Goal: Task Accomplishment & Management: Use online tool/utility

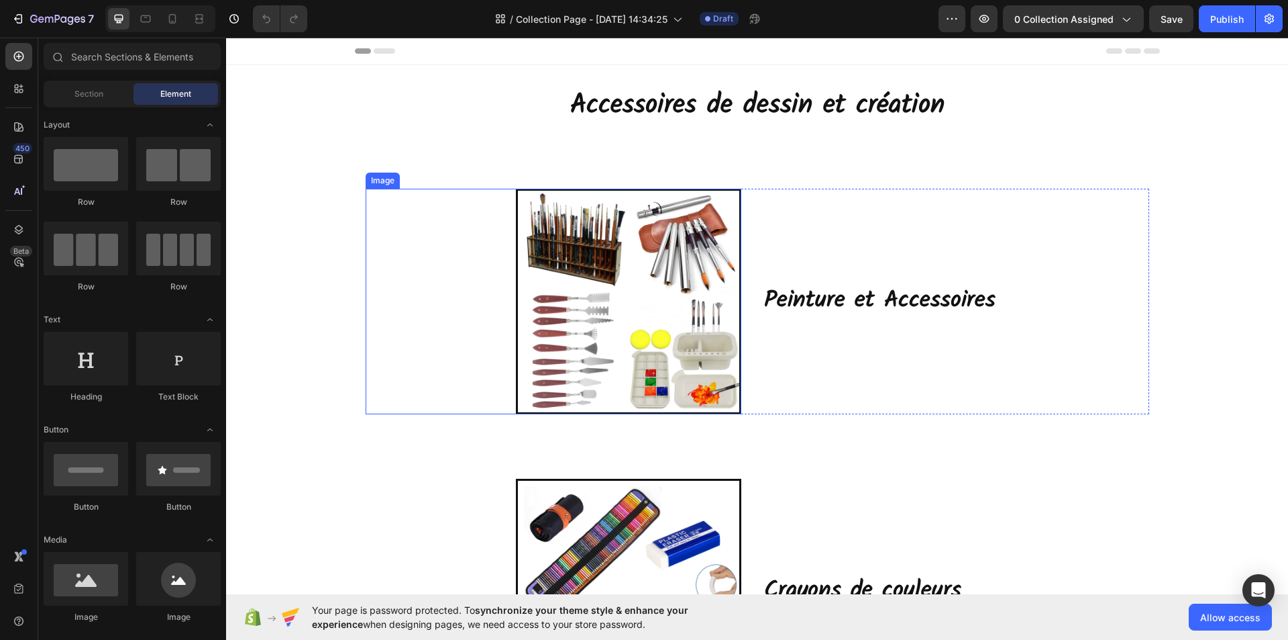
click at [672, 303] on img at bounding box center [628, 301] width 225 height 225
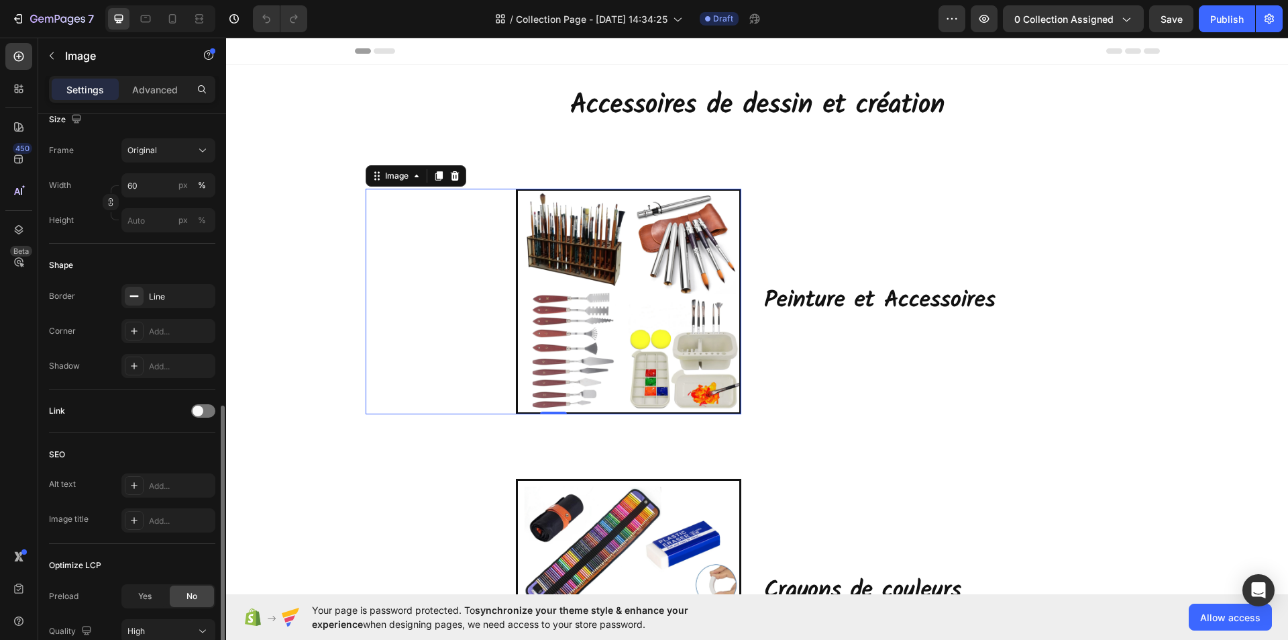
scroll to position [403, 0]
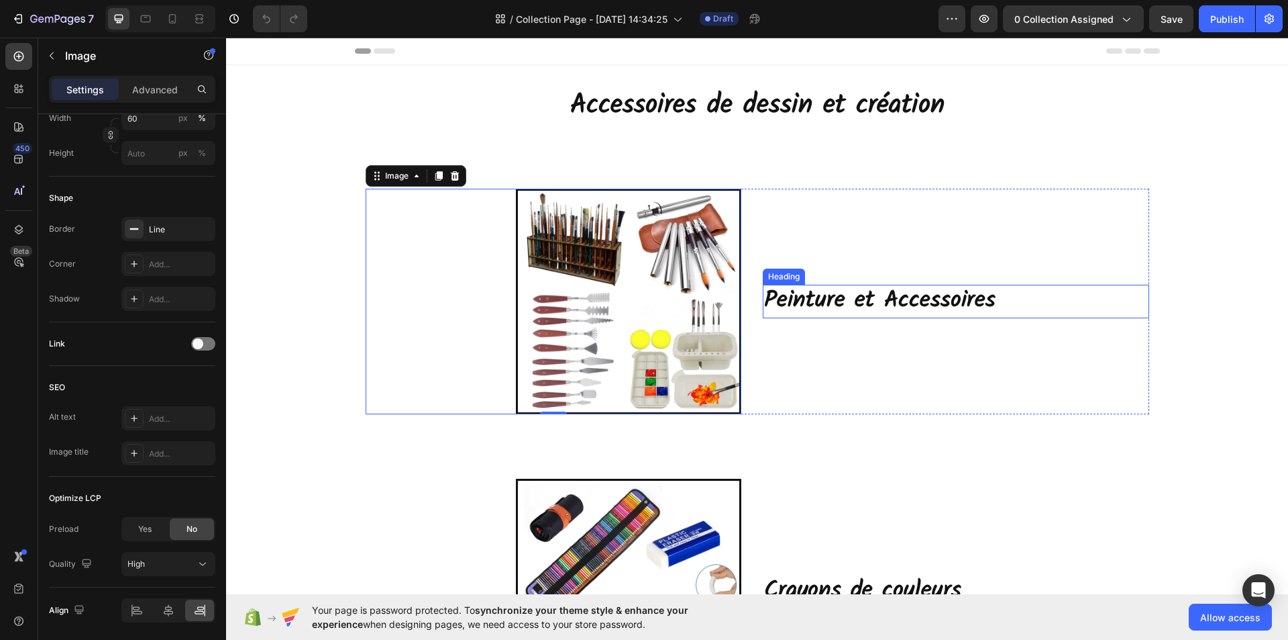
click at [857, 299] on h2 "Peinture et Accessoires" at bounding box center [956, 302] width 387 height 34
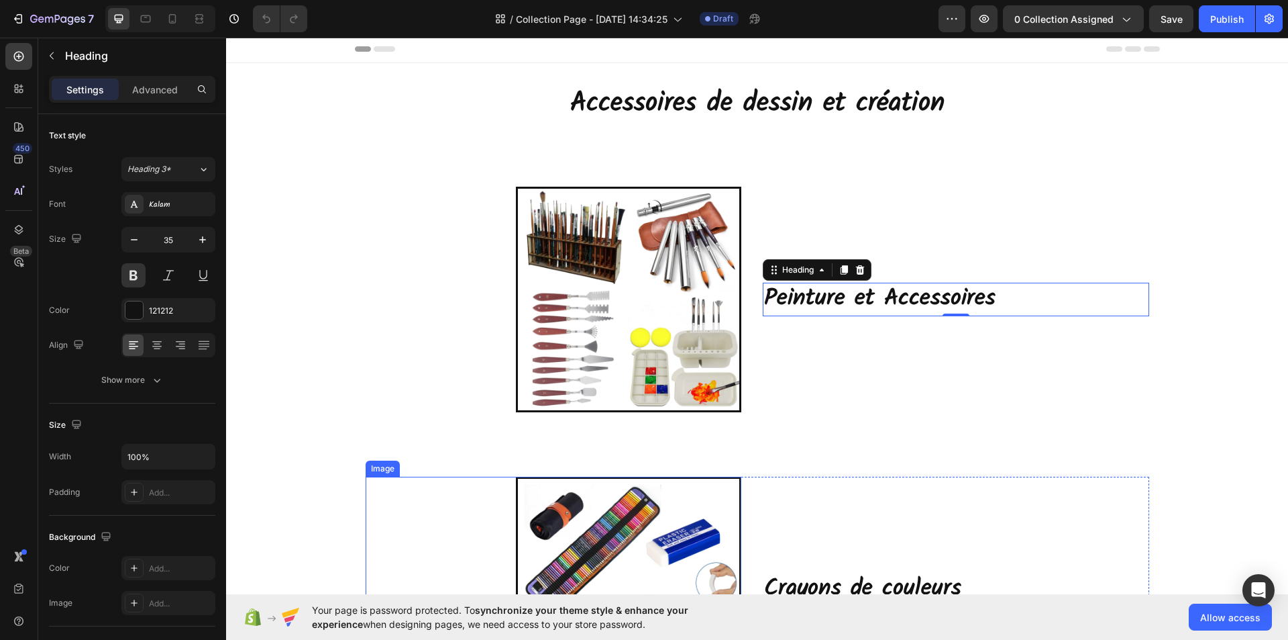
scroll to position [0, 0]
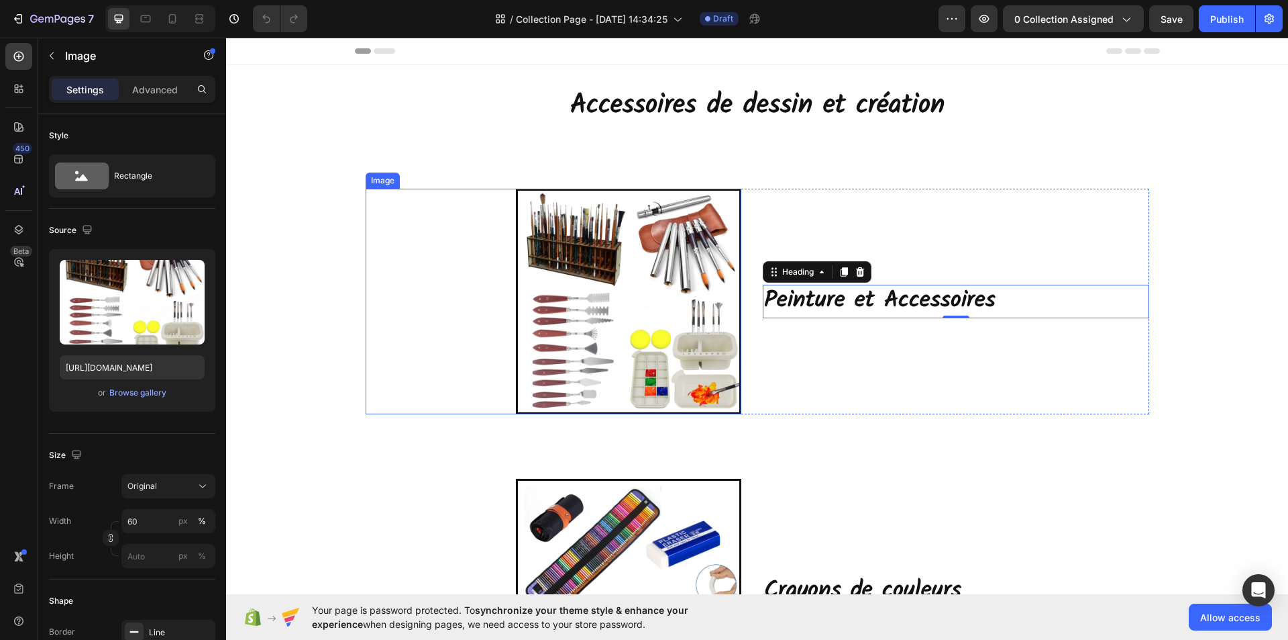
click at [629, 308] on img at bounding box center [628, 301] width 225 height 225
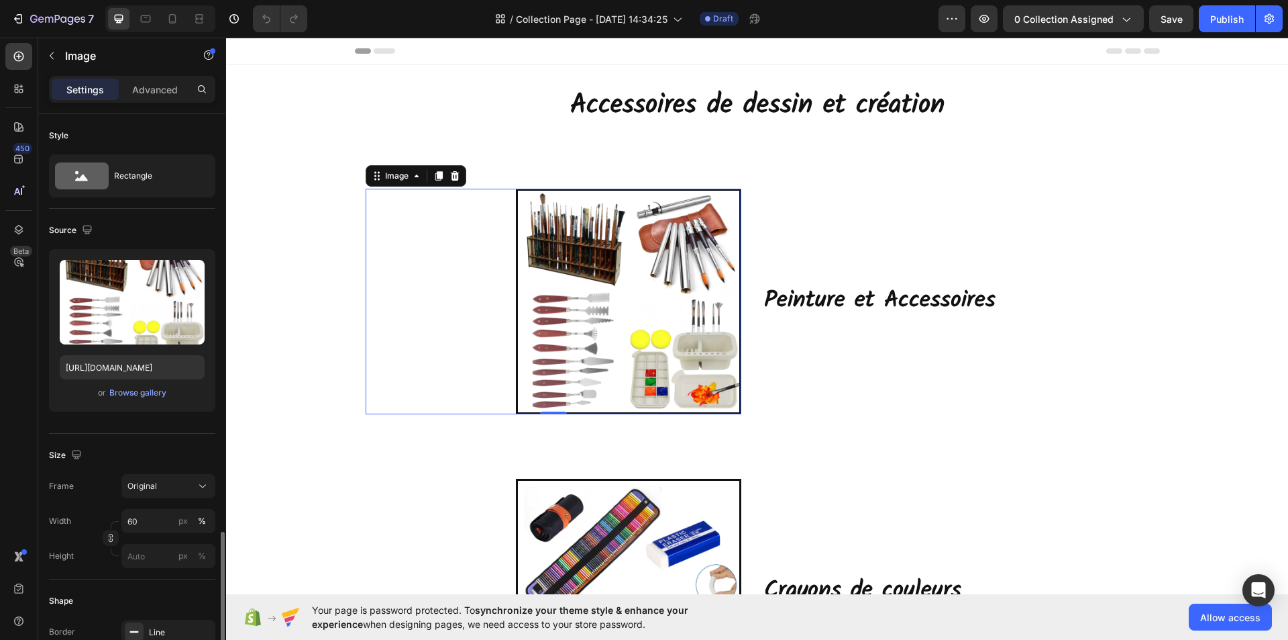
scroll to position [403, 0]
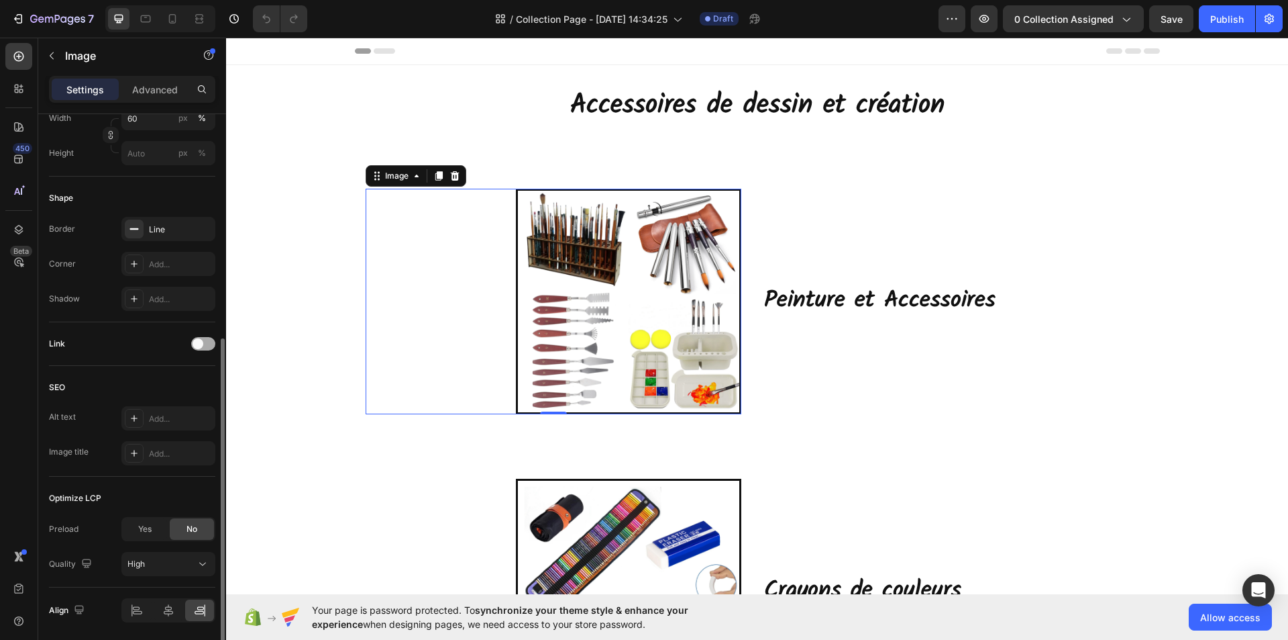
click at [204, 344] on div at bounding box center [203, 343] width 24 height 13
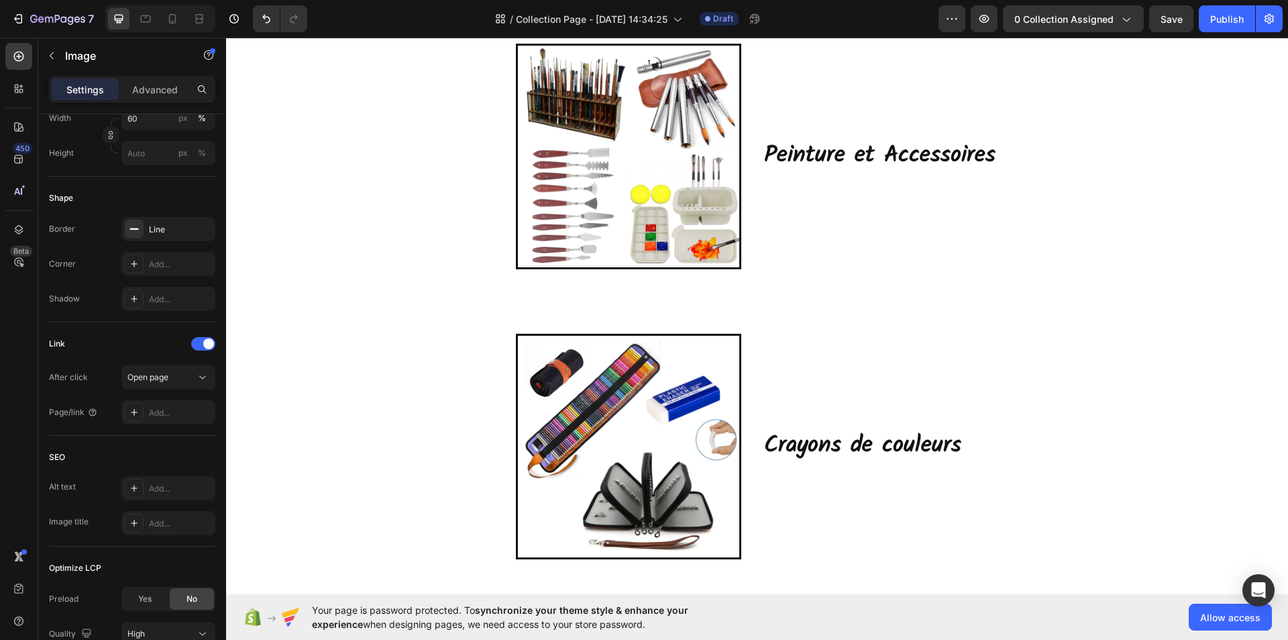
scroll to position [134, 0]
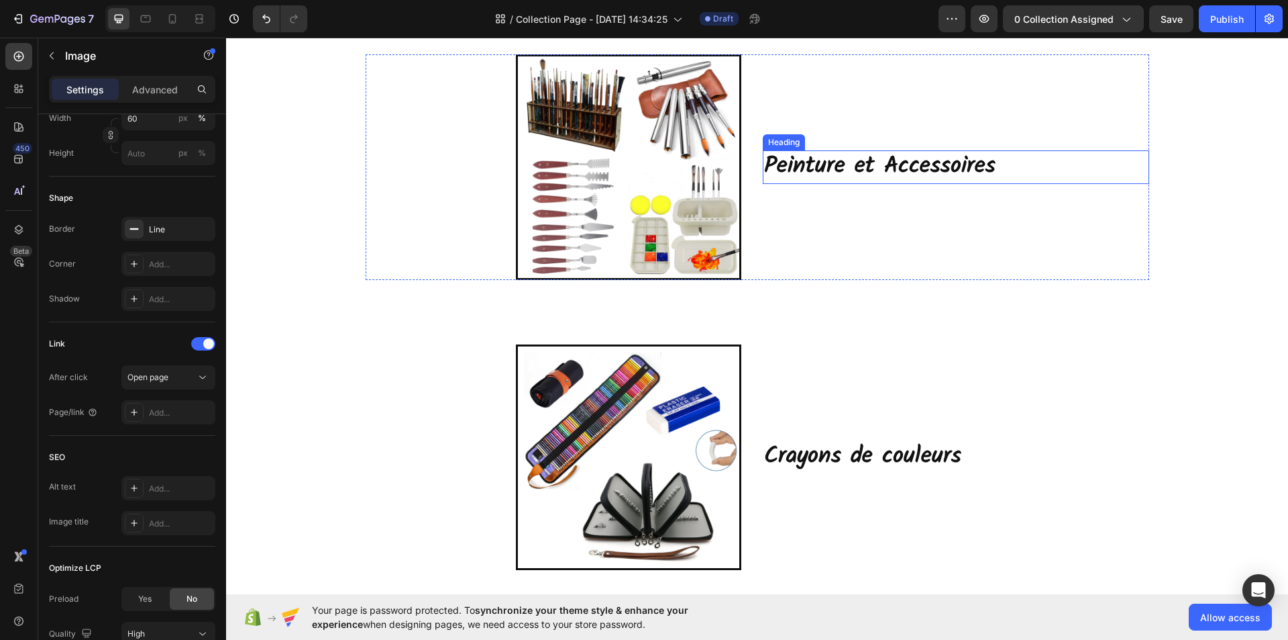
click at [890, 161] on h2 "Peinture et Accessoires" at bounding box center [956, 167] width 387 height 34
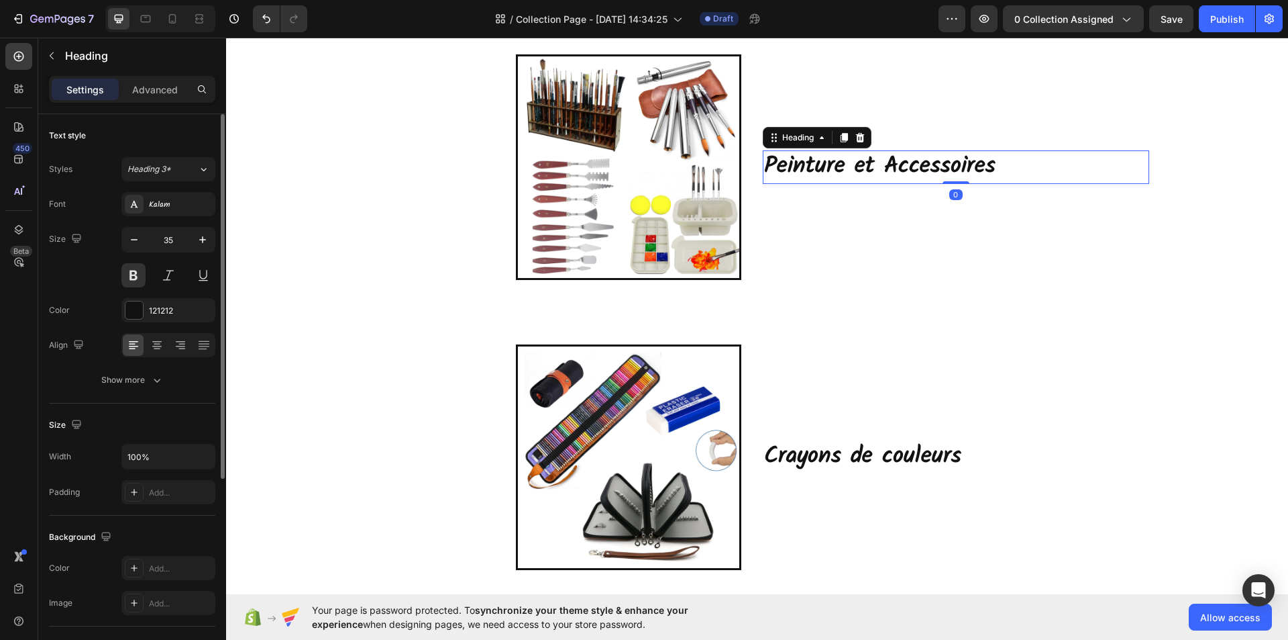
click at [899, 162] on h2 "Peinture et Accessoires" at bounding box center [956, 167] width 387 height 34
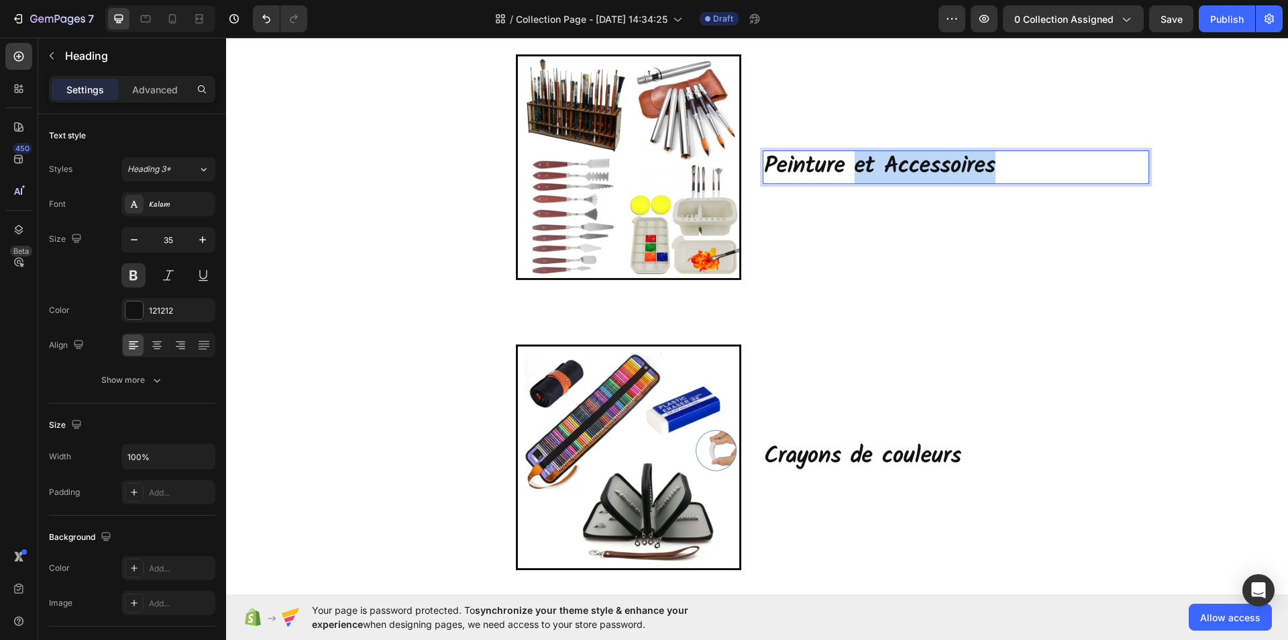
drag, startPoint x: 986, startPoint y: 166, endPoint x: 852, endPoint y: 170, distance: 134.9
click at [852, 170] on p "Peinture et Accessoires" at bounding box center [956, 167] width 384 height 31
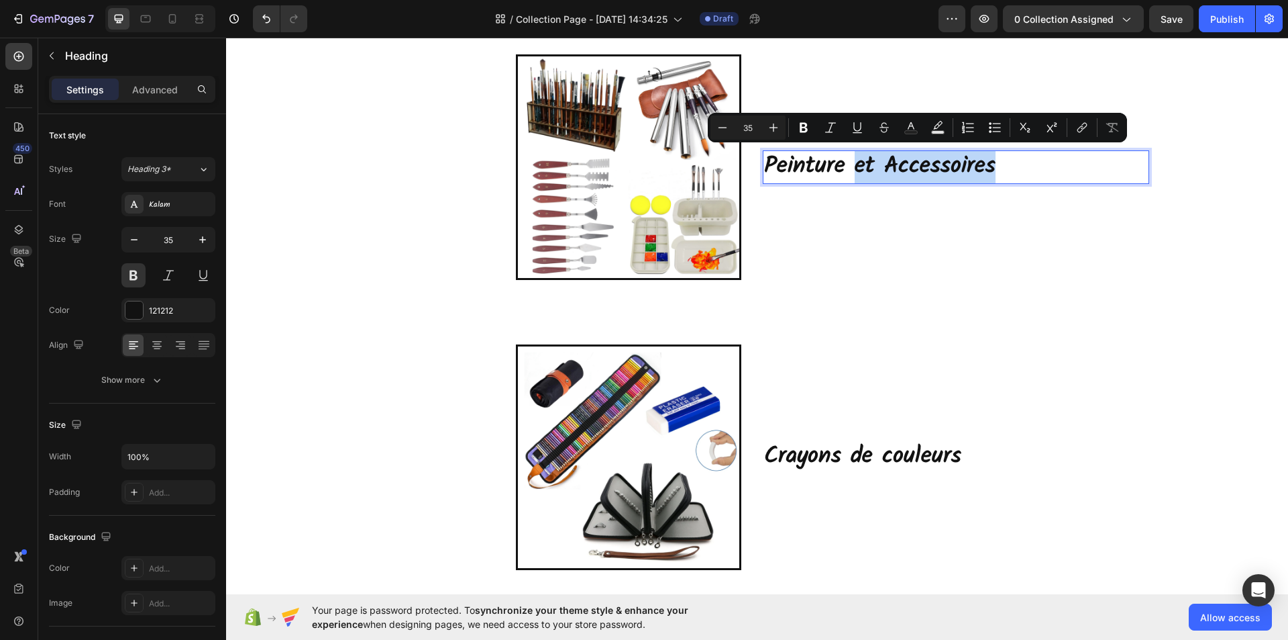
copy p "et Accessoires"
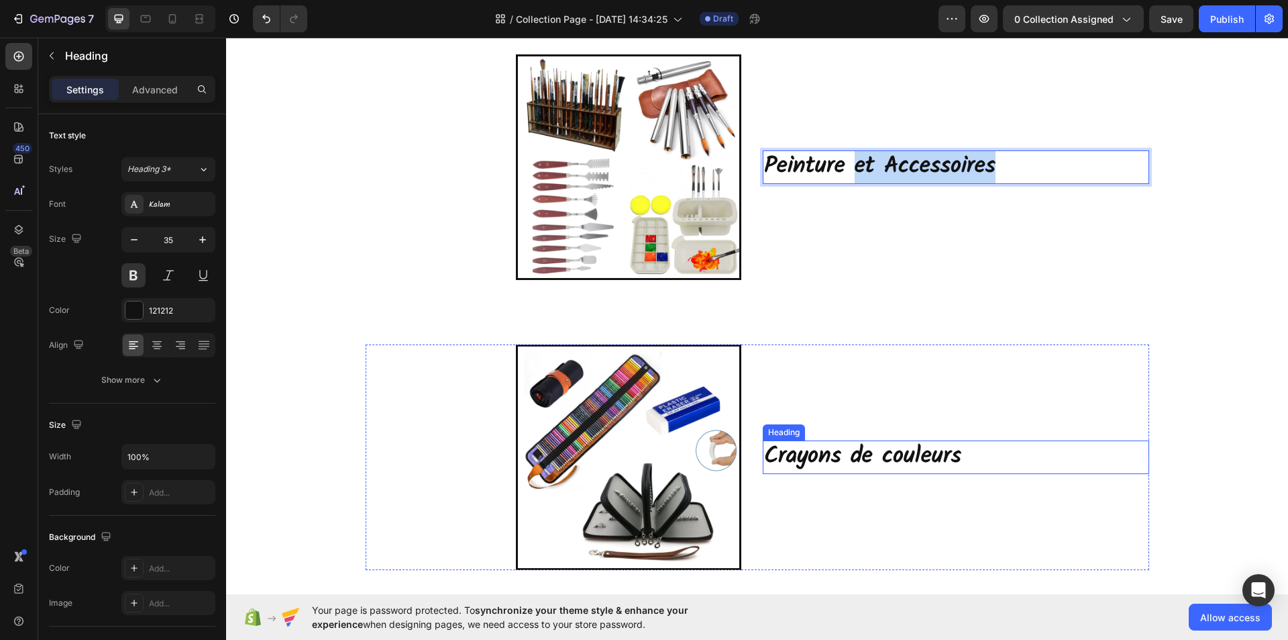
click at [908, 442] on h2 "Crayons de couleurs" at bounding box center [956, 457] width 387 height 34
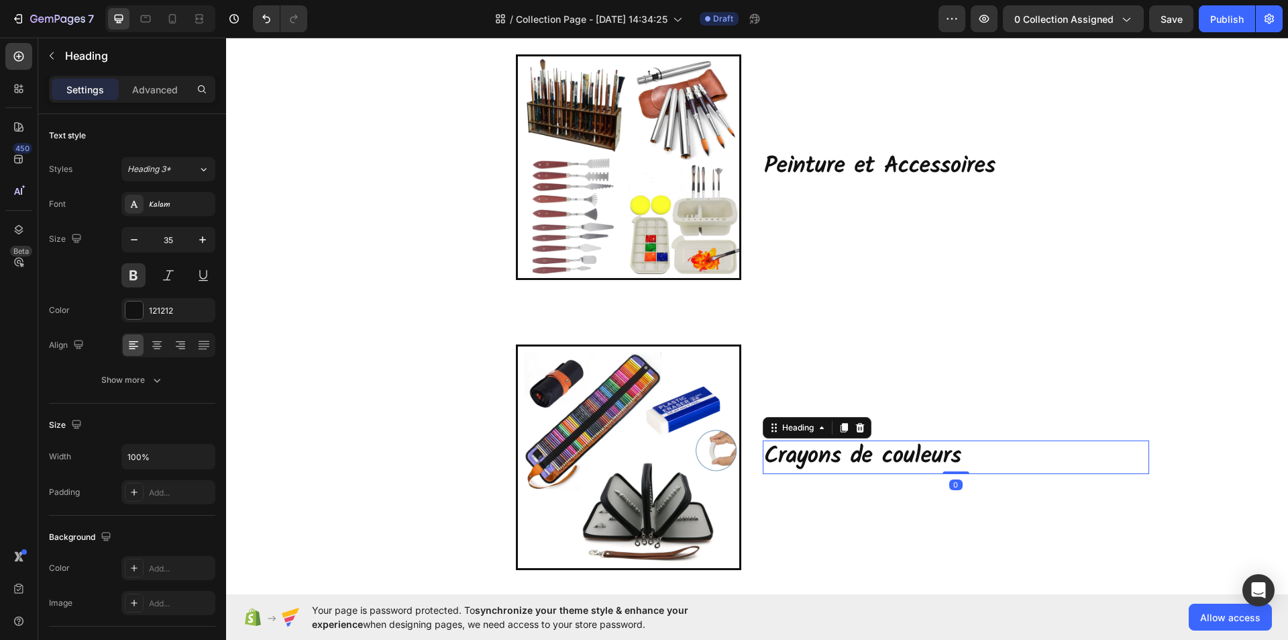
click at [915, 451] on h2 "Crayons de couleurs" at bounding box center [956, 457] width 387 height 34
click at [964, 452] on p "Crayons de couleurs" at bounding box center [956, 457] width 384 height 31
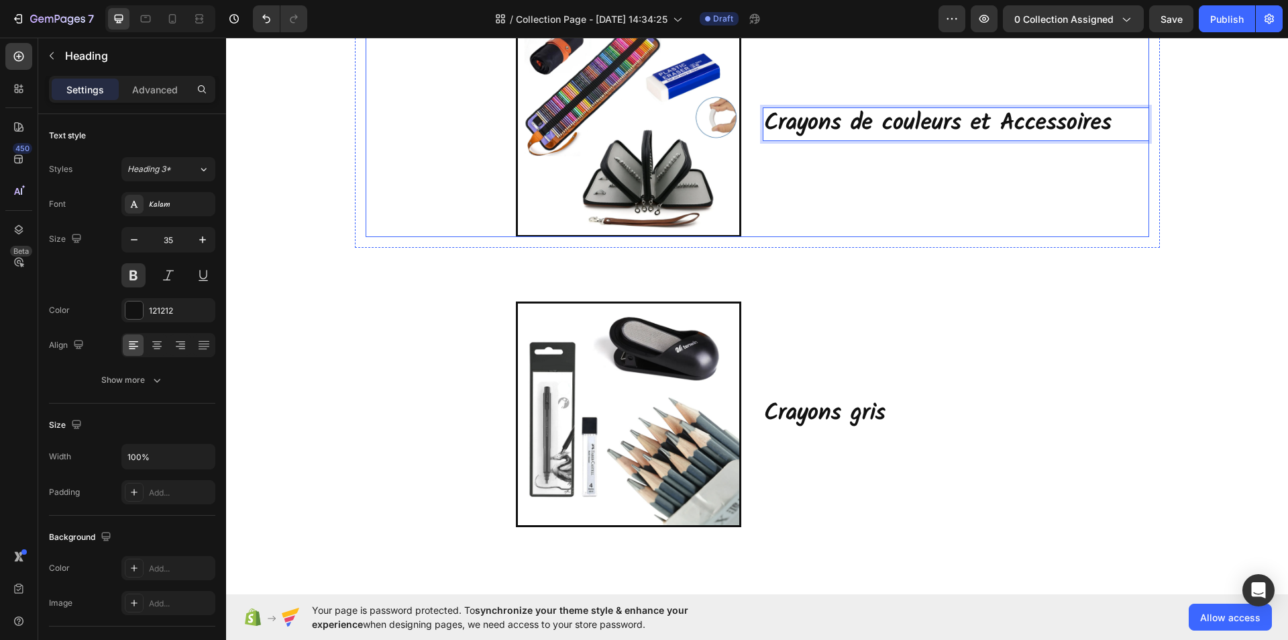
scroll to position [470, 0]
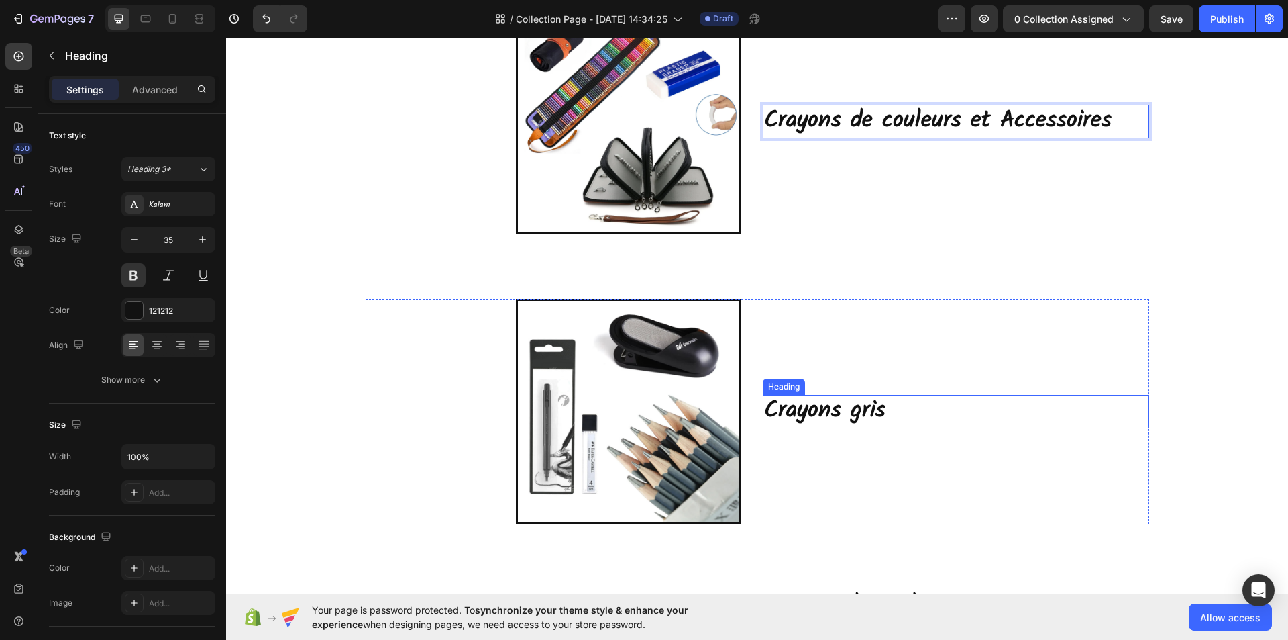
click at [889, 413] on h2 "Crayons gris" at bounding box center [956, 412] width 387 height 34
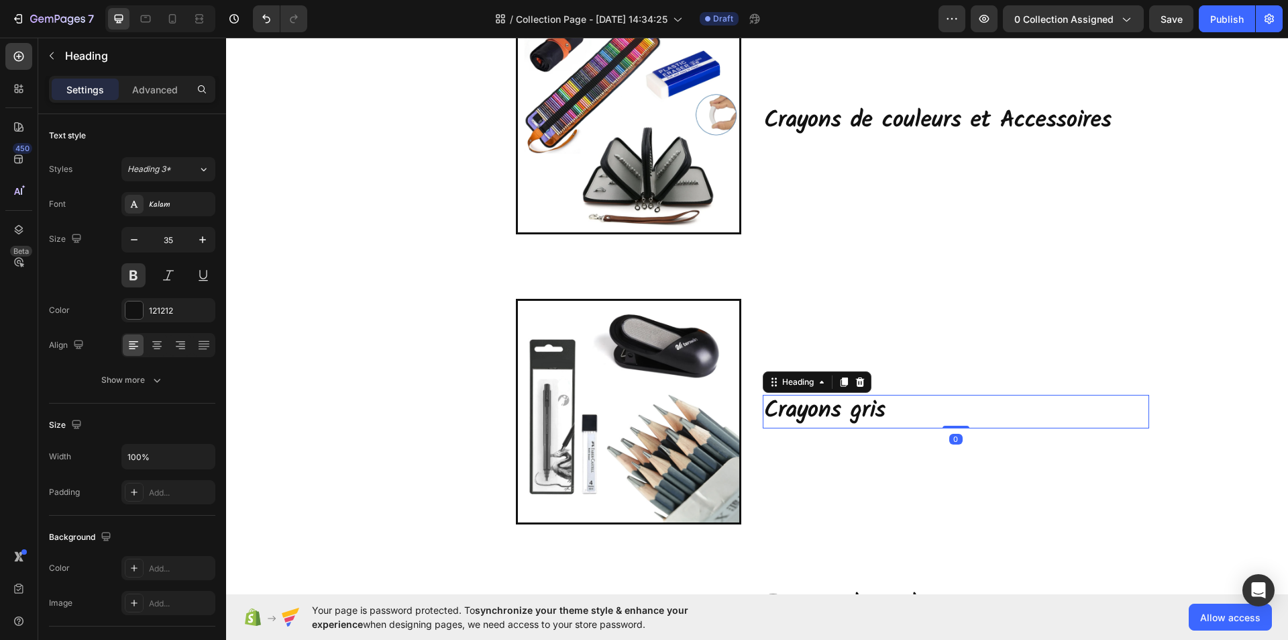
click at [889, 413] on h2 "Crayons gris" at bounding box center [956, 412] width 387 height 34
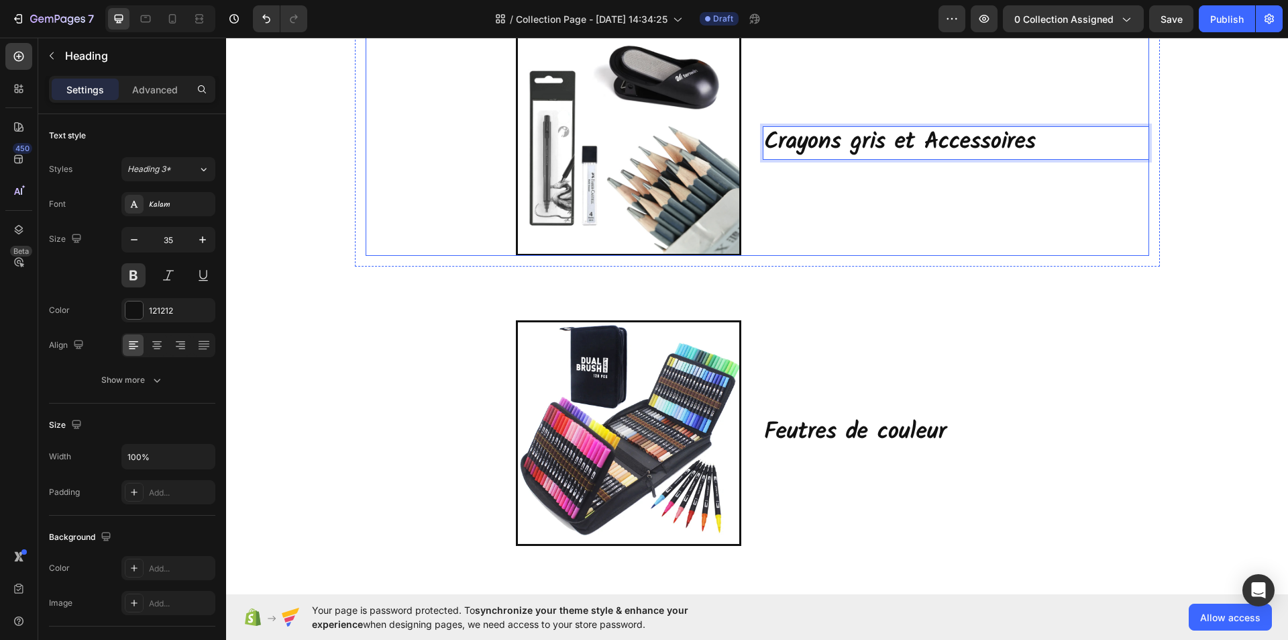
scroll to position [805, 0]
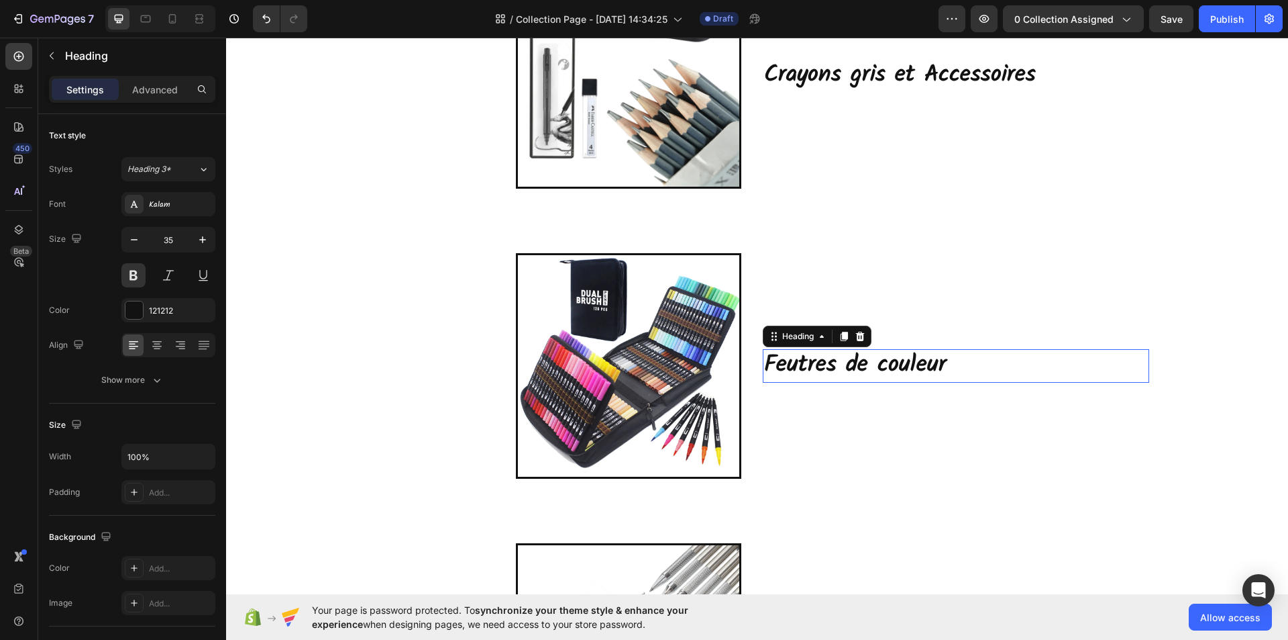
click at [948, 367] on h2 "Feutres de couleur" at bounding box center [956, 366] width 387 height 34
click at [944, 366] on h2 "Feutres de couleur" at bounding box center [956, 366] width 387 height 34
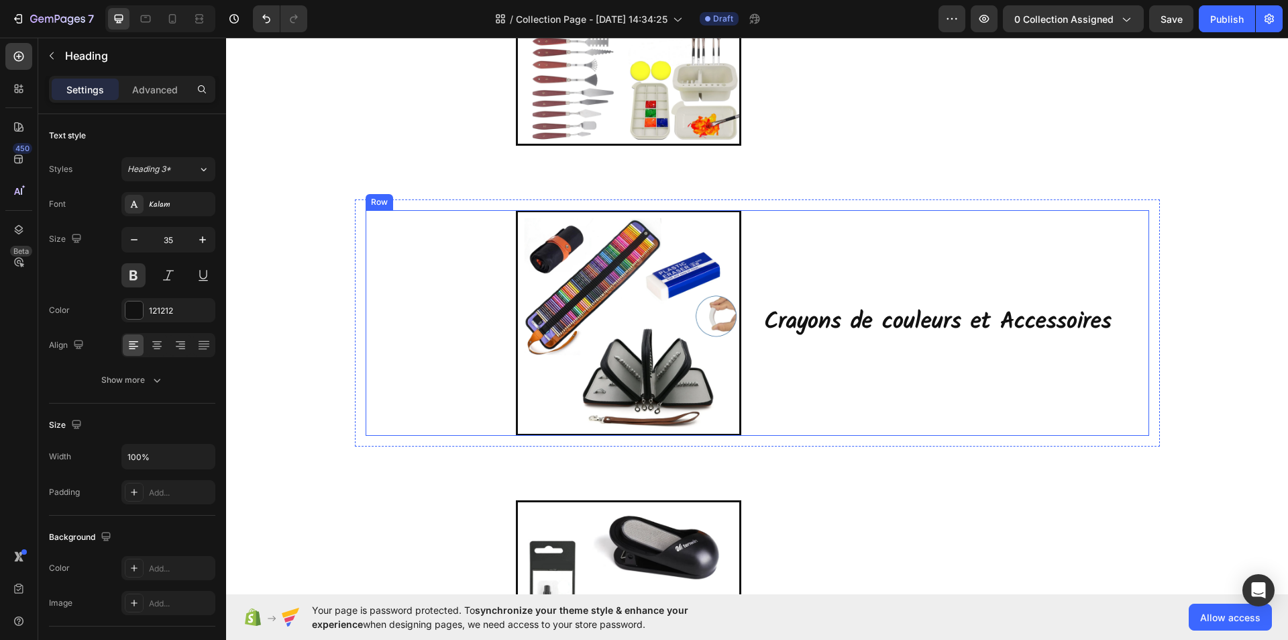
scroll to position [67, 0]
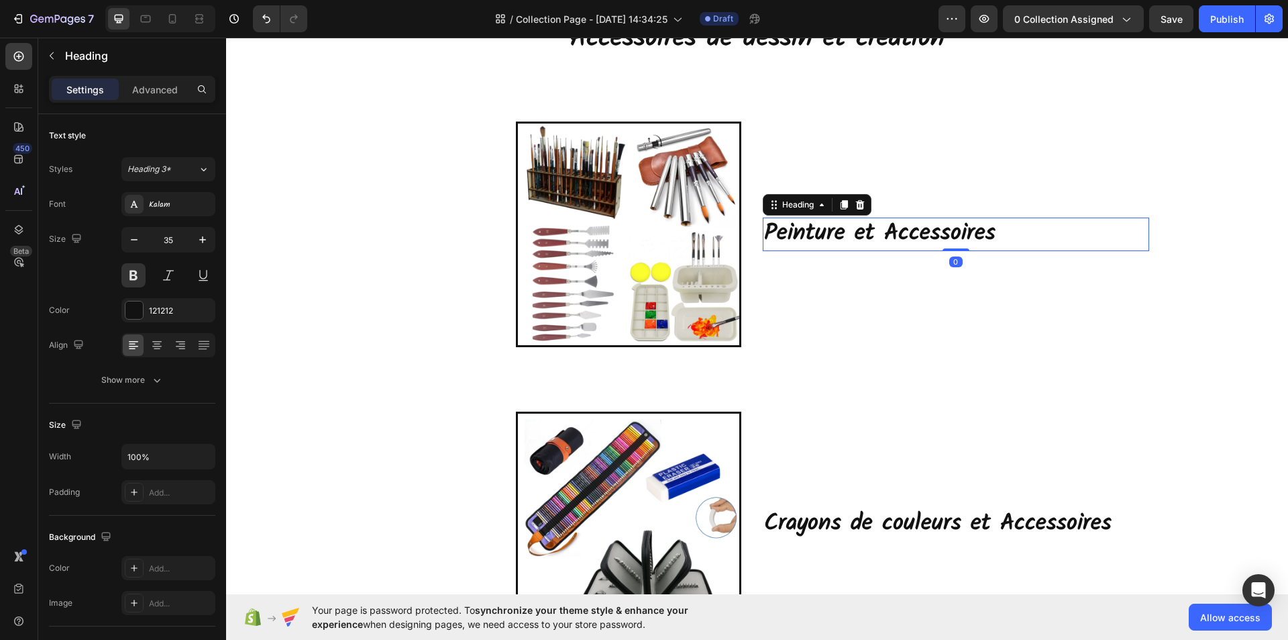
click at [825, 238] on h2 "Peinture et Accessoires" at bounding box center [956, 234] width 387 height 34
click at [837, 235] on h2 "Peinture et Accessoires" at bounding box center [956, 234] width 387 height 34
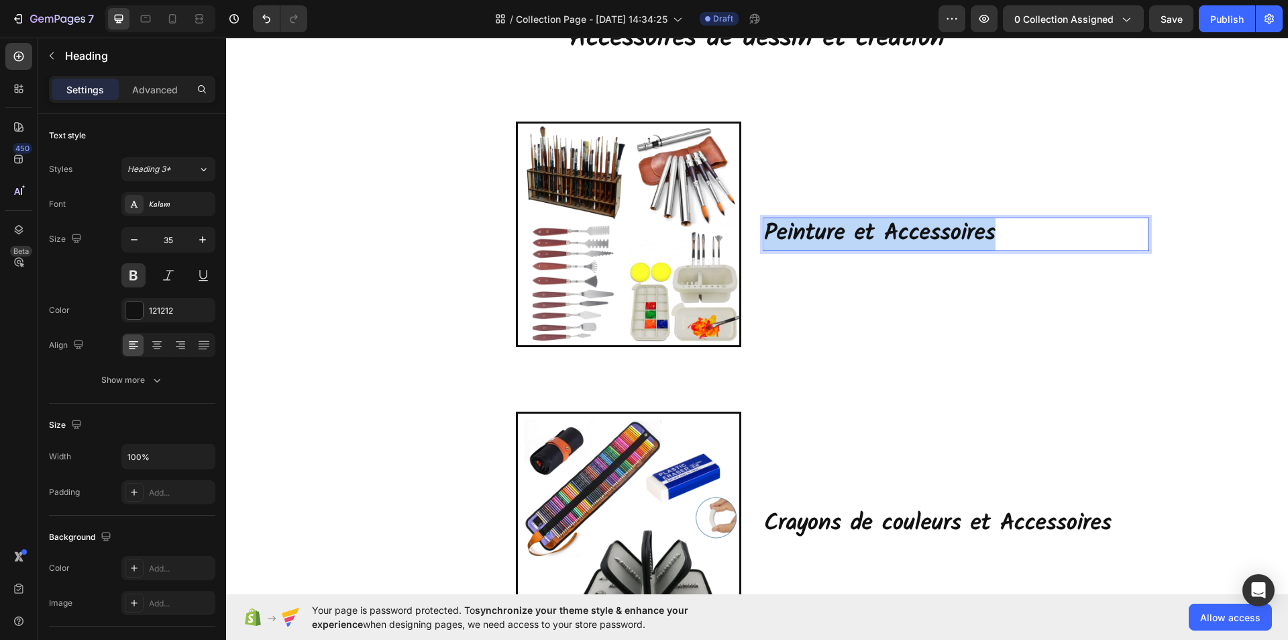
drag, startPoint x: 907, startPoint y: 237, endPoint x: 759, endPoint y: 236, distance: 147.6
click at [764, 236] on p "Peinture et Accessoires" at bounding box center [956, 234] width 384 height 31
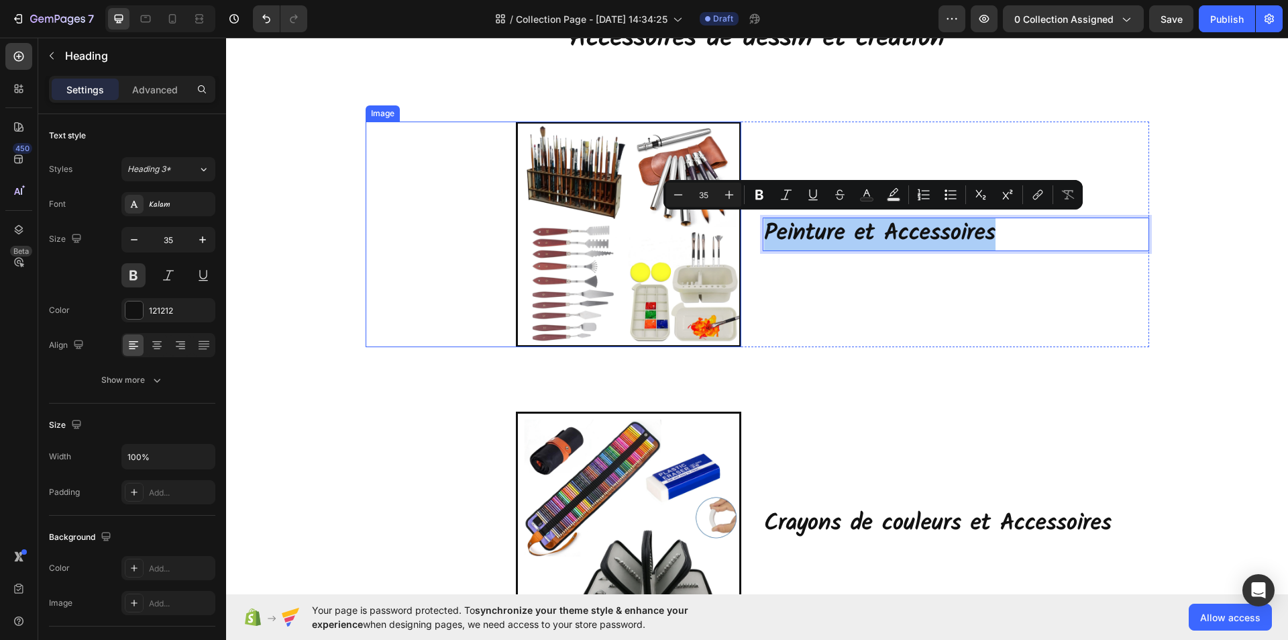
click at [597, 276] on img at bounding box center [628, 233] width 225 height 225
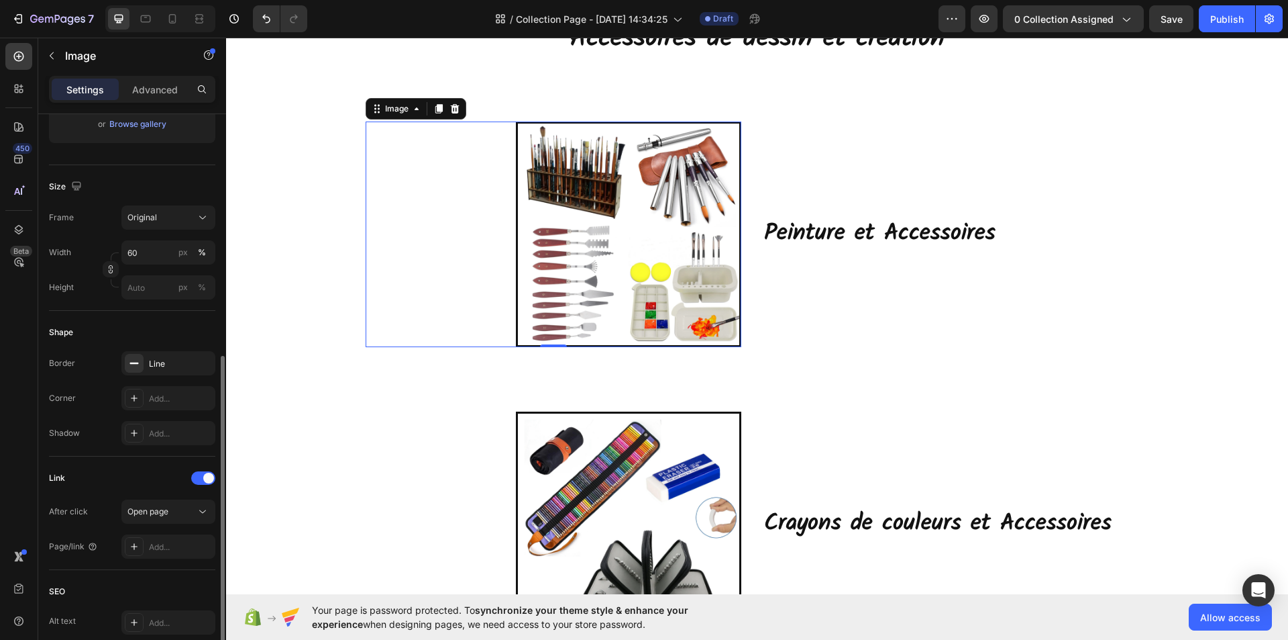
scroll to position [336, 0]
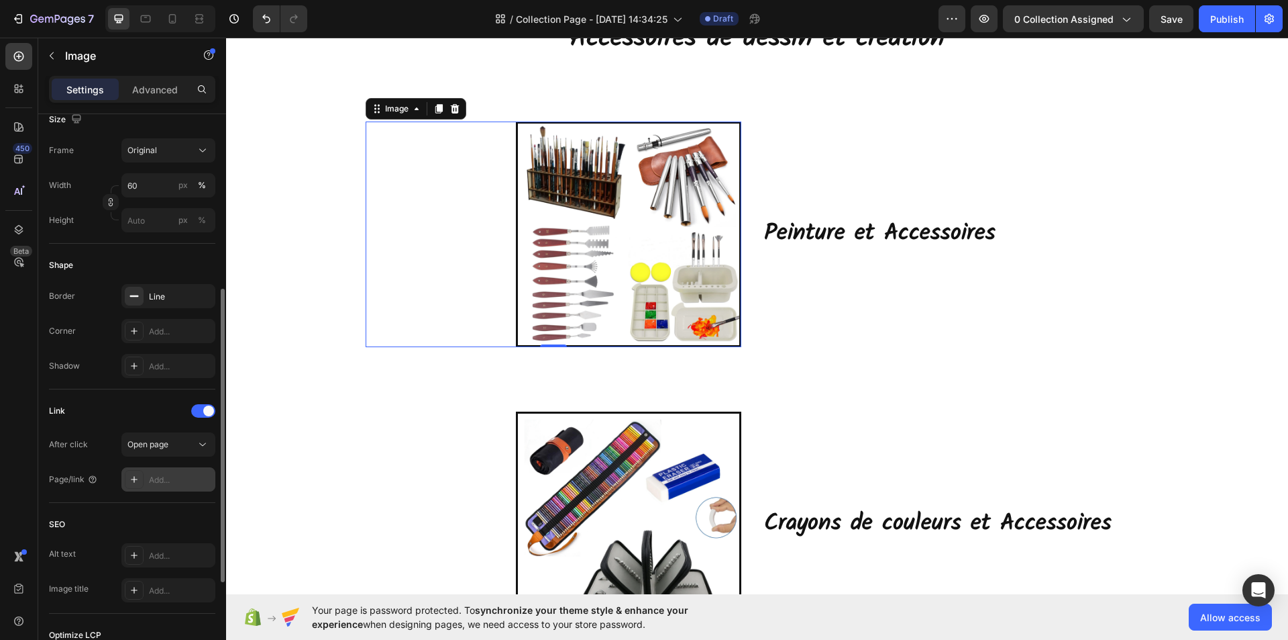
click at [162, 482] on div "Add..." at bounding box center [180, 480] width 63 height 12
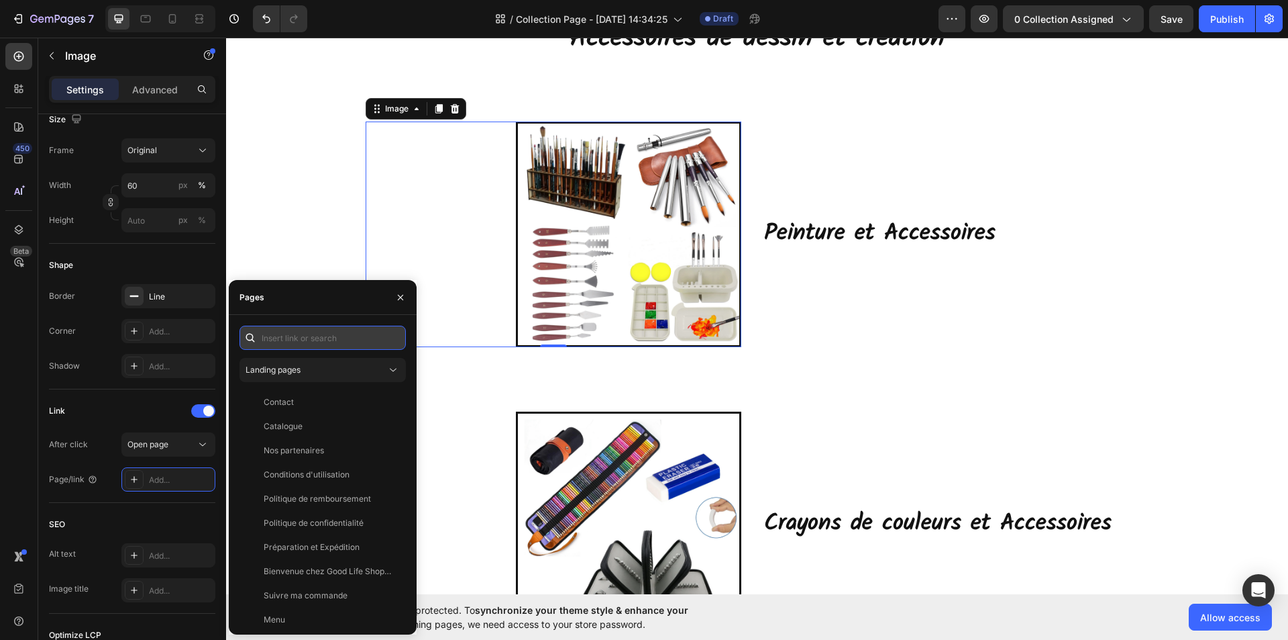
paste input "[URL][DOMAIN_NAME]"
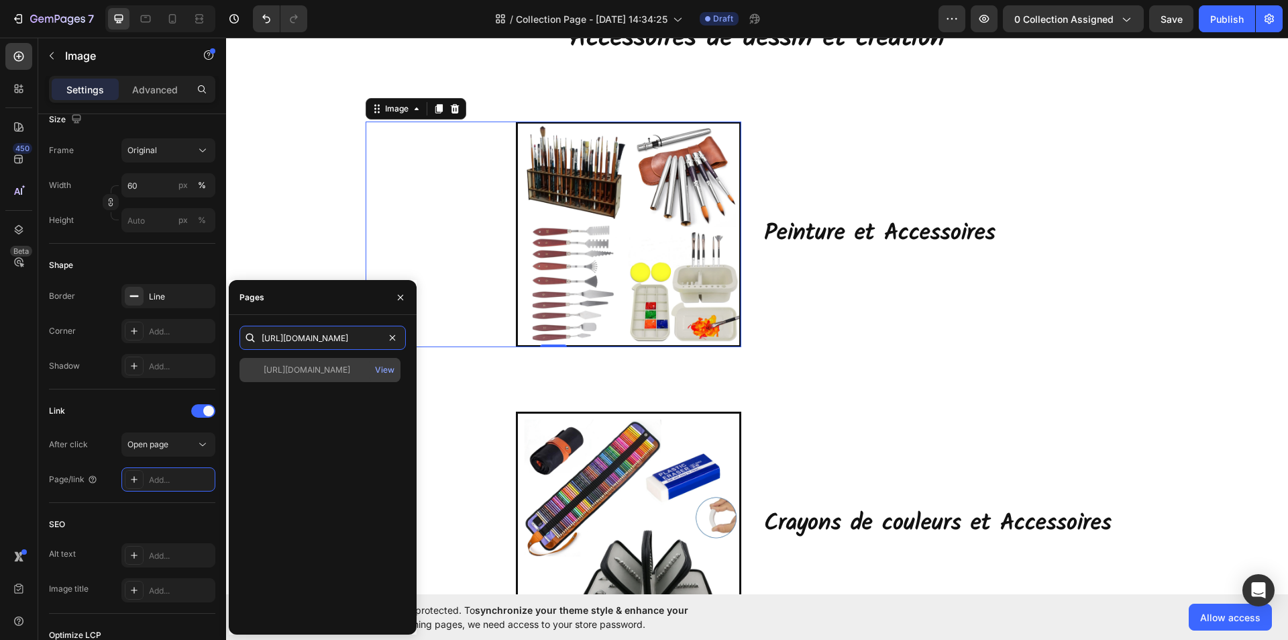
type input "[URL][DOMAIN_NAME]"
click at [318, 373] on div "[URL][DOMAIN_NAME]" at bounding box center [307, 370] width 87 height 12
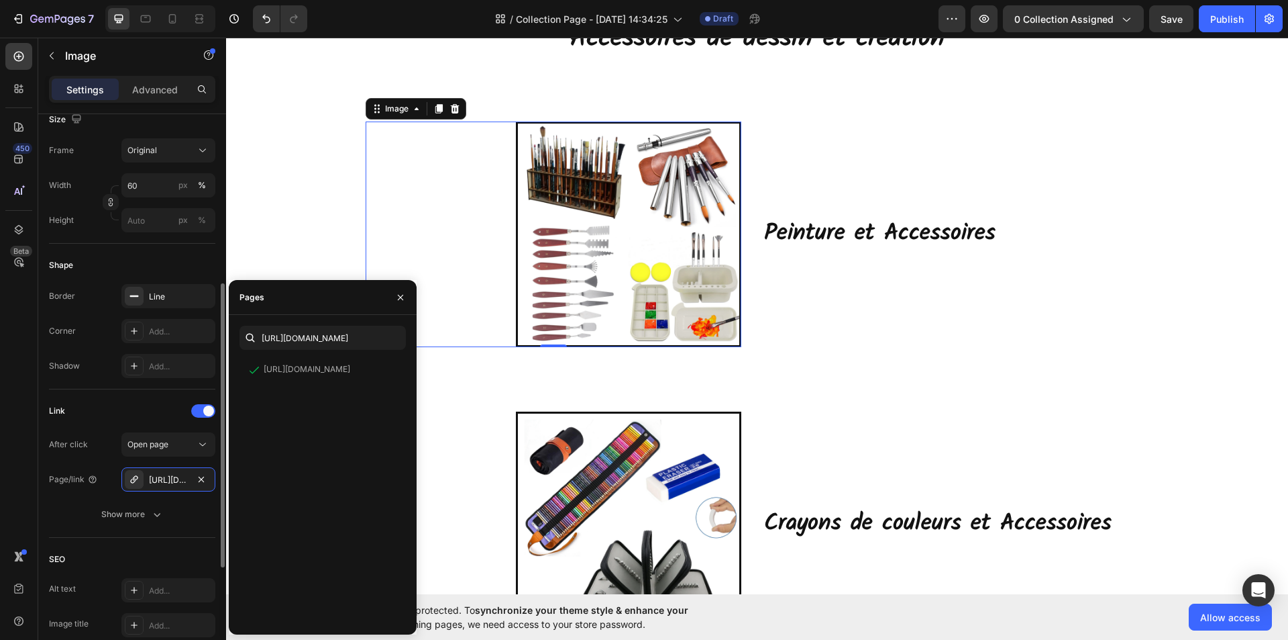
click at [201, 529] on div "Link After click Open page Page/link [URL][DOMAIN_NAME] Show more" at bounding box center [132, 463] width 166 height 148
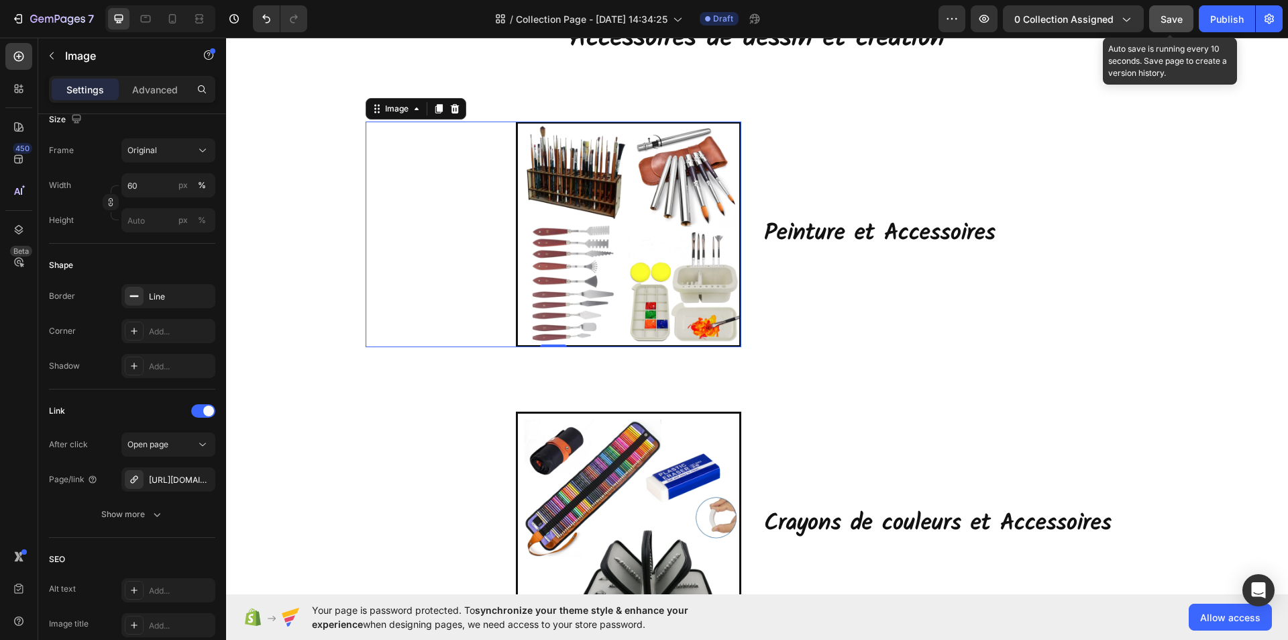
click at [1181, 20] on span "Save" at bounding box center [1172, 18] width 22 height 11
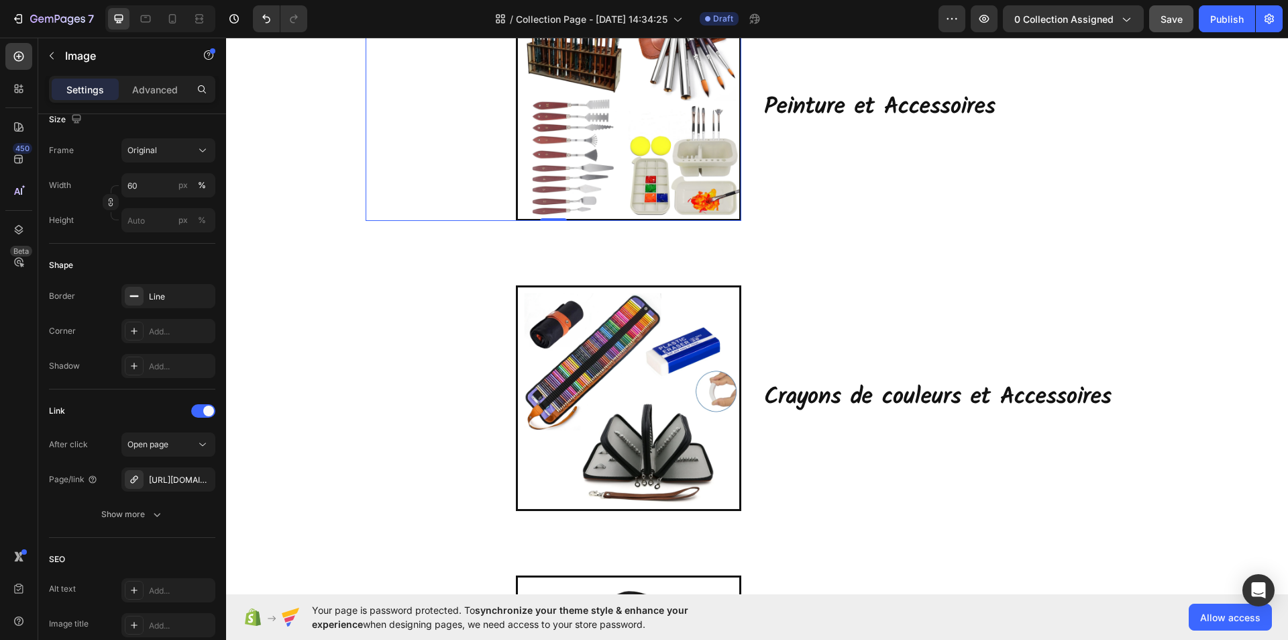
scroll to position [268, 0]
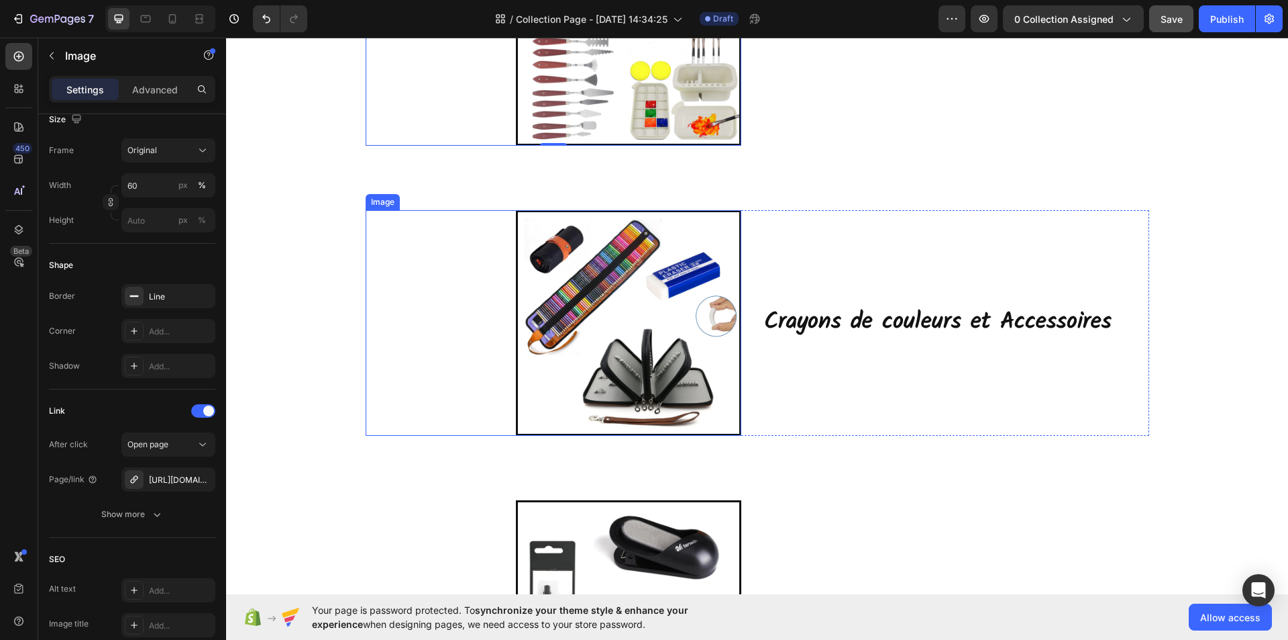
click at [632, 311] on img at bounding box center [628, 322] width 225 height 225
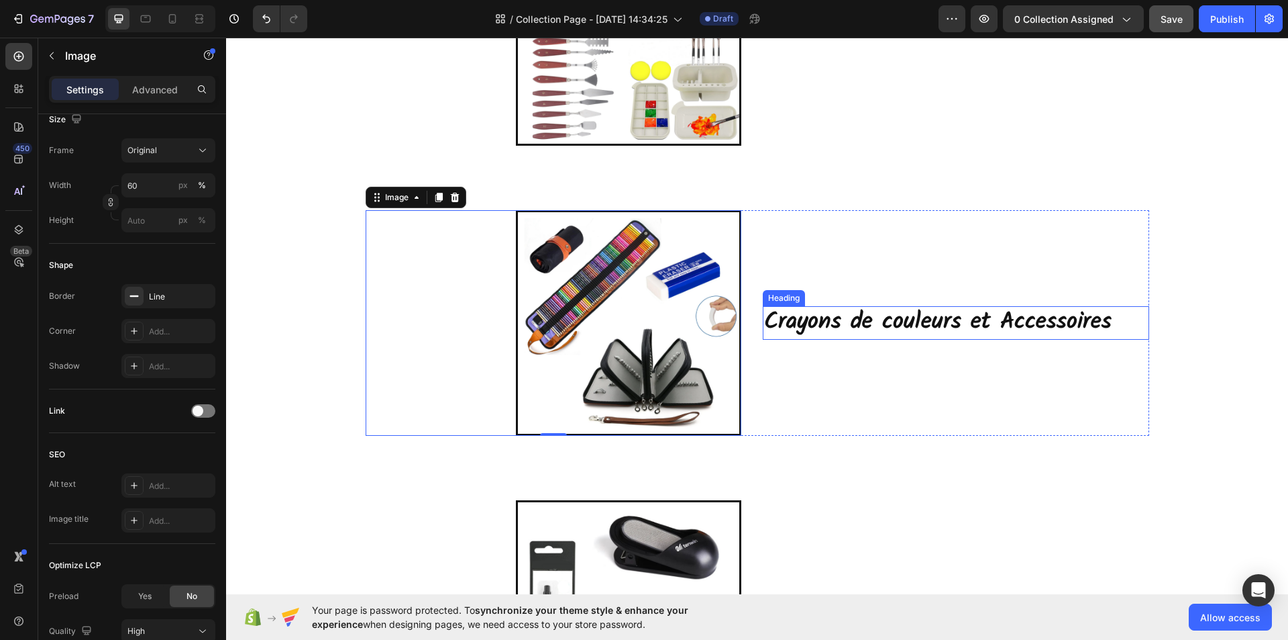
click at [886, 322] on h2 "Crayons de couleurs et Accessoires" at bounding box center [956, 323] width 387 height 34
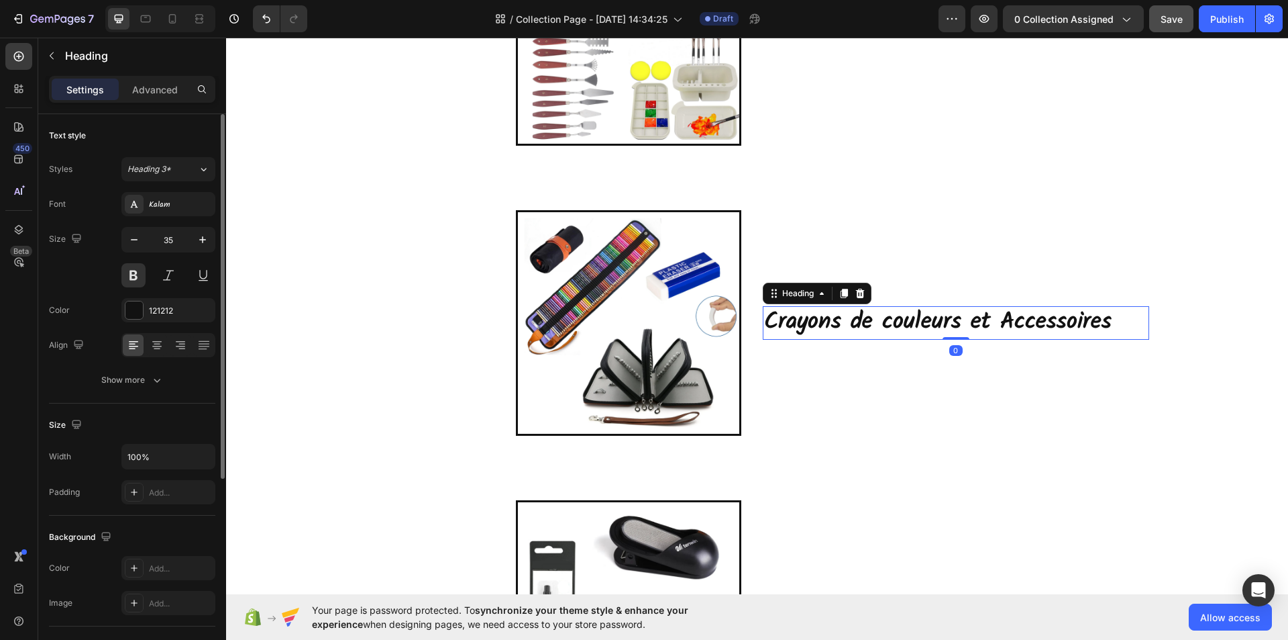
click at [1097, 323] on h2 "Crayons de couleurs et Accessoires" at bounding box center [956, 323] width 387 height 34
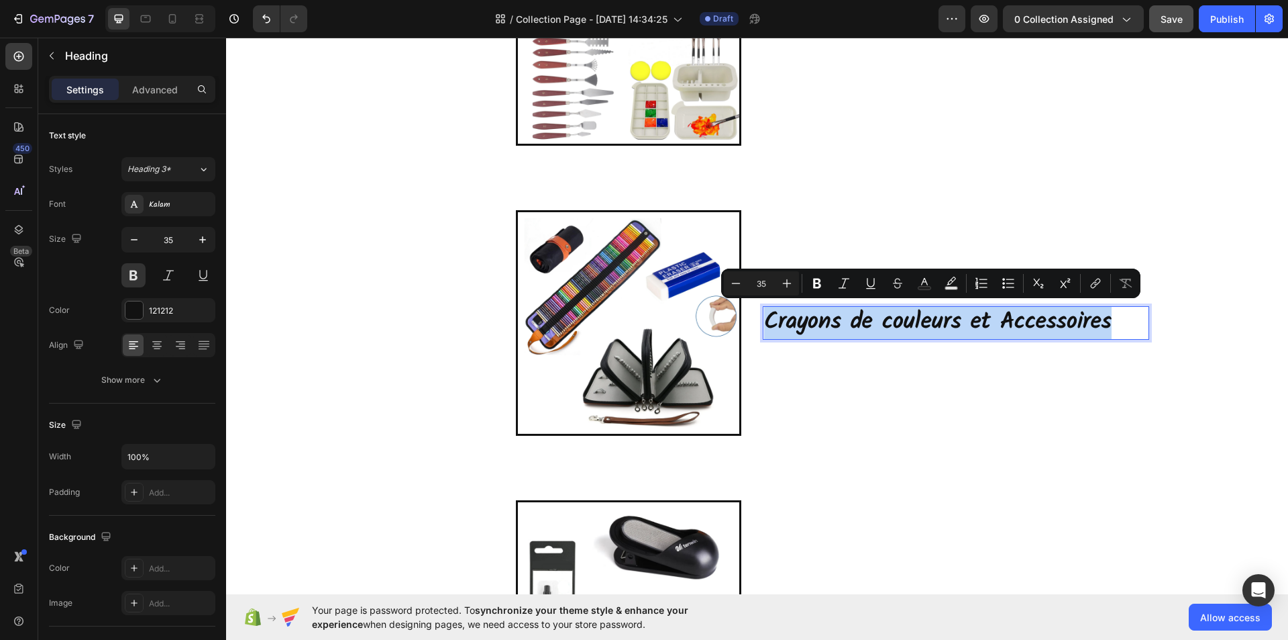
drag, startPoint x: 1104, startPoint y: 323, endPoint x: 762, endPoint y: 325, distance: 341.6
click at [764, 325] on p "Crayons de couleurs et Accessoires" at bounding box center [956, 322] width 384 height 31
copy p "Crayons de couleurs et Accessoires"
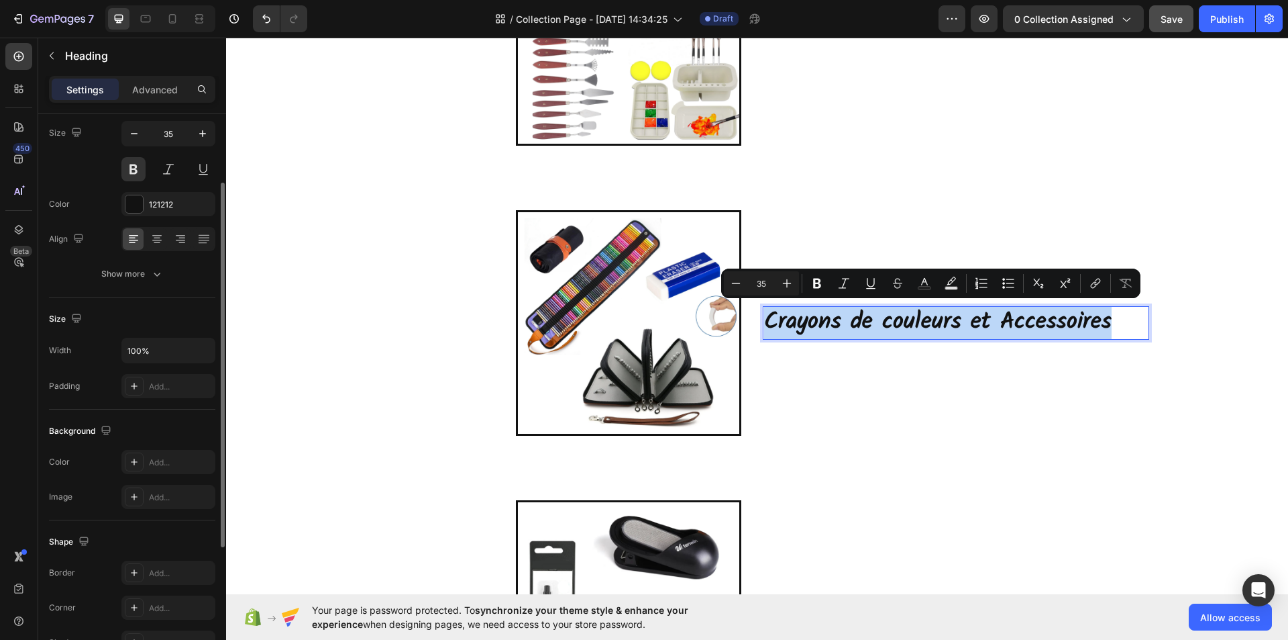
scroll to position [39, 0]
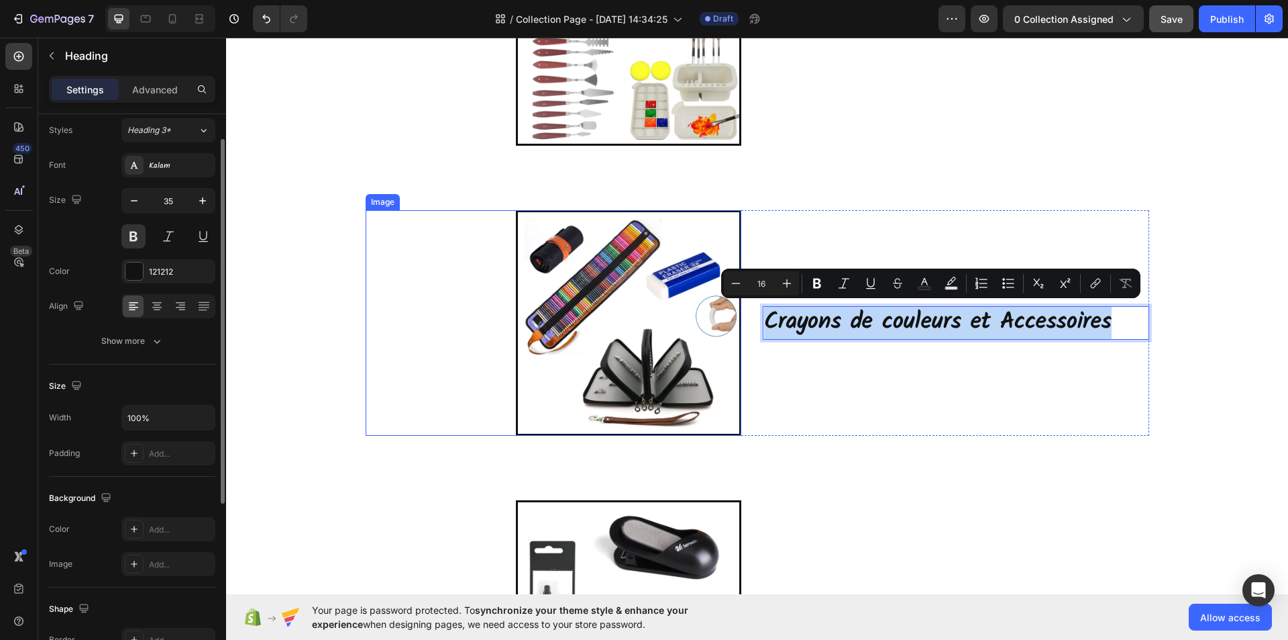
click at [623, 309] on img at bounding box center [628, 322] width 225 height 225
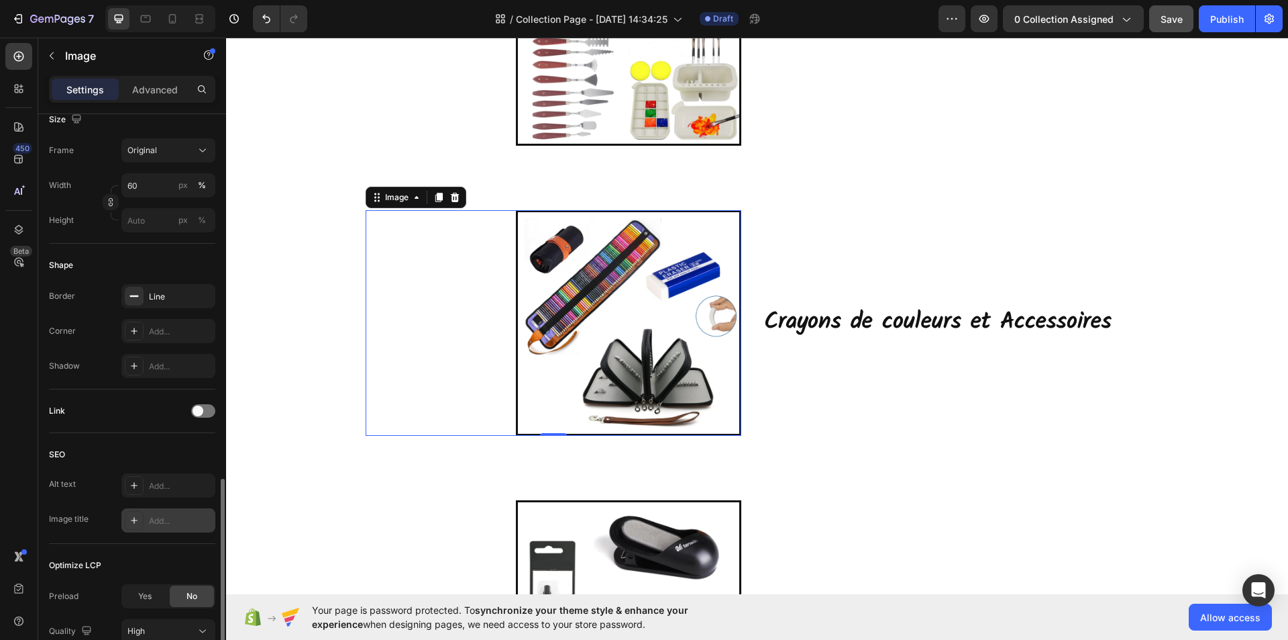
scroll to position [450, 0]
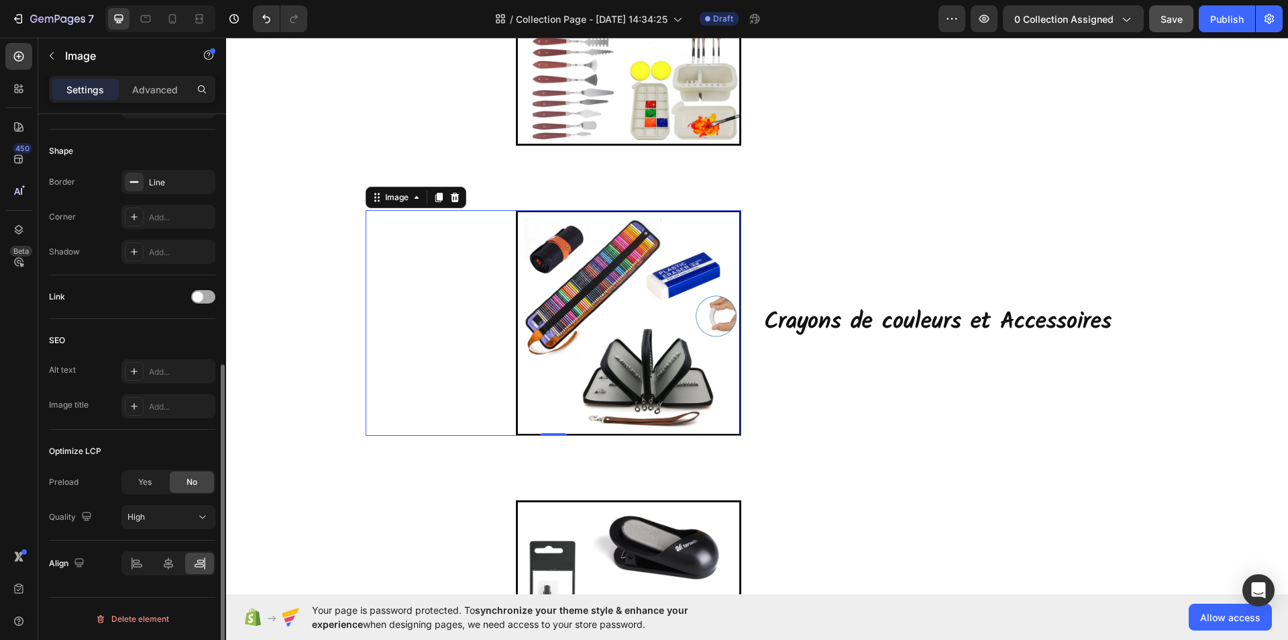
click at [205, 294] on div at bounding box center [203, 296] width 24 height 13
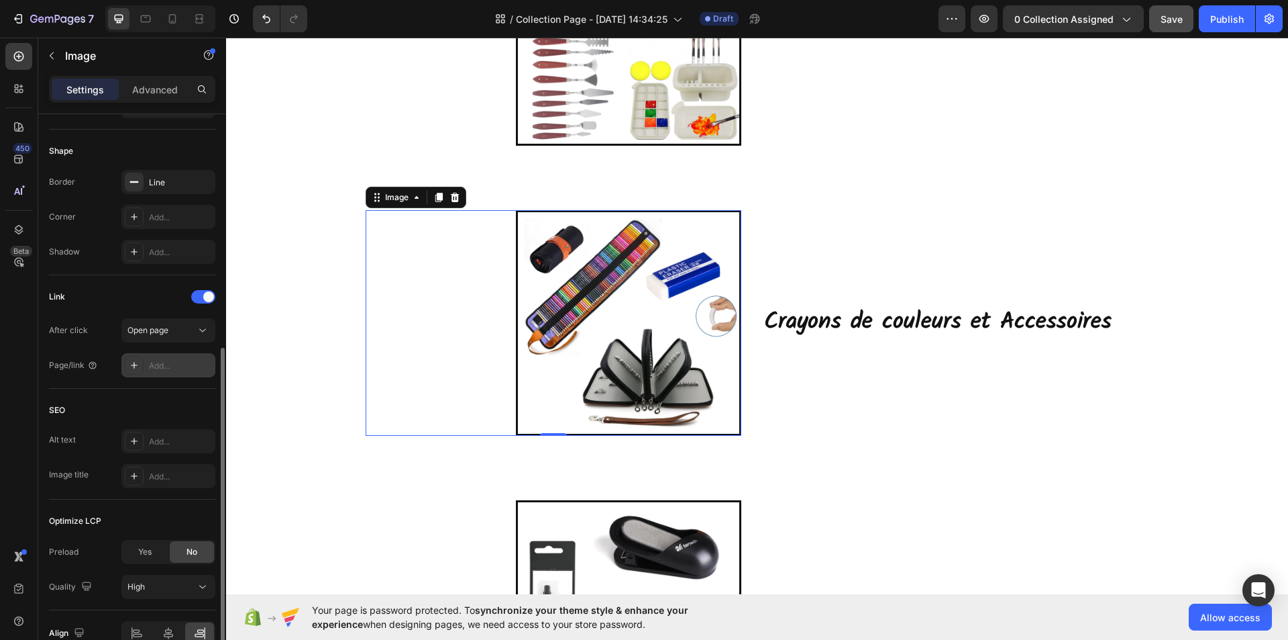
click at [162, 364] on div "Add..." at bounding box center [180, 366] width 63 height 12
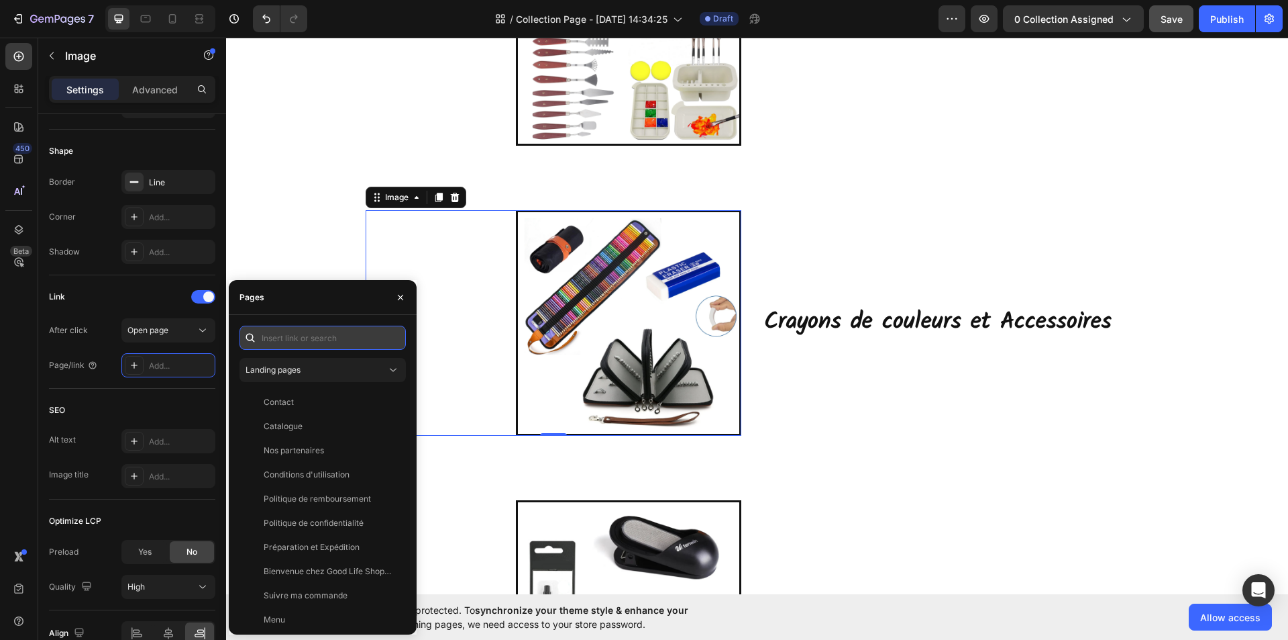
paste input "[URL][DOMAIN_NAME]"
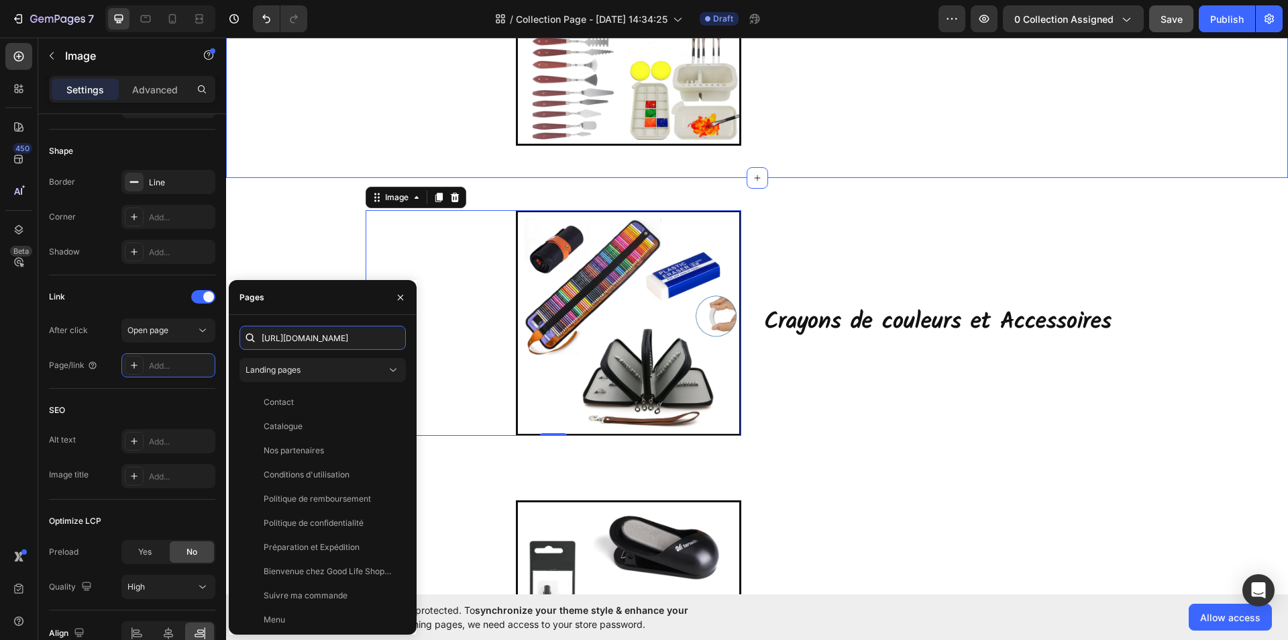
scroll to position [0, 185]
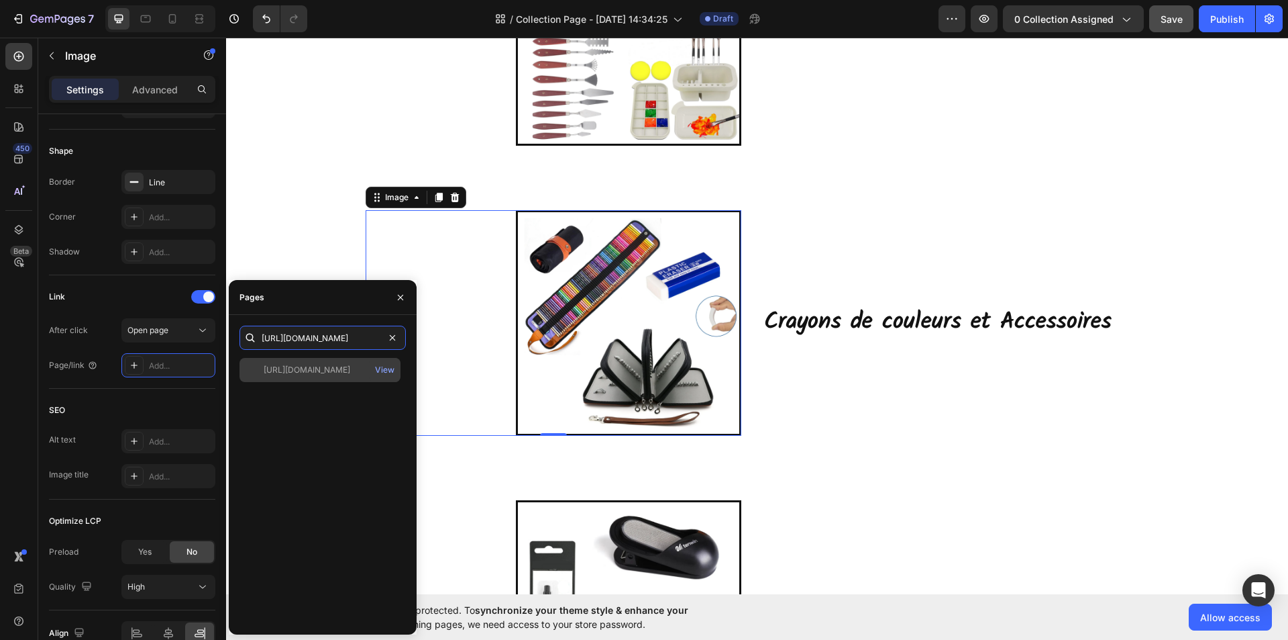
type input "[URL][DOMAIN_NAME]"
click at [332, 370] on div "[URL][DOMAIN_NAME]" at bounding box center [307, 370] width 87 height 12
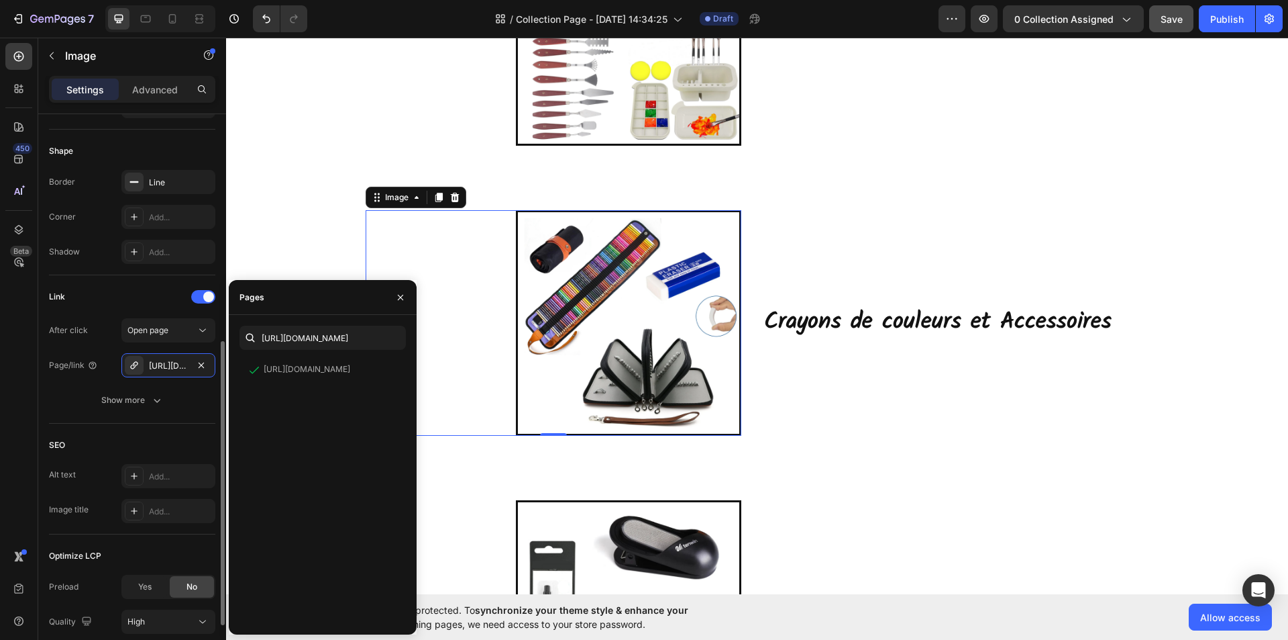
click at [194, 415] on div "Link After click Open page Page/link [URL][DOMAIN_NAME] Show more" at bounding box center [132, 349] width 166 height 148
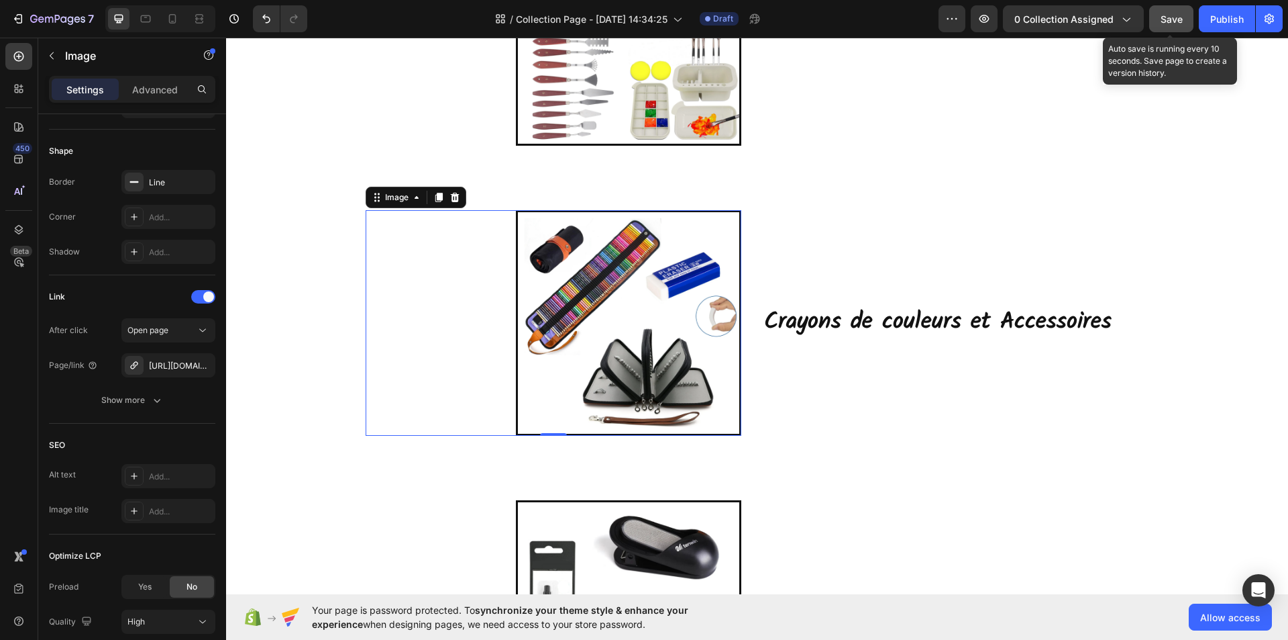
click at [1165, 18] on span "Save" at bounding box center [1172, 18] width 22 height 11
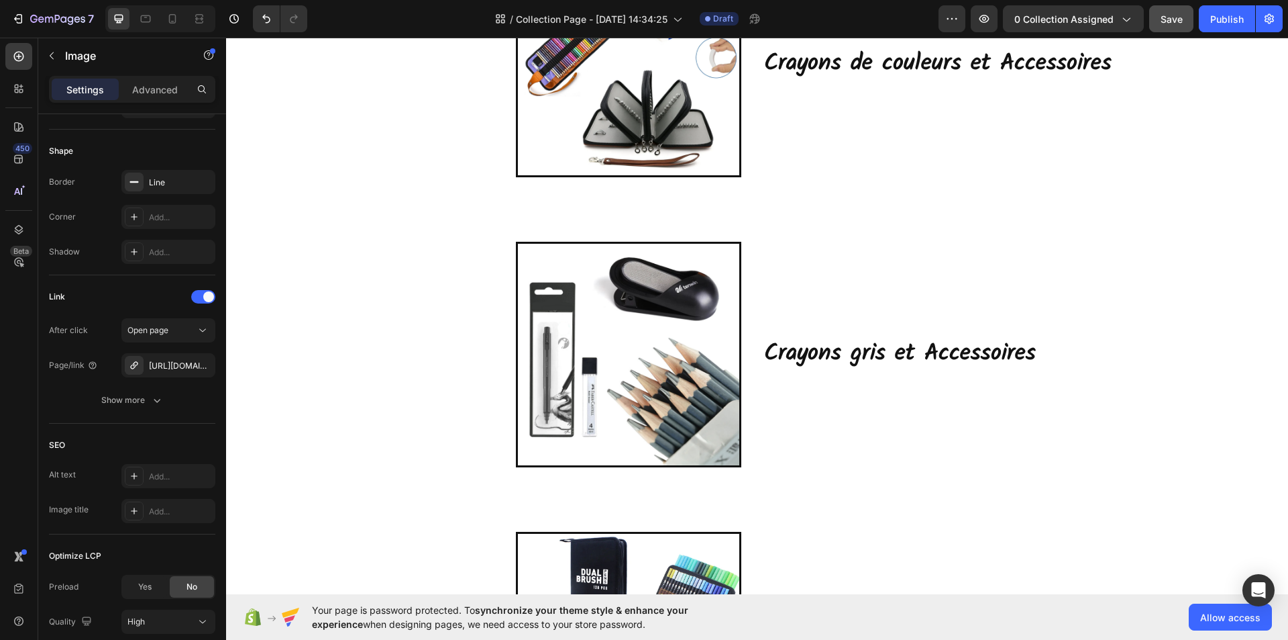
scroll to position [537, 0]
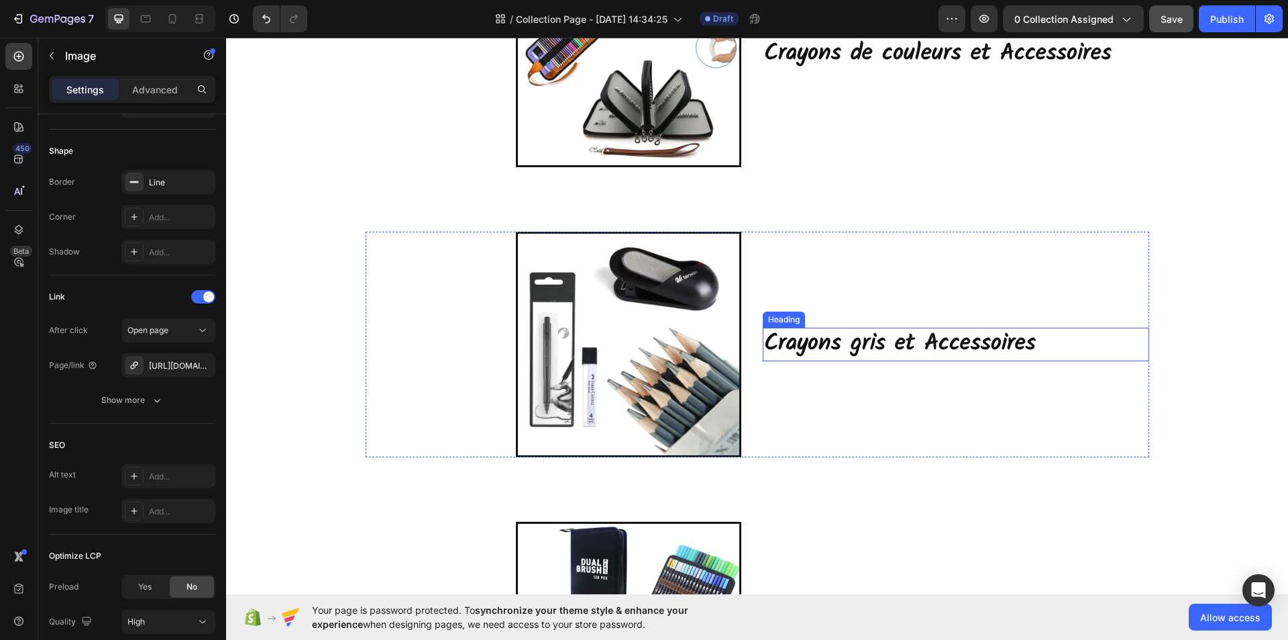
click at [868, 343] on h2 "Crayons gris et Accessoires" at bounding box center [956, 344] width 387 height 34
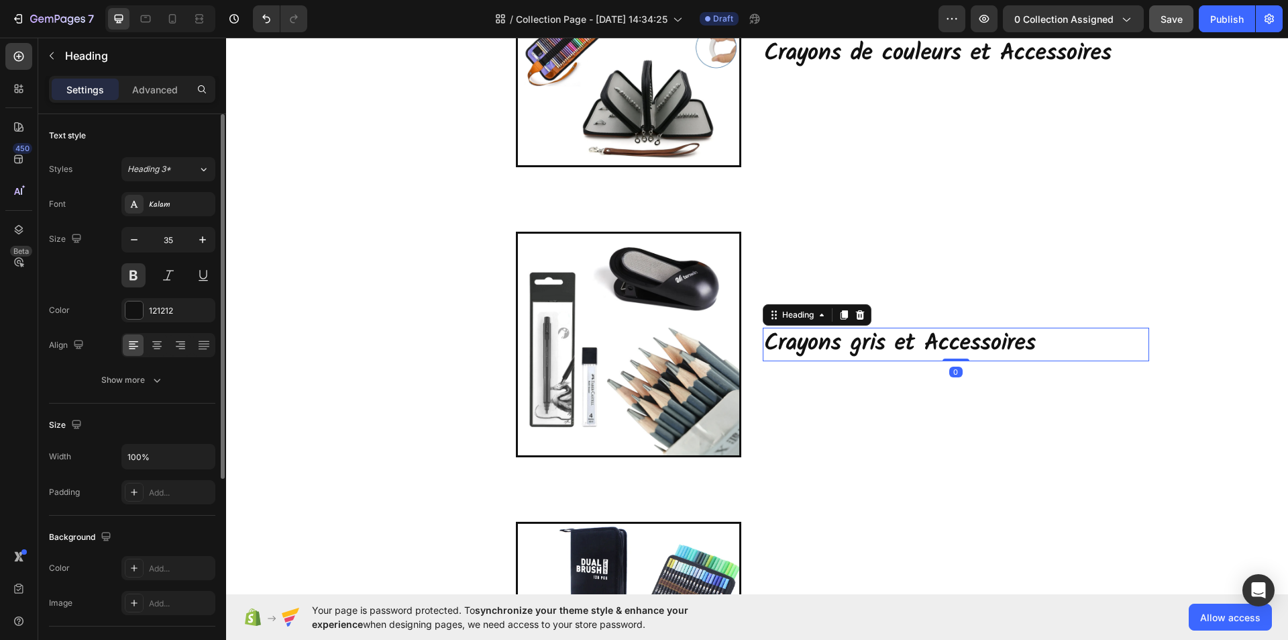
click at [1034, 341] on h2 "Crayons gris et Accessoires" at bounding box center [956, 344] width 387 height 34
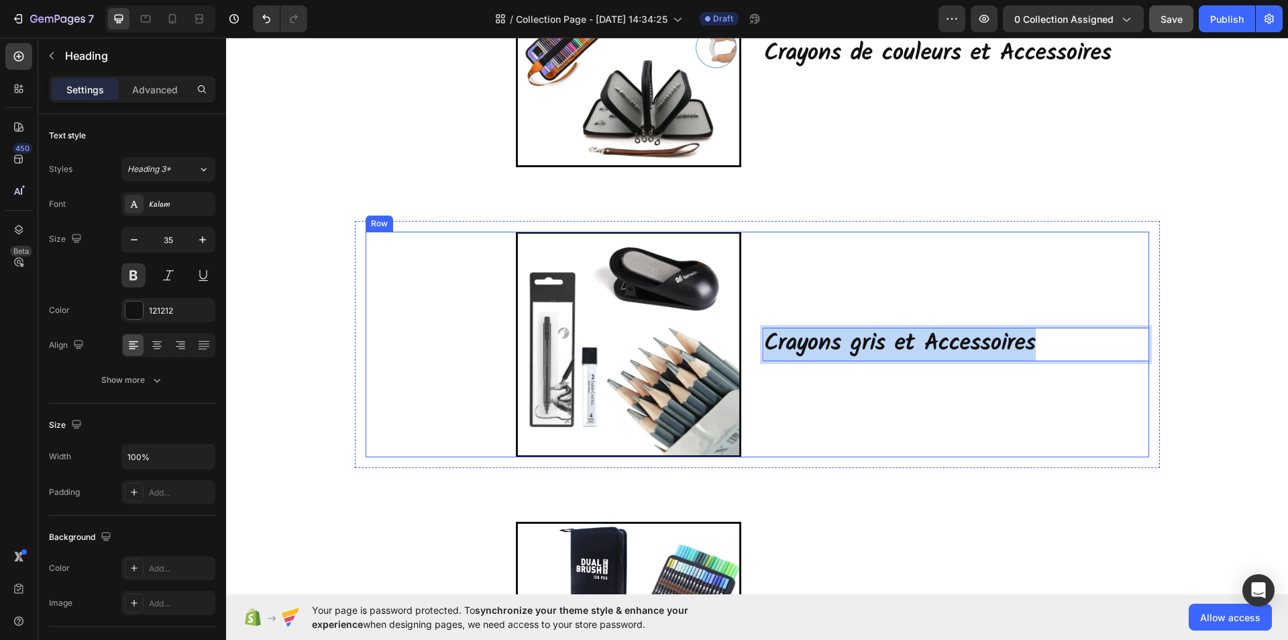
drag, startPoint x: 1030, startPoint y: 342, endPoint x: 776, endPoint y: 342, distance: 254.3
click at [748, 343] on div "Image Crayons gris et Accessoires Heading 0 Row" at bounding box center [758, 344] width 784 height 225
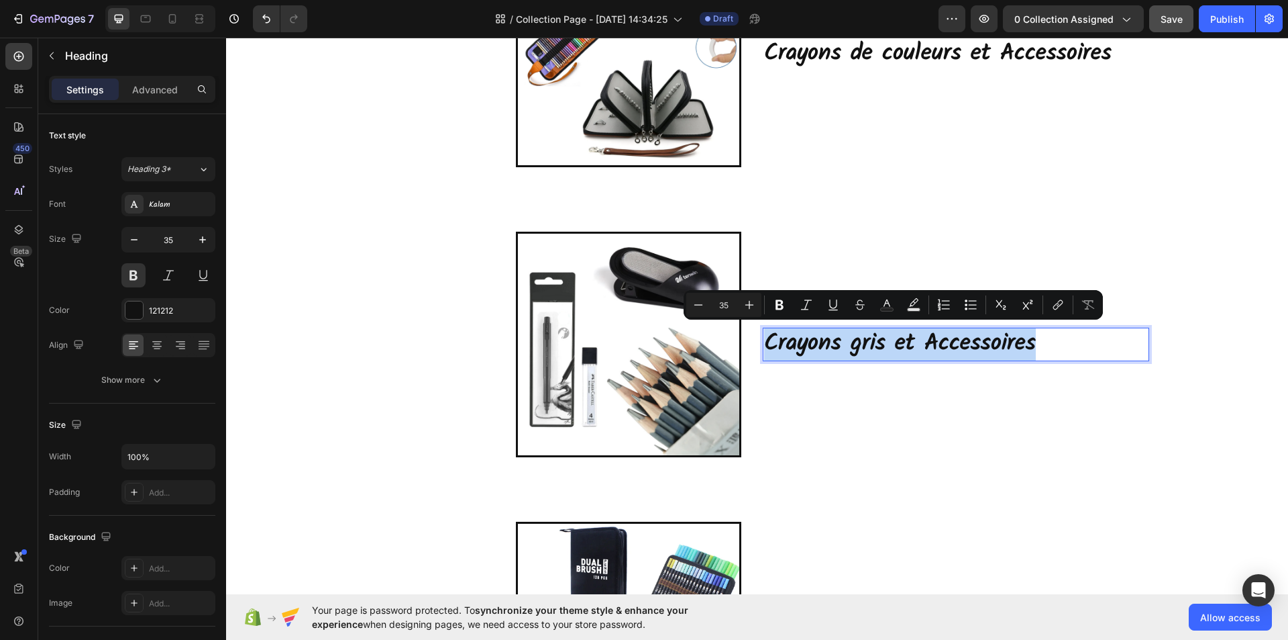
copy p "Crayons gris et Accessoires"
click at [666, 386] on img at bounding box center [628, 344] width 225 height 225
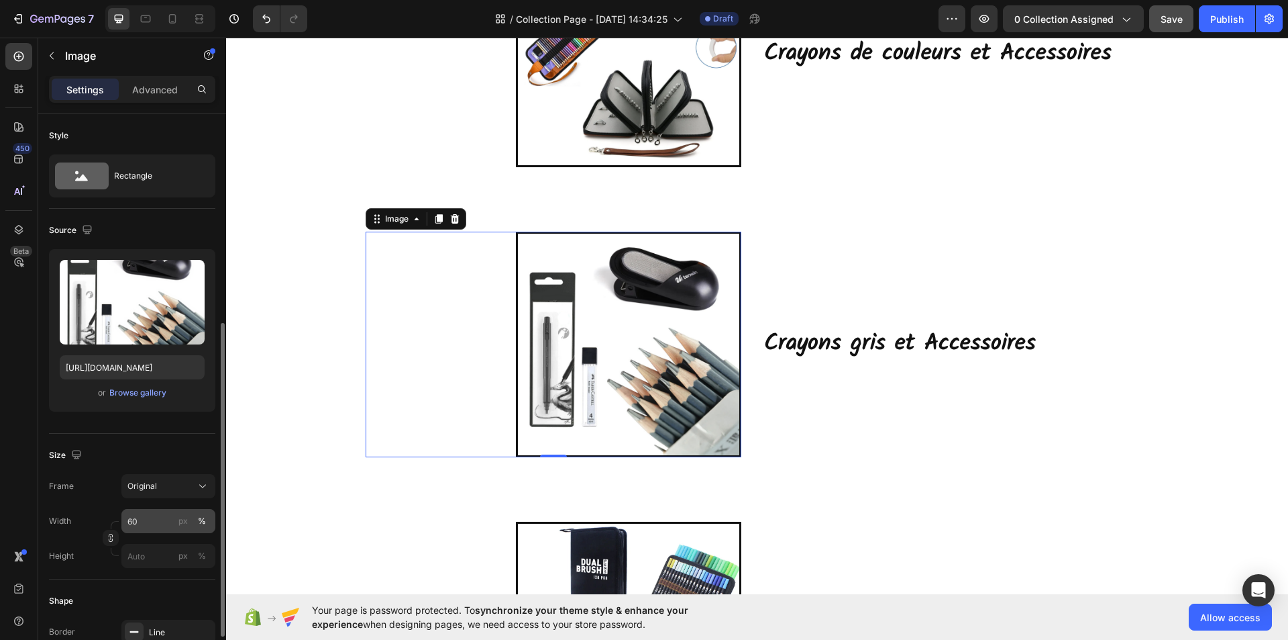
scroll to position [450, 0]
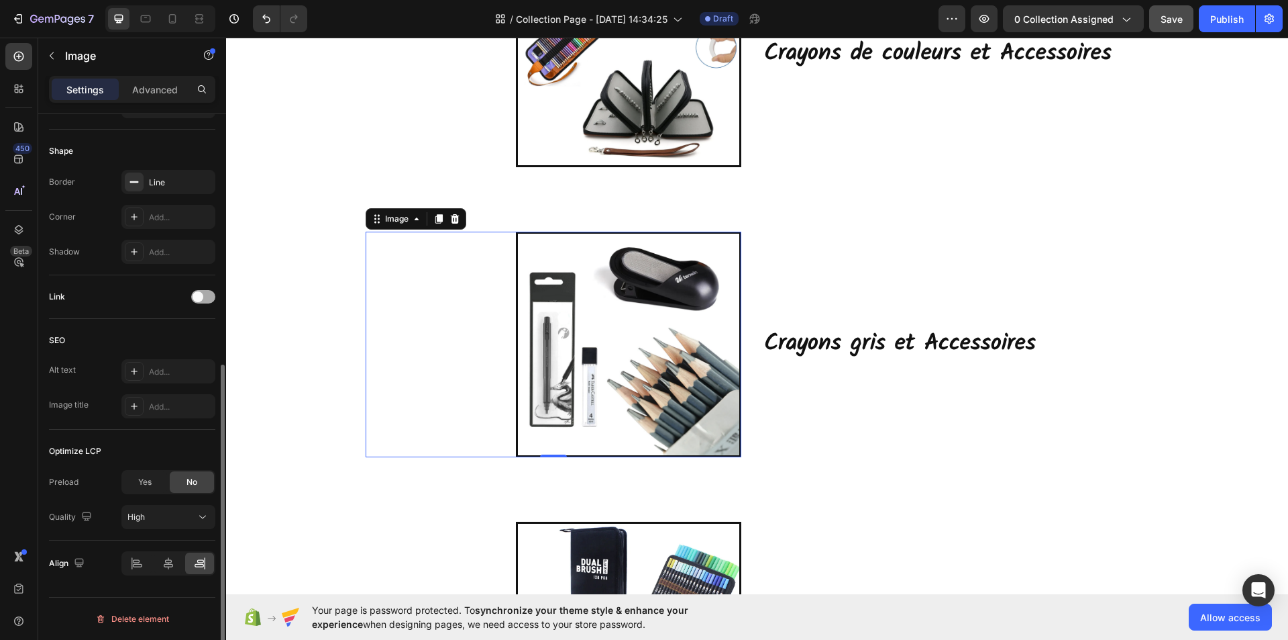
click at [206, 296] on div at bounding box center [203, 296] width 24 height 13
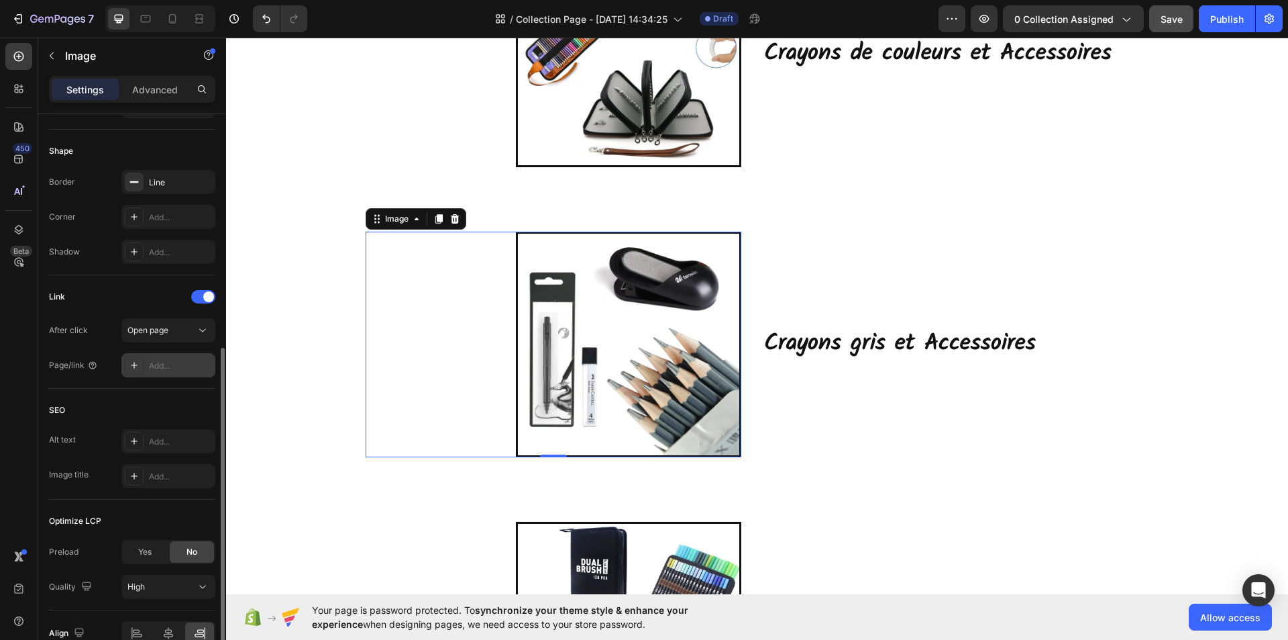
drag, startPoint x: 162, startPoint y: 366, endPoint x: 158, endPoint y: 374, distance: 8.1
click at [158, 374] on div "Add..." at bounding box center [168, 365] width 94 height 24
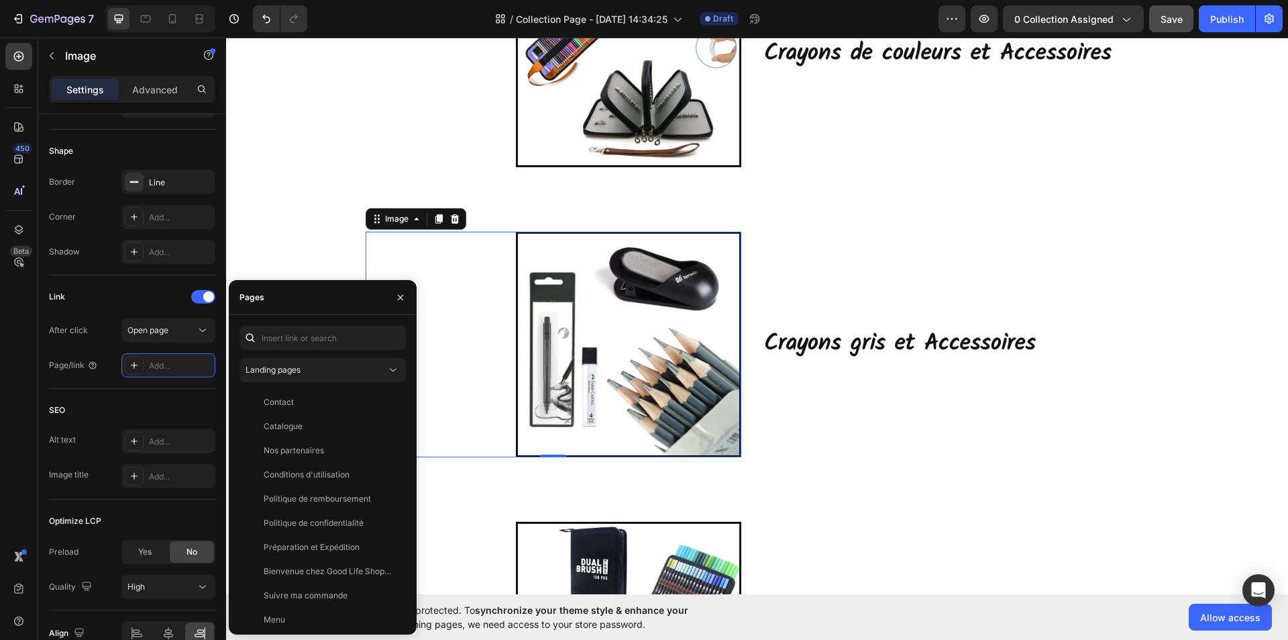
drag, startPoint x: 165, startPoint y: 364, endPoint x: 357, endPoint y: 384, distance: 193.0
click at [357, 385] on div "Landing pages Contact View Catalogue View Nos partenaires View Conditions d'uti…" at bounding box center [323, 474] width 166 height 298
paste input "[URL][DOMAIN_NAME]"
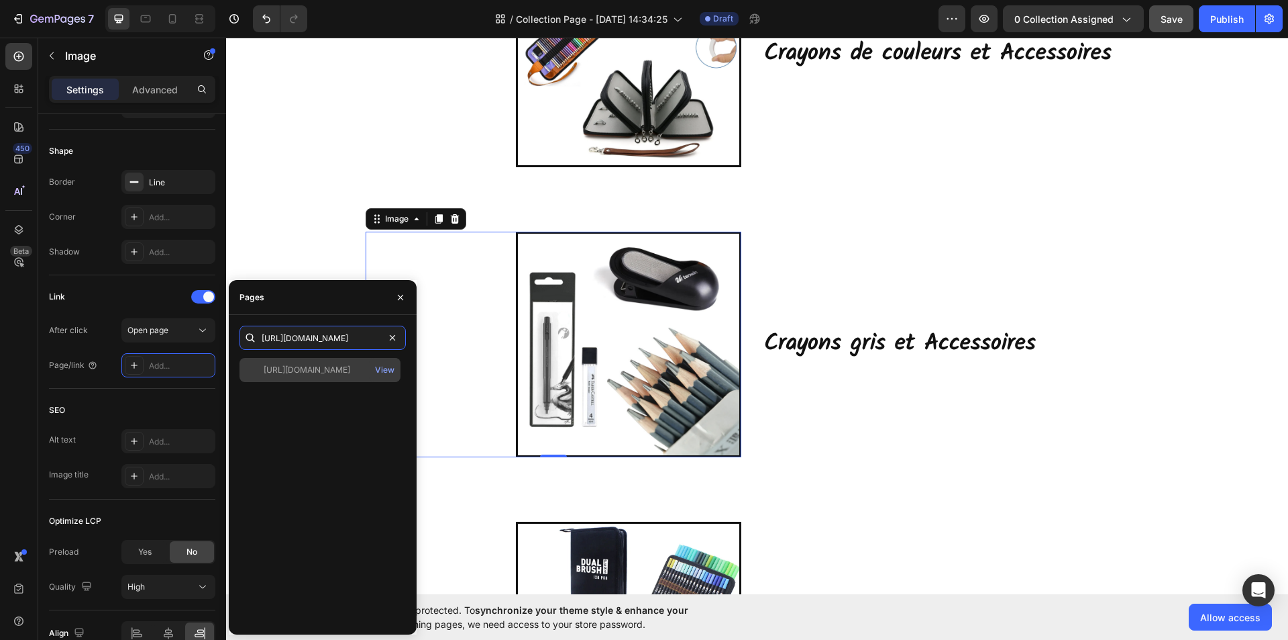
type input "[URL][DOMAIN_NAME]"
click at [332, 370] on div "[URL][DOMAIN_NAME]" at bounding box center [307, 370] width 87 height 12
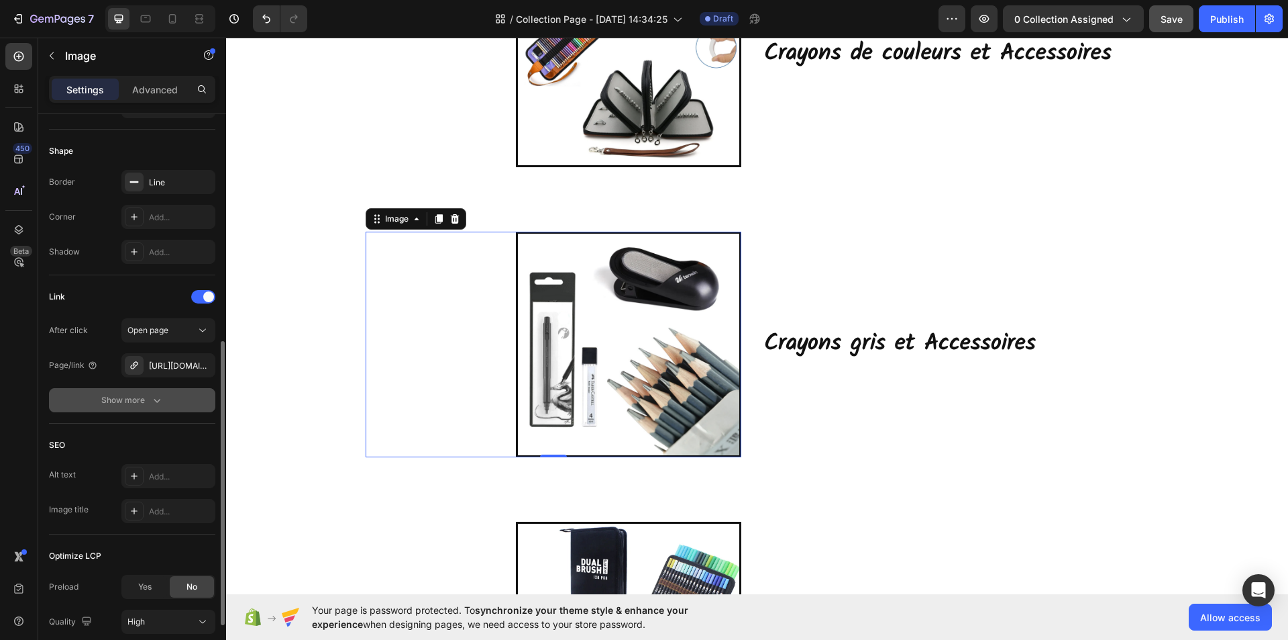
click at [176, 409] on button "Show more" at bounding box center [132, 400] width 166 height 24
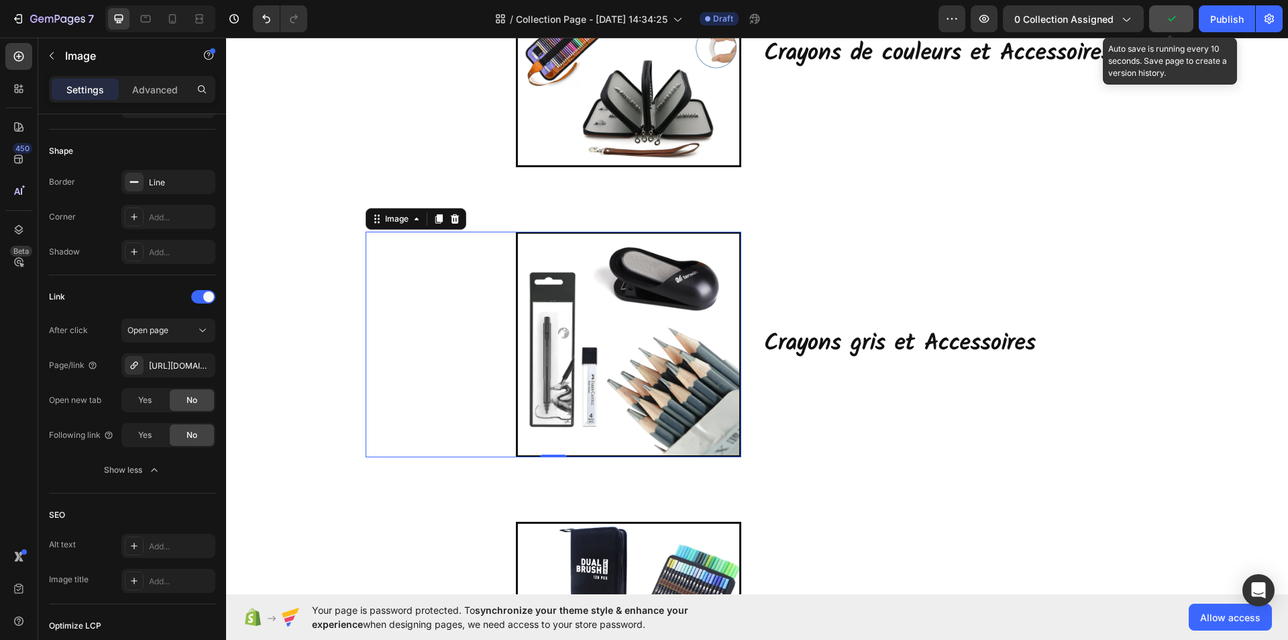
click at [1166, 21] on icon "button" at bounding box center [1171, 18] width 13 height 13
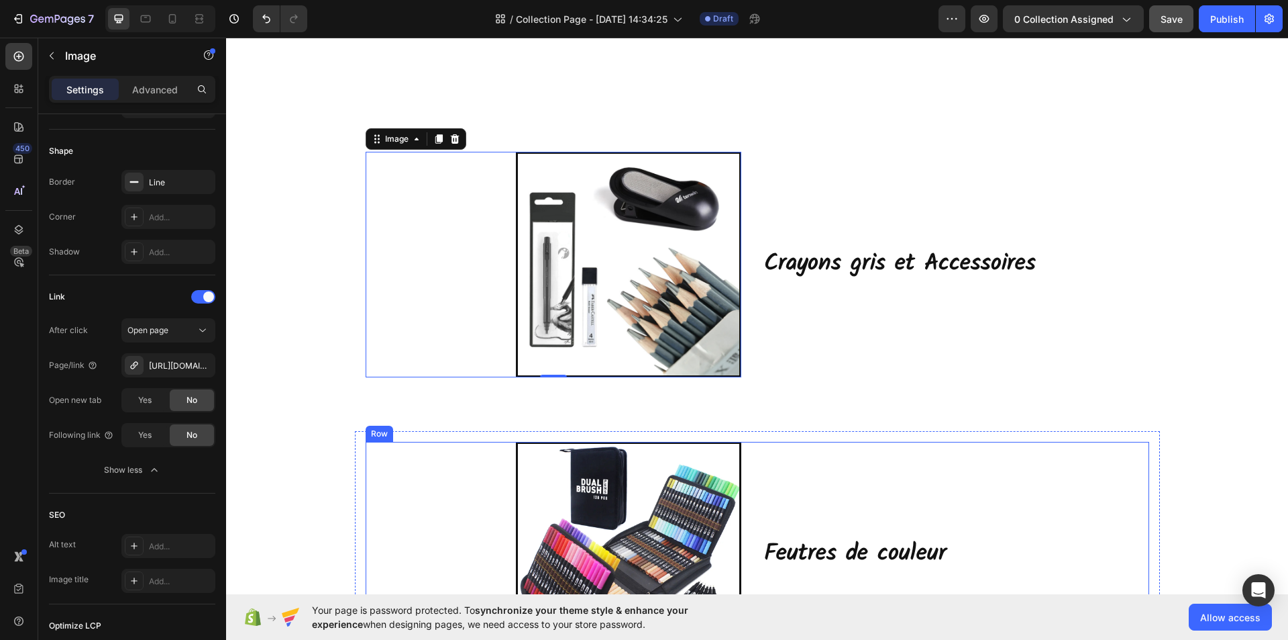
scroll to position [805, 0]
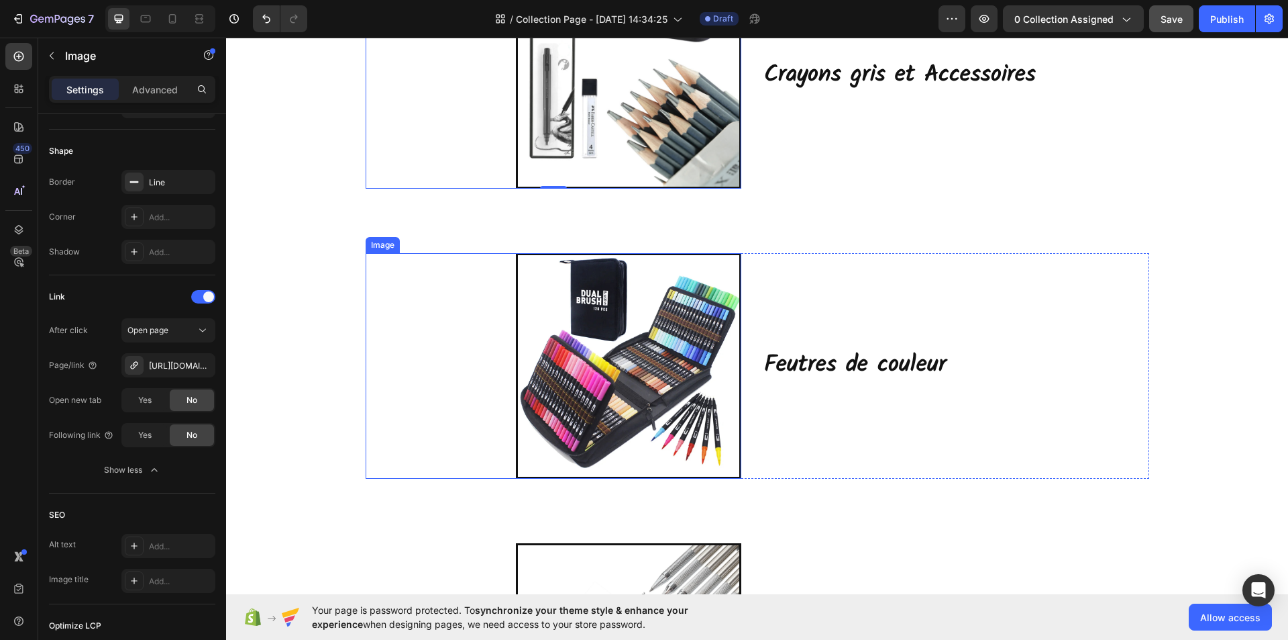
click at [613, 349] on img at bounding box center [628, 365] width 225 height 225
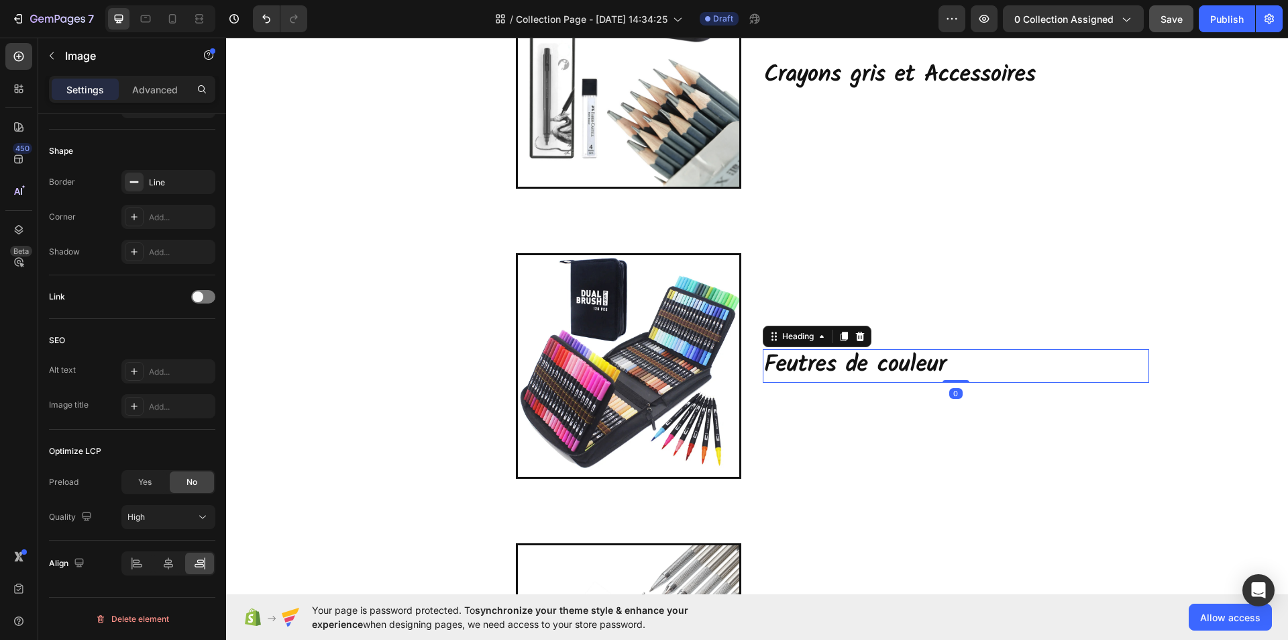
click at [860, 360] on h2 "Feutres de couleur" at bounding box center [956, 366] width 387 height 34
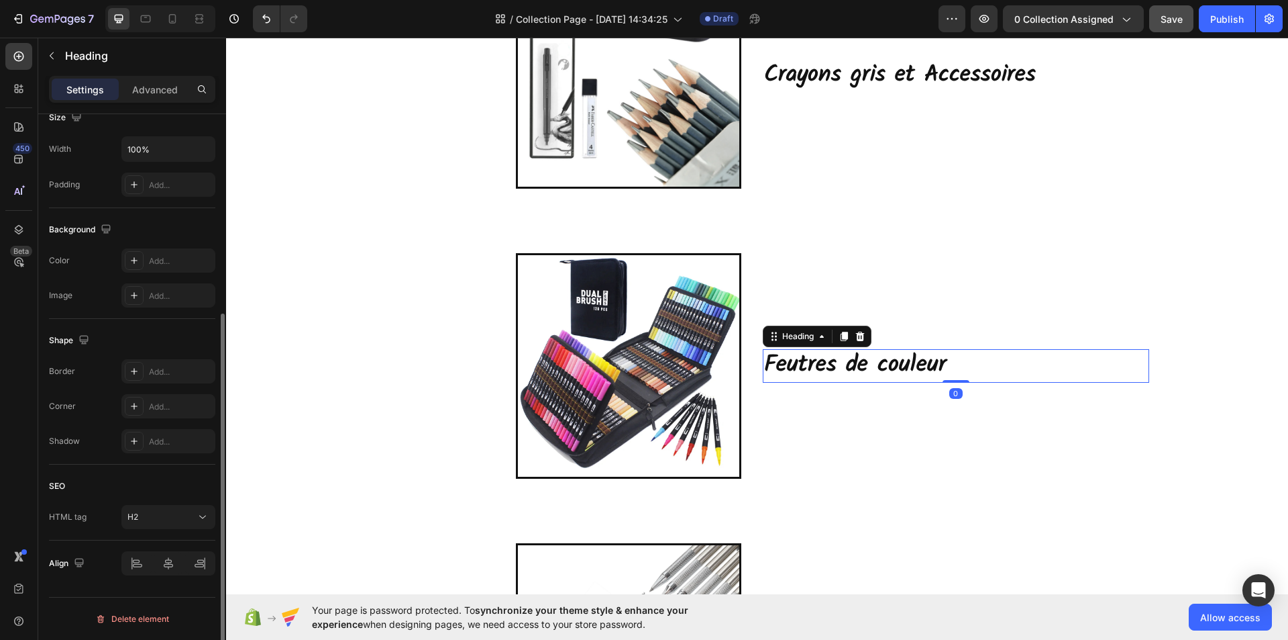
scroll to position [0, 0]
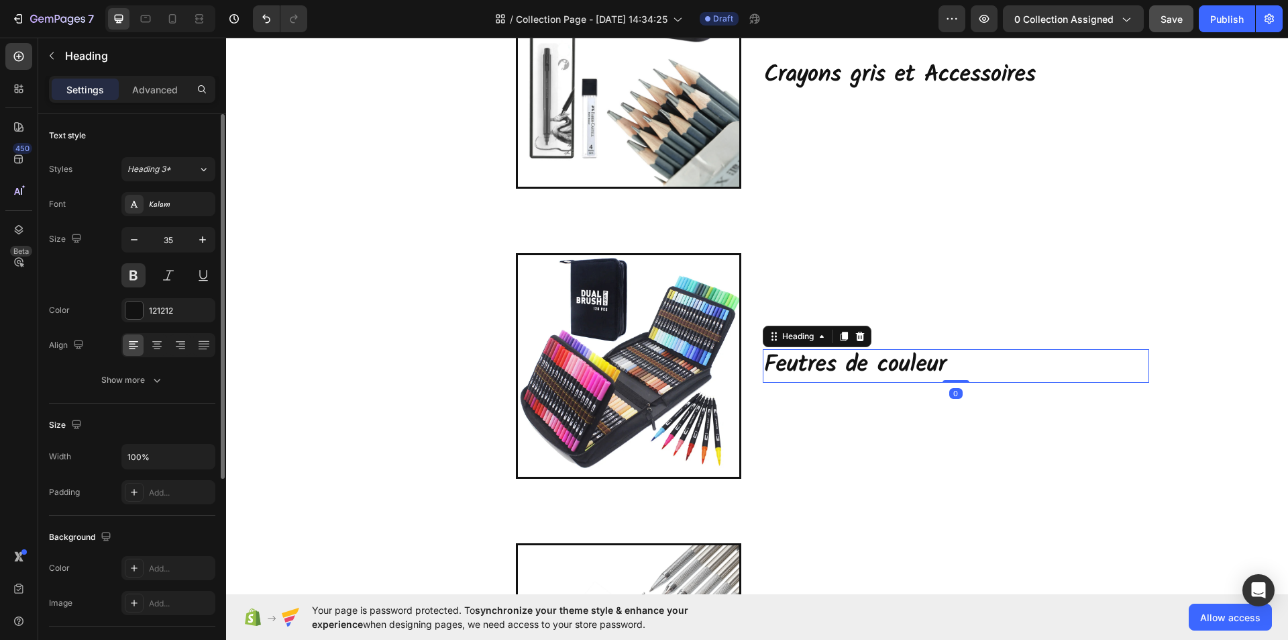
click at [767, 363] on h2 "Feutres de couleur" at bounding box center [956, 366] width 387 height 34
click at [767, 363] on p "Feutres de couleur" at bounding box center [956, 365] width 384 height 31
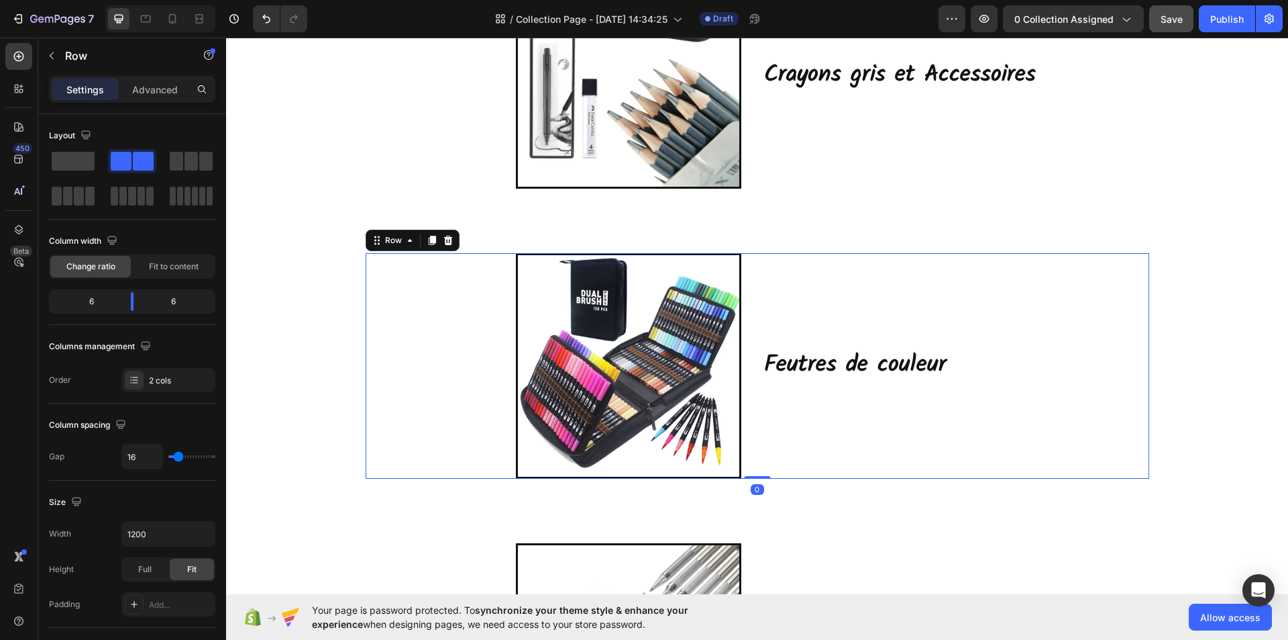
click at [756, 368] on div "Image Feutres de couleur Heading Row 0" at bounding box center [758, 365] width 784 height 225
click at [764, 367] on p "Feutres de couleur" at bounding box center [956, 365] width 384 height 31
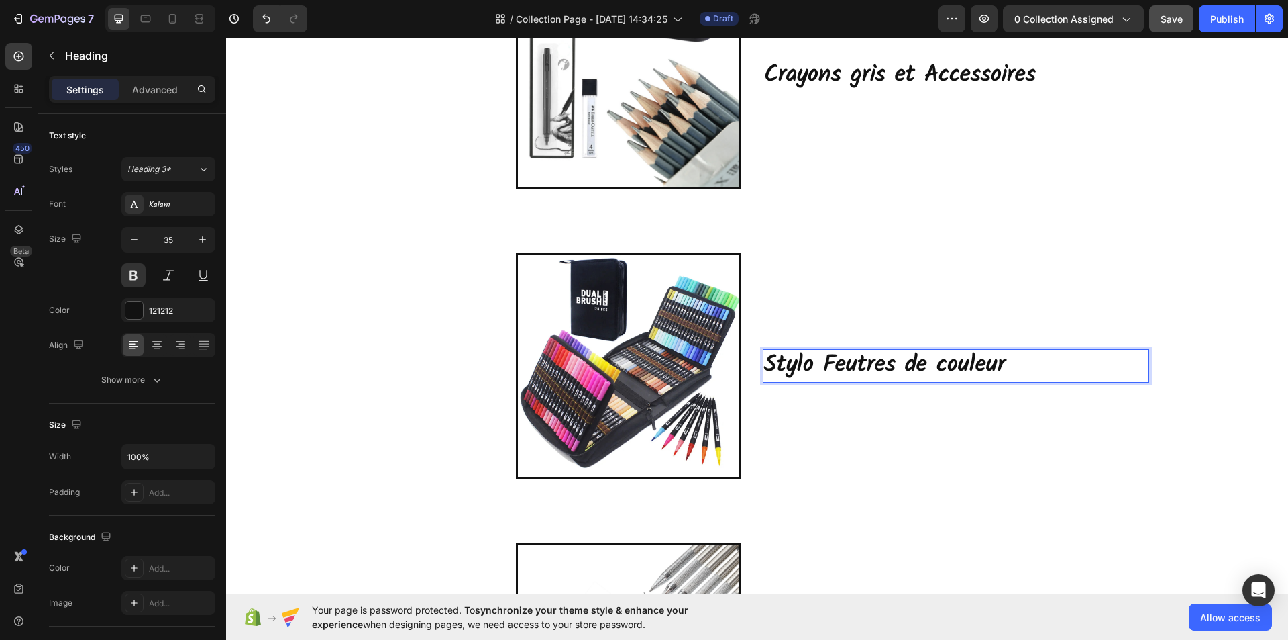
click at [1005, 364] on p "Stylo Feutres de couleur" at bounding box center [956, 365] width 384 height 31
click at [953, 72] on p "Crayons gris et Accessoires" at bounding box center [956, 75] width 384 height 31
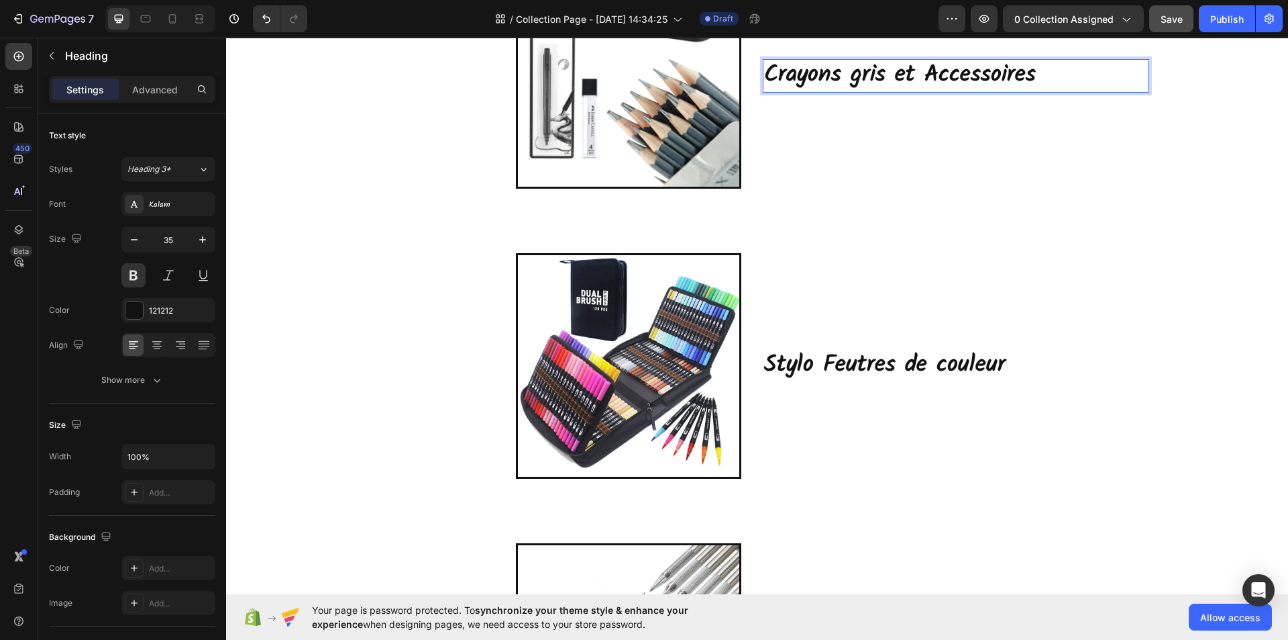
click at [1031, 77] on p "Crayons gris et Accessoires" at bounding box center [956, 75] width 384 height 31
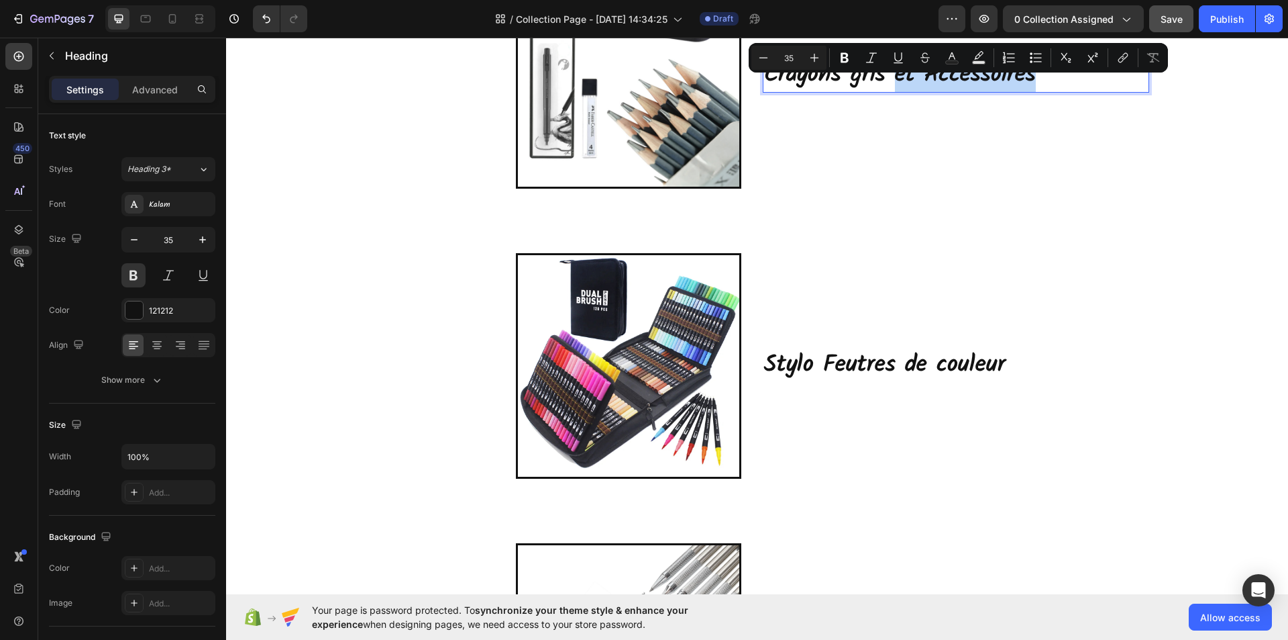
drag, startPoint x: 1029, startPoint y: 76, endPoint x: 892, endPoint y: 77, distance: 136.9
click at [892, 77] on p "Crayons gris et Accessoires" at bounding box center [956, 75] width 384 height 31
copy p "et Accessoires"
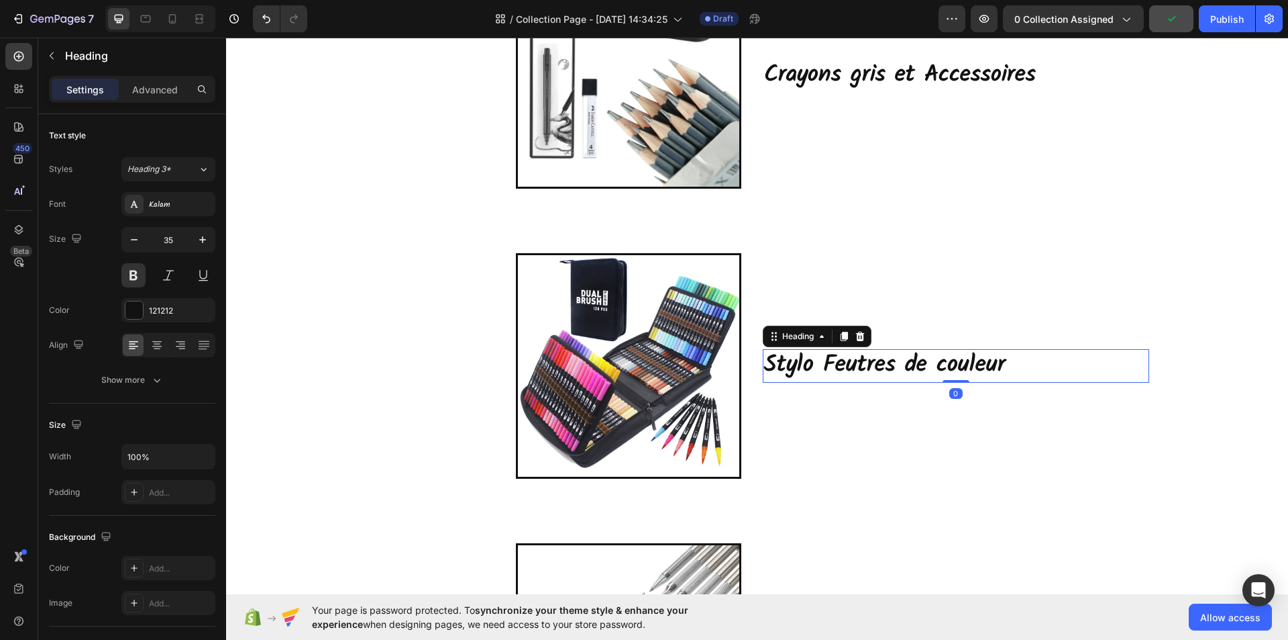
click at [1011, 364] on p "Stylo Feutres de couleur" at bounding box center [956, 365] width 384 height 31
click at [998, 365] on p "Stylo Feutres de couleuret Accessoires" at bounding box center [956, 365] width 384 height 31
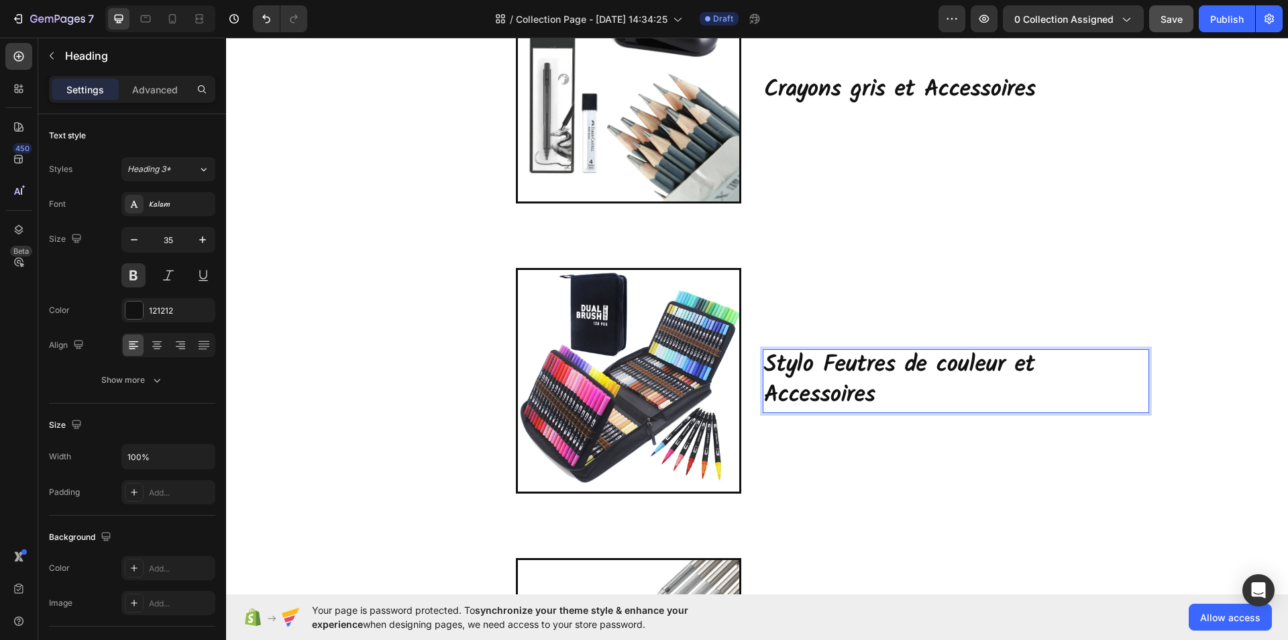
click at [911, 398] on p "Stylo Feutres de couleur et Accessoires" at bounding box center [956, 380] width 384 height 61
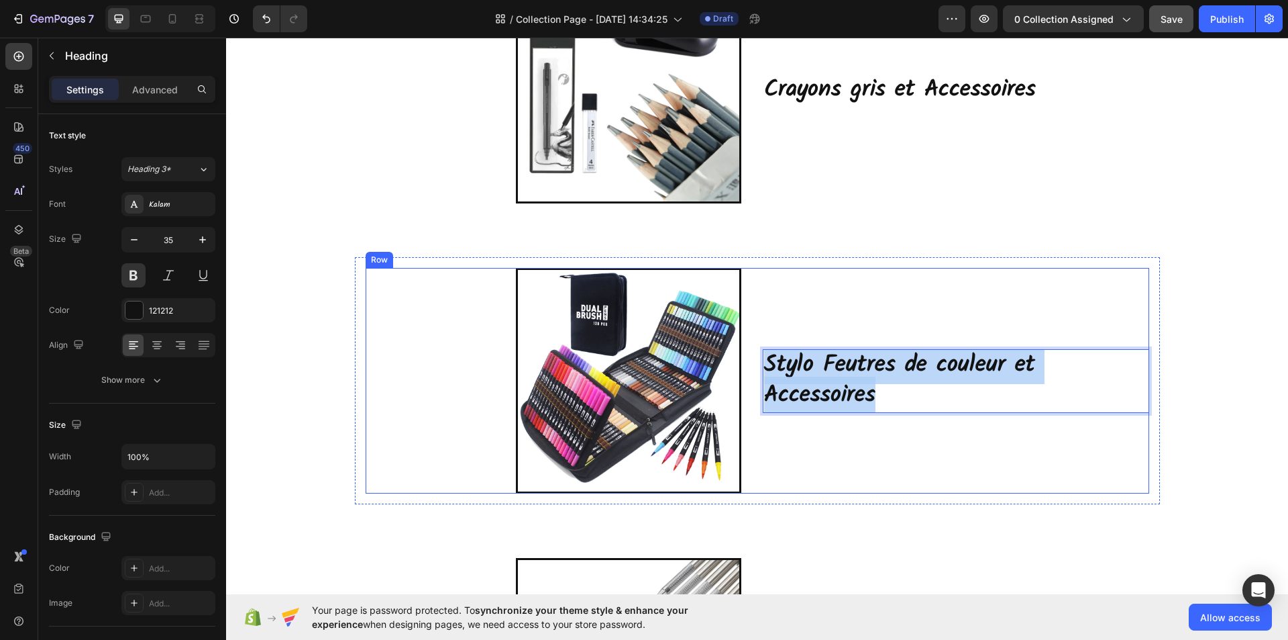
drag, startPoint x: 866, startPoint y: 400, endPoint x: 754, endPoint y: 378, distance: 114.8
click at [754, 378] on div "Image Stylo Feutres de couleur et Accessoires Heading 0 Row" at bounding box center [758, 380] width 784 height 225
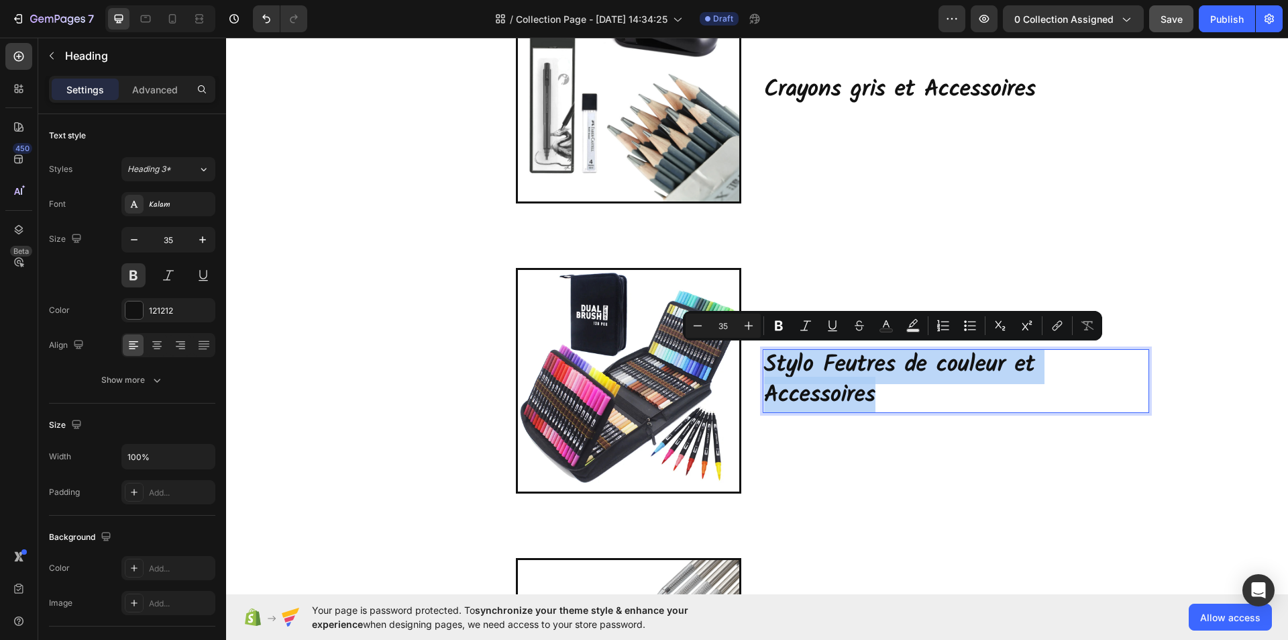
copy p "Stylo Feutres de couleur et Accessoires"
click at [620, 368] on img at bounding box center [628, 380] width 225 height 225
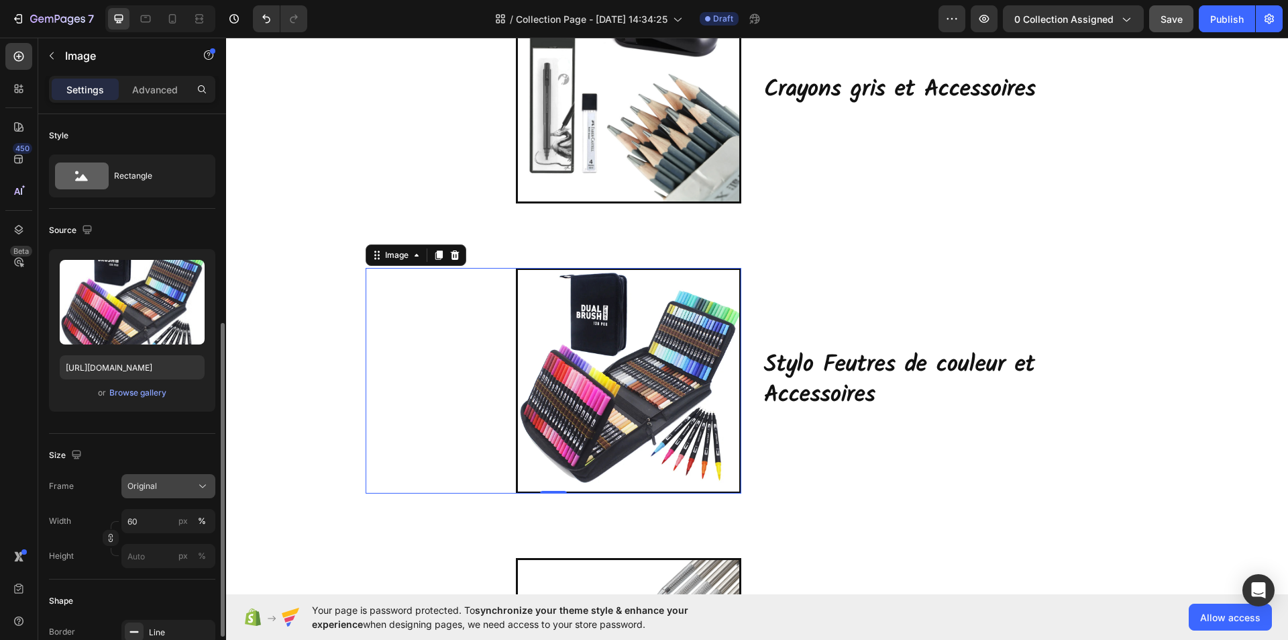
scroll to position [336, 0]
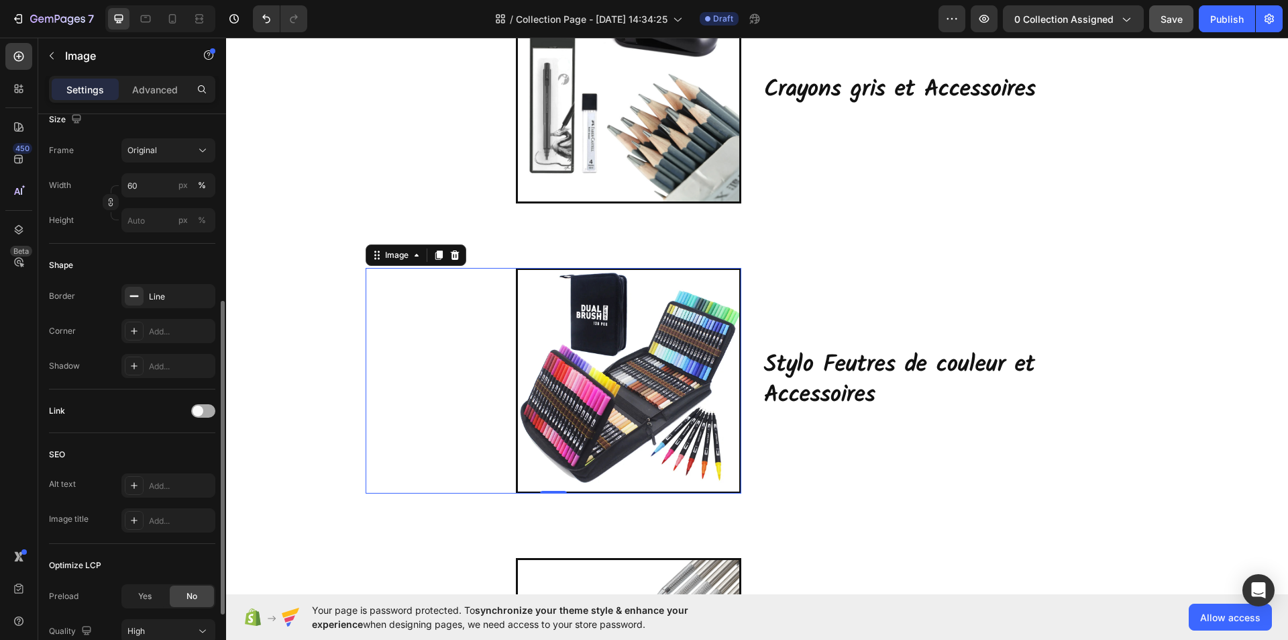
click at [205, 415] on div at bounding box center [203, 410] width 24 height 13
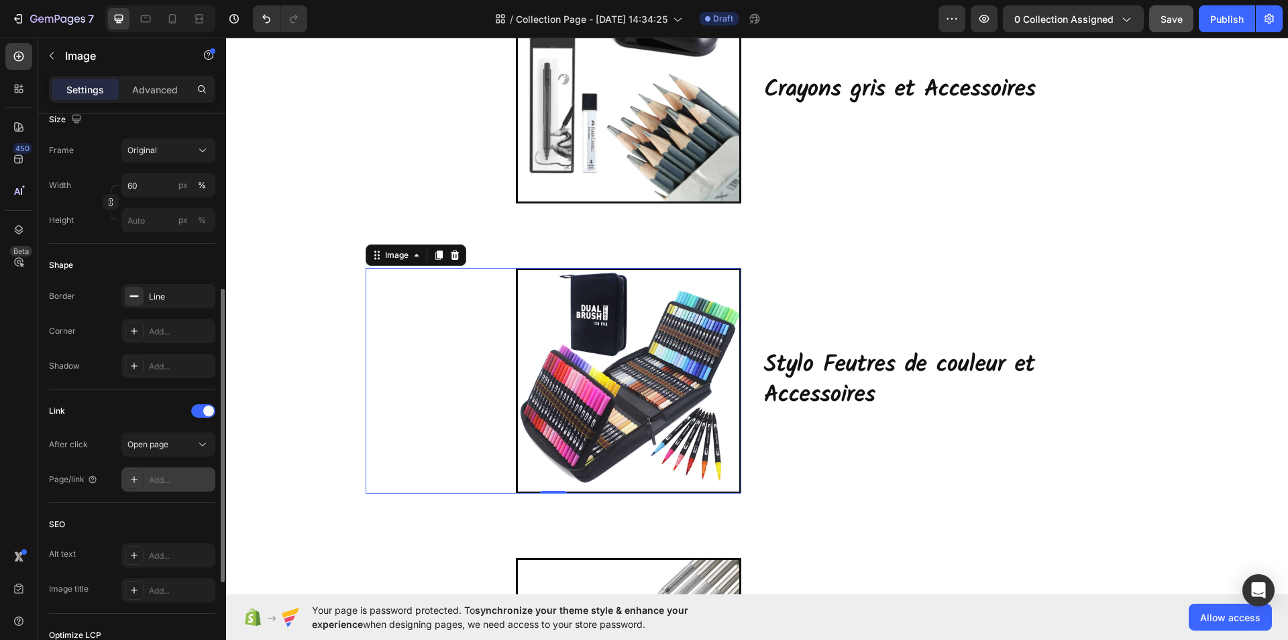
click at [168, 482] on div "Add..." at bounding box center [180, 480] width 63 height 12
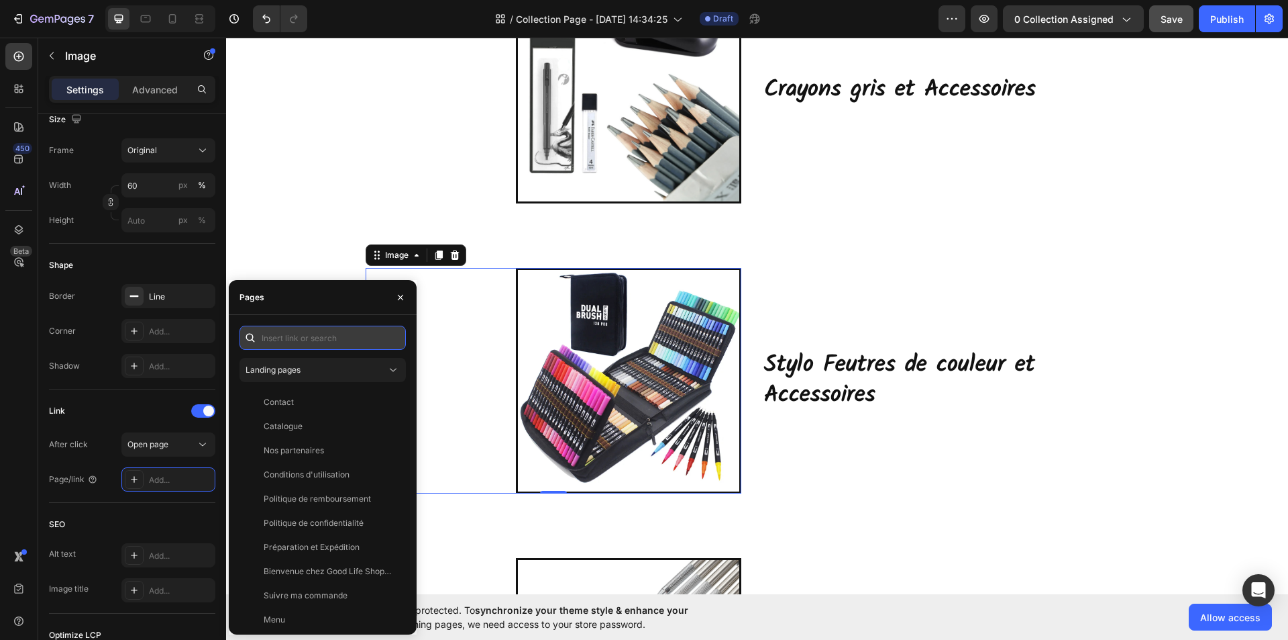
paste input "[URL][DOMAIN_NAME]"
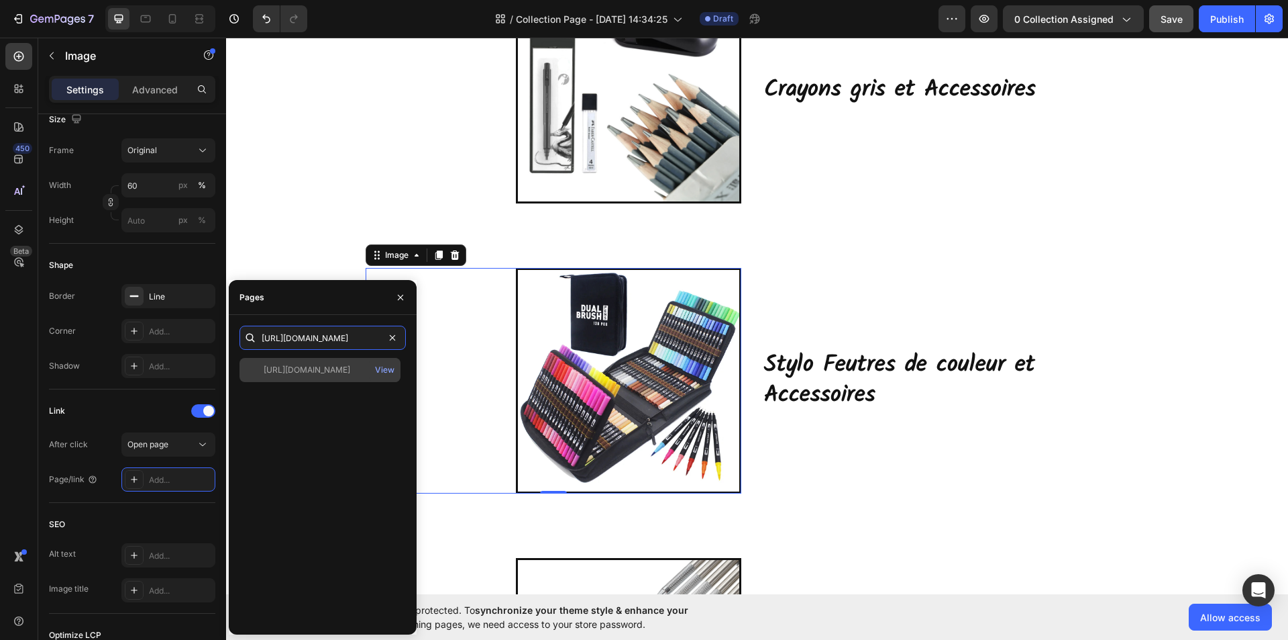
type input "[URL][DOMAIN_NAME]"
click at [332, 369] on div "[URL][DOMAIN_NAME]" at bounding box center [307, 370] width 87 height 12
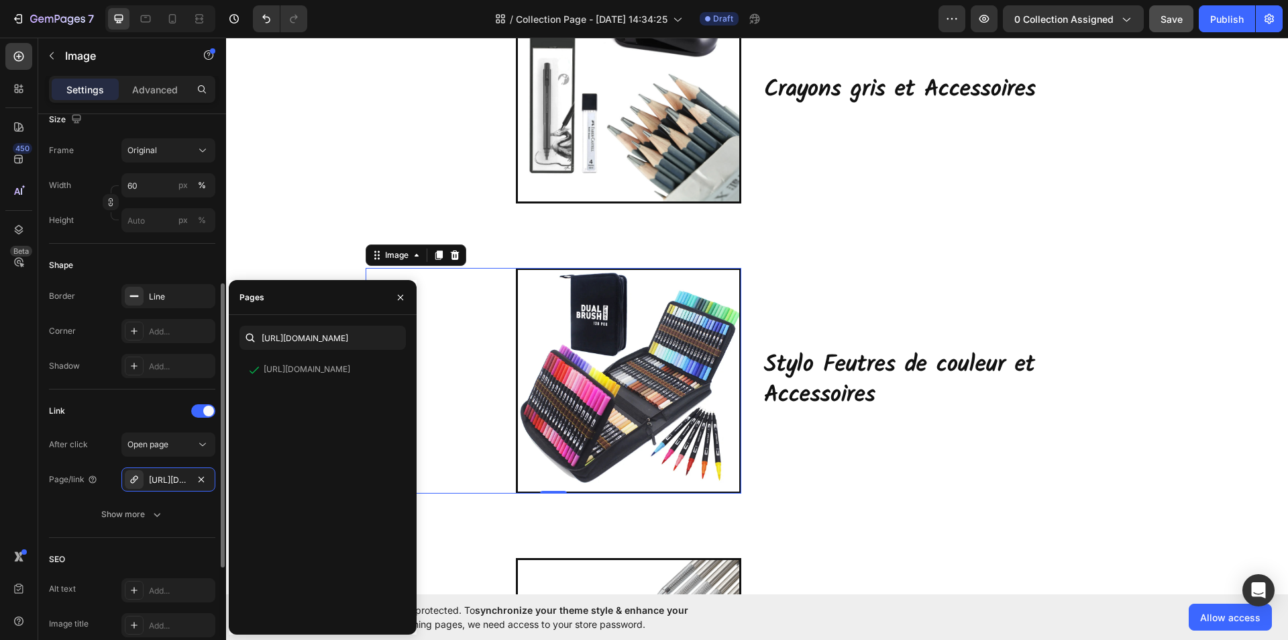
click at [190, 540] on div "SEO Alt text Add... Image title Add..." at bounding box center [132, 593] width 166 height 111
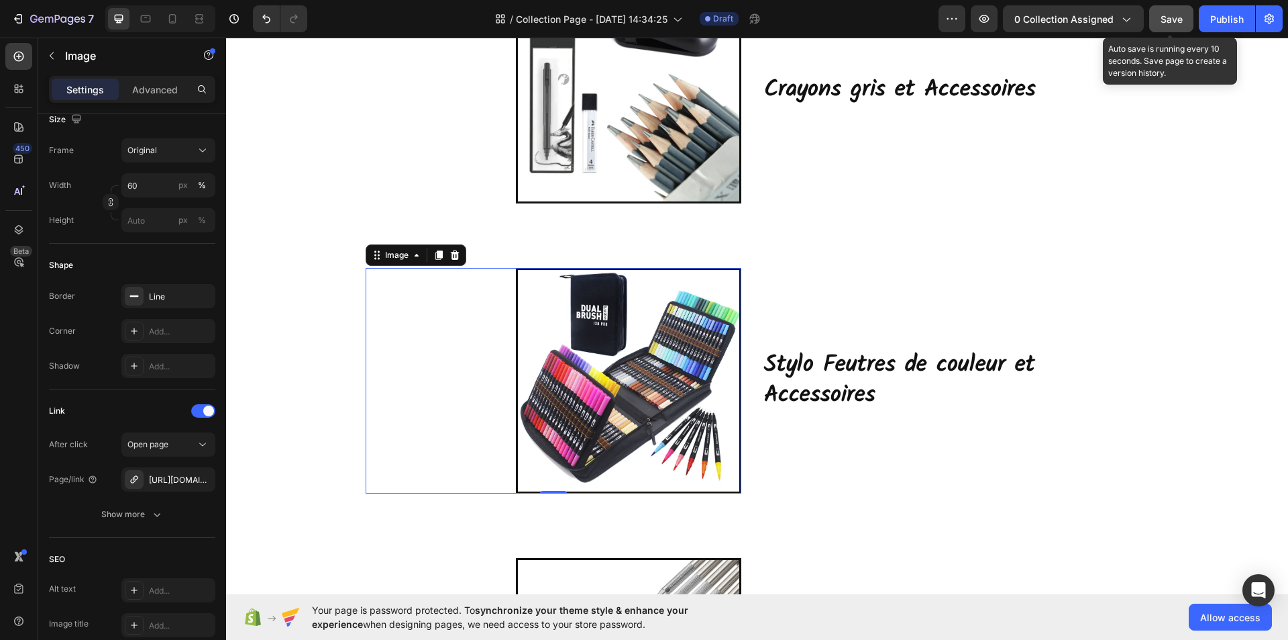
drag, startPoint x: 1176, startPoint y: 14, endPoint x: 815, endPoint y: 141, distance: 382.7
click at [1176, 14] on span "Save" at bounding box center [1172, 18] width 22 height 11
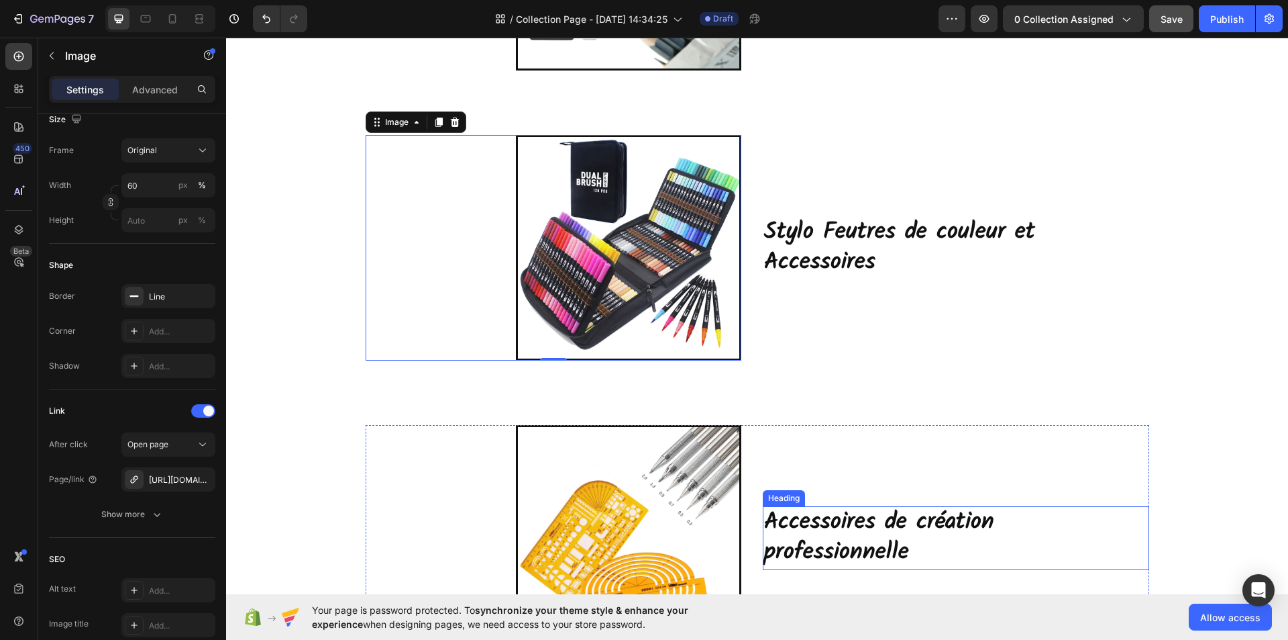
scroll to position [1126, 0]
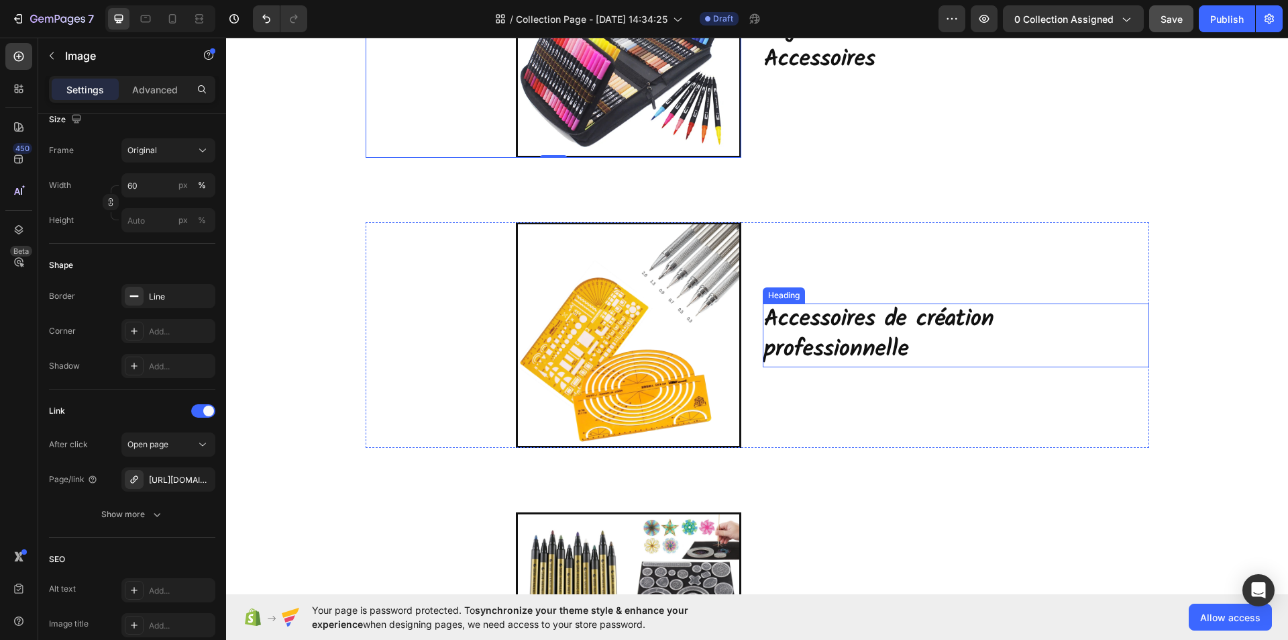
click at [870, 336] on h2 "Accessoires de création professionnelle" at bounding box center [956, 335] width 387 height 64
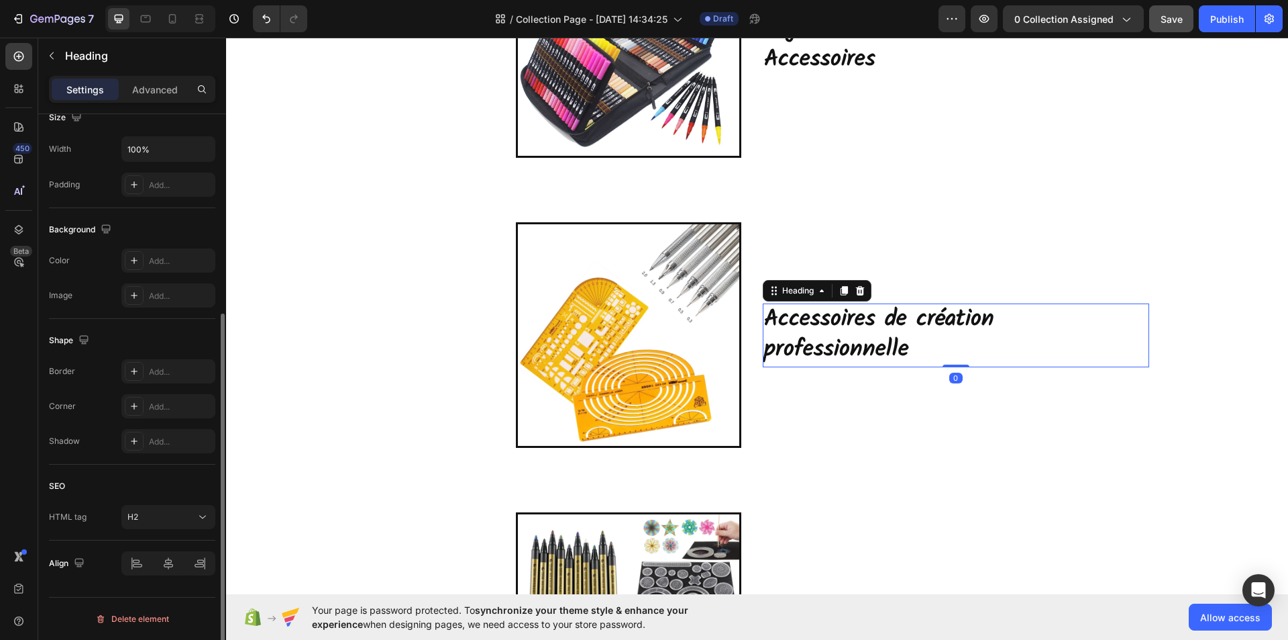
scroll to position [0, 0]
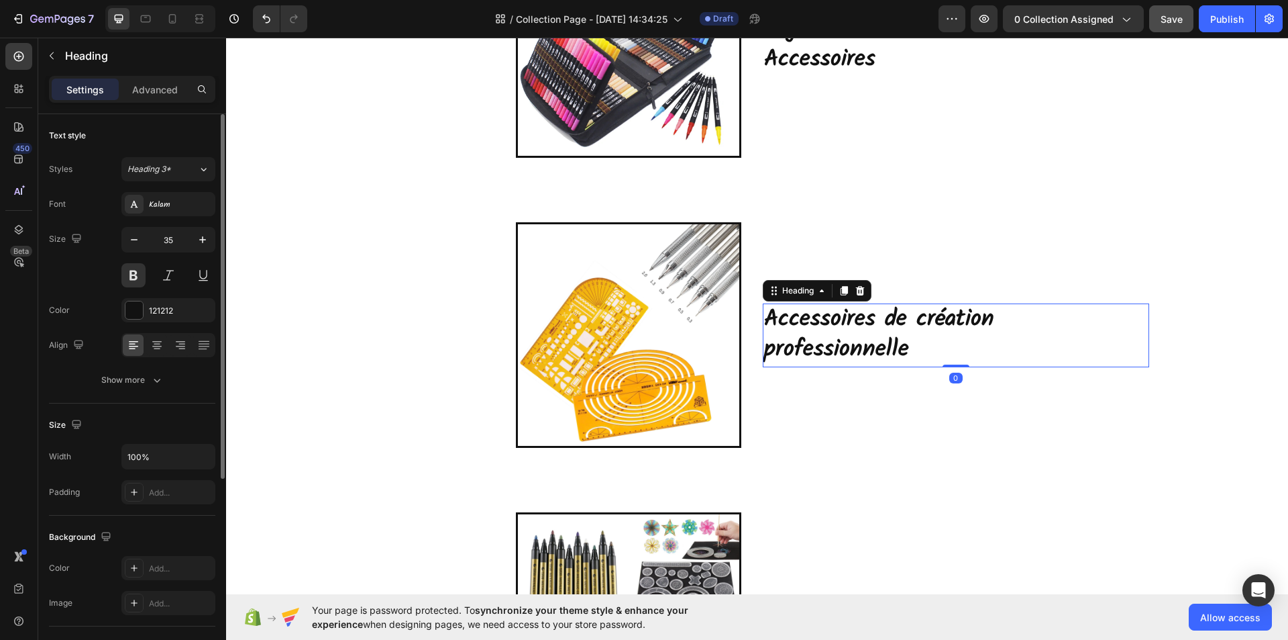
click at [1117, 334] on h2 "Accessoires de création professionnelle" at bounding box center [956, 335] width 387 height 64
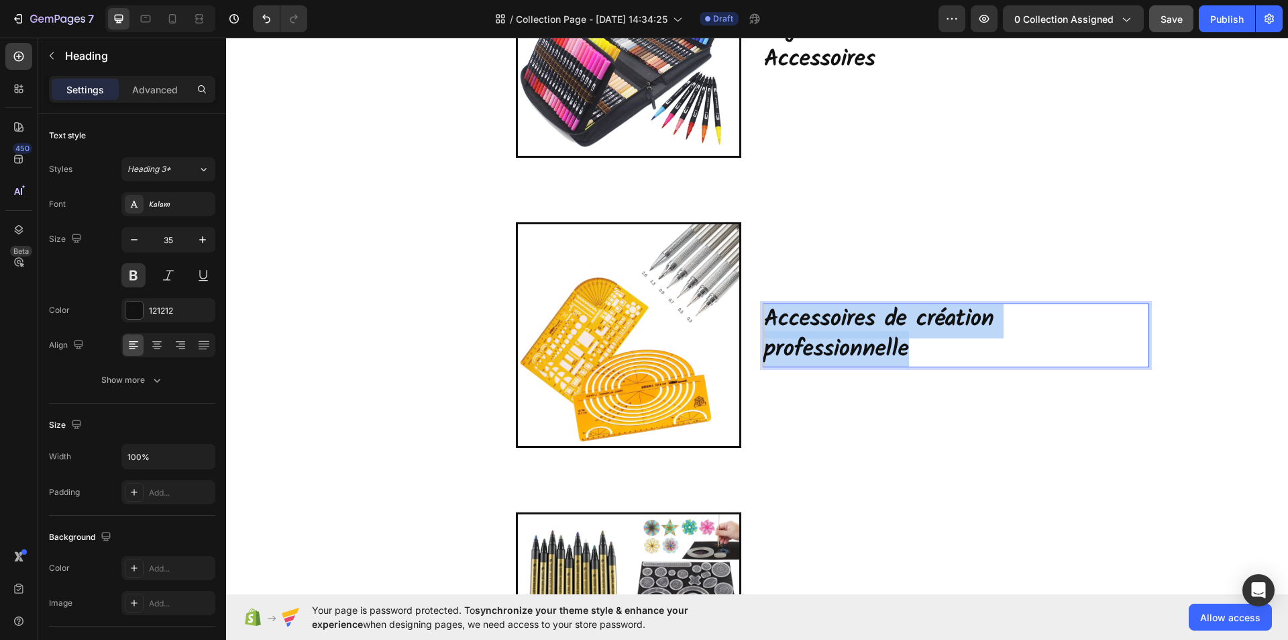
drag, startPoint x: 1141, startPoint y: 334, endPoint x: 759, endPoint y: 336, distance: 381.8
click at [764, 336] on p "Accessoires de création professionnelle" at bounding box center [956, 335] width 384 height 61
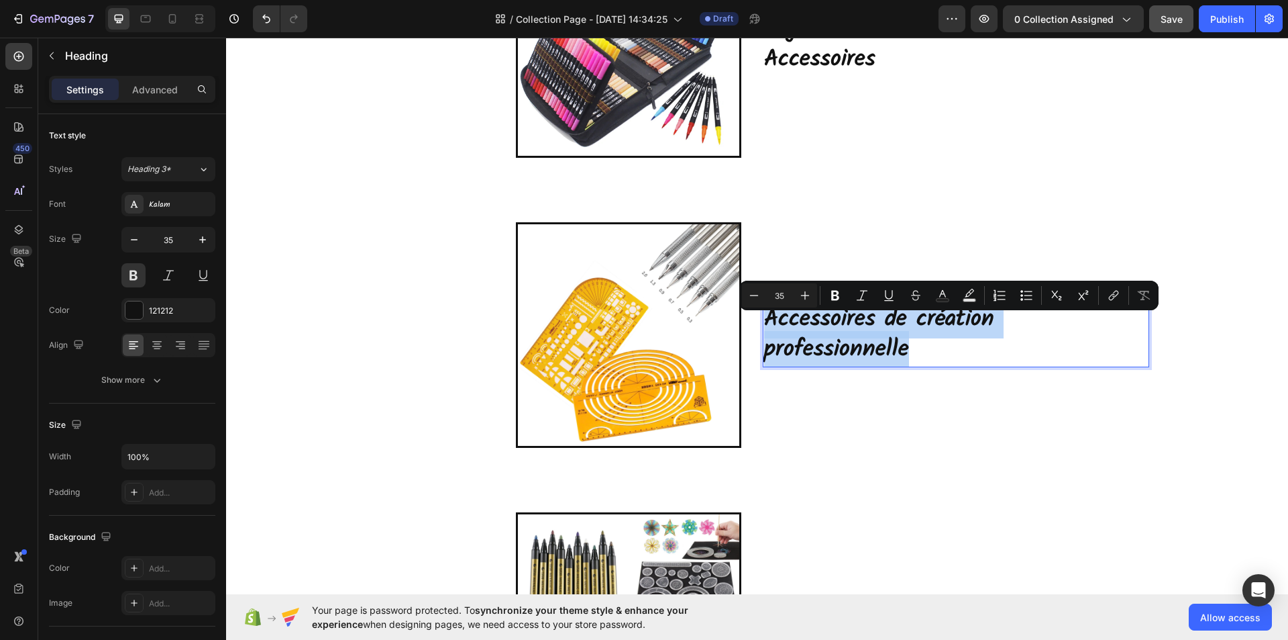
copy p "Accessoires de création professionnelle"
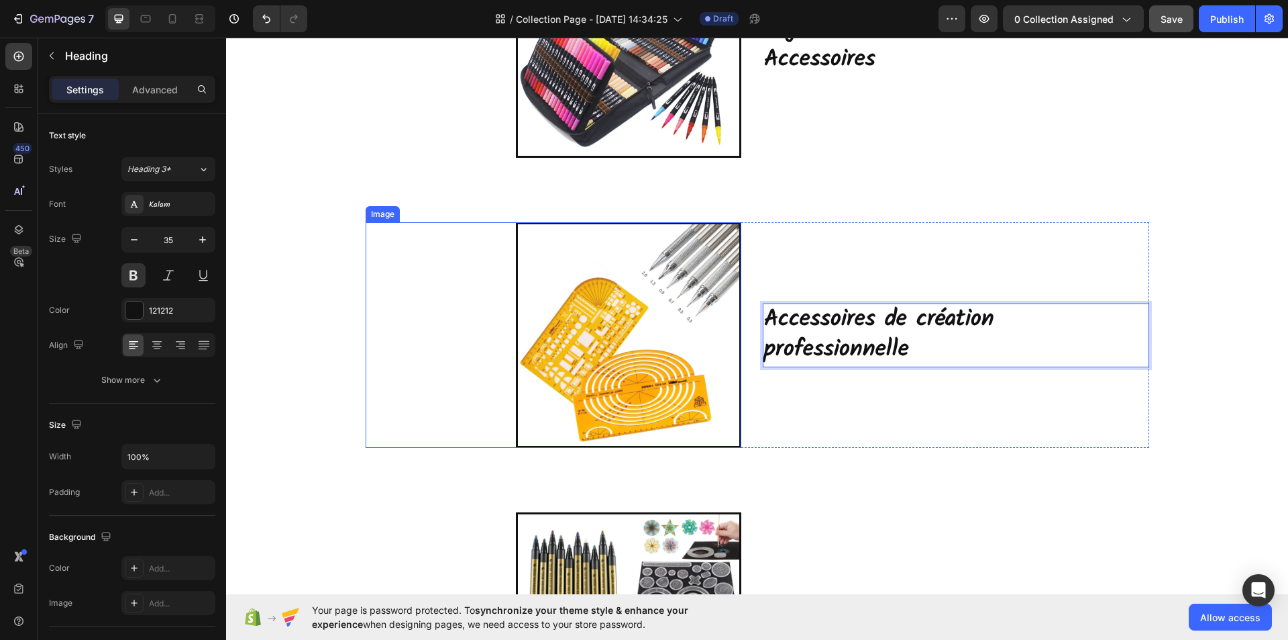
click at [600, 334] on img at bounding box center [628, 334] width 225 height 225
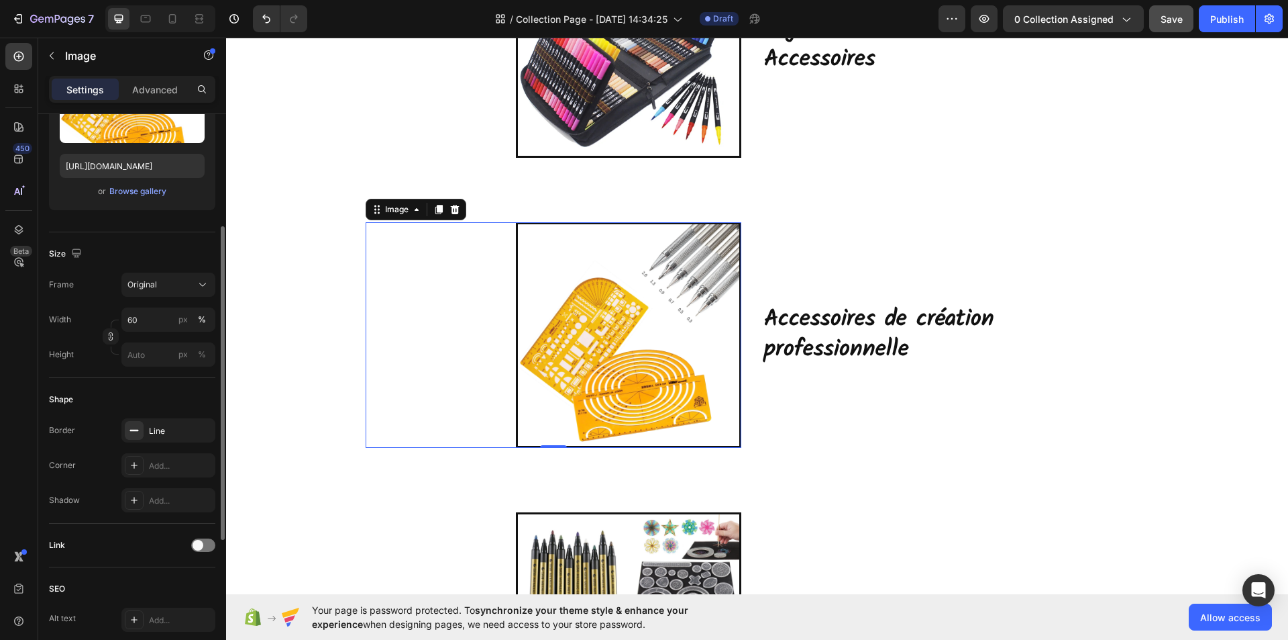
scroll to position [403, 0]
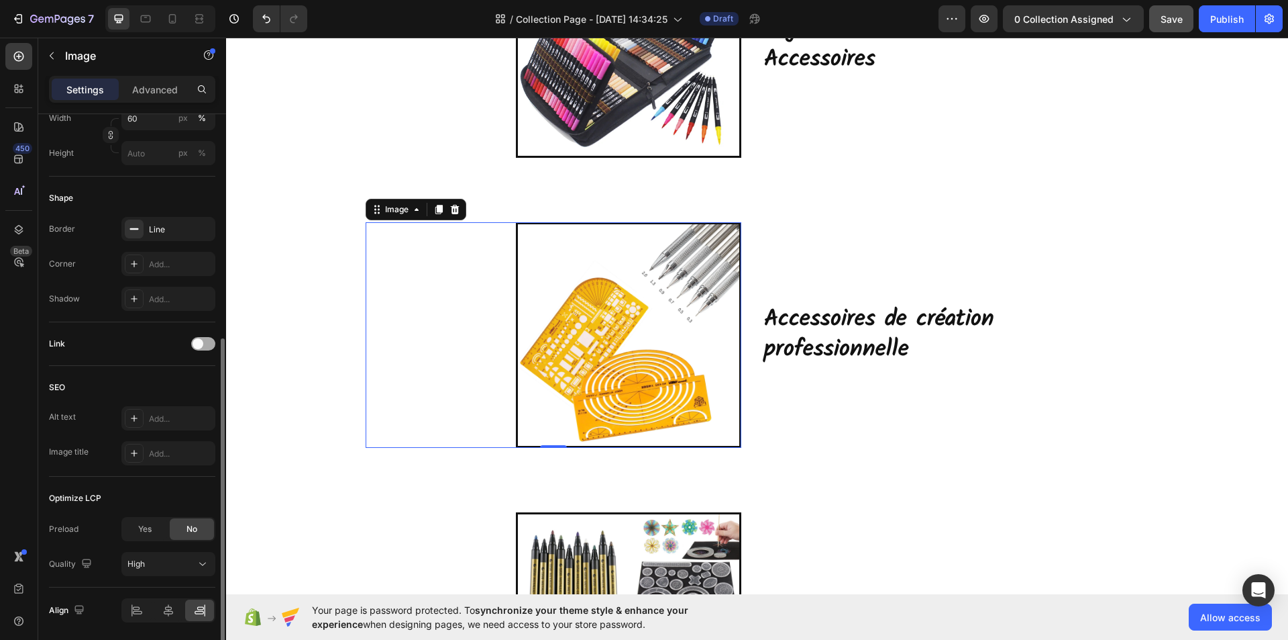
click at [205, 343] on div at bounding box center [203, 343] width 24 height 13
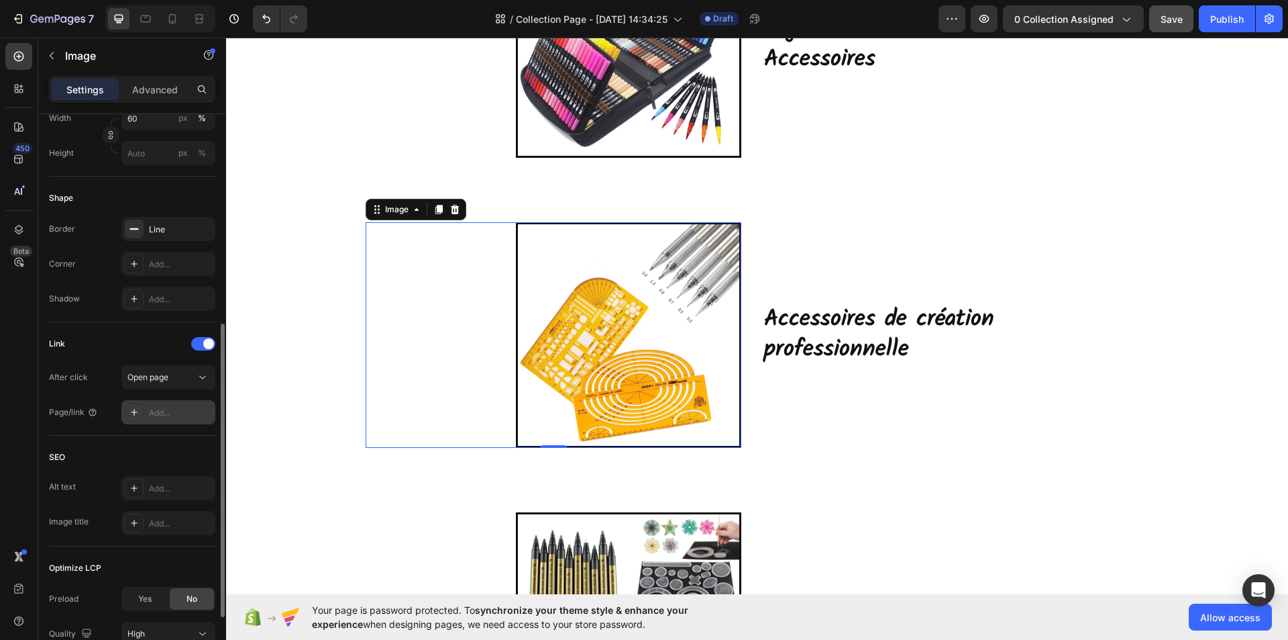
click at [158, 414] on div "Add..." at bounding box center [180, 413] width 63 height 12
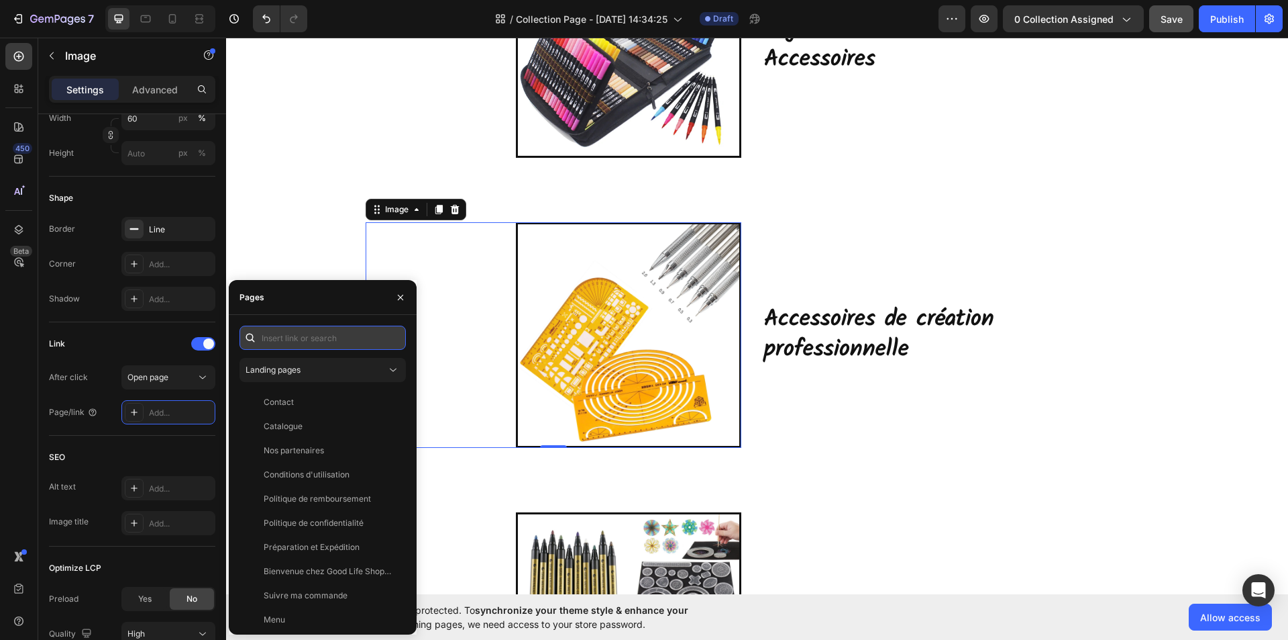
paste input "[URL][DOMAIN_NAME]"
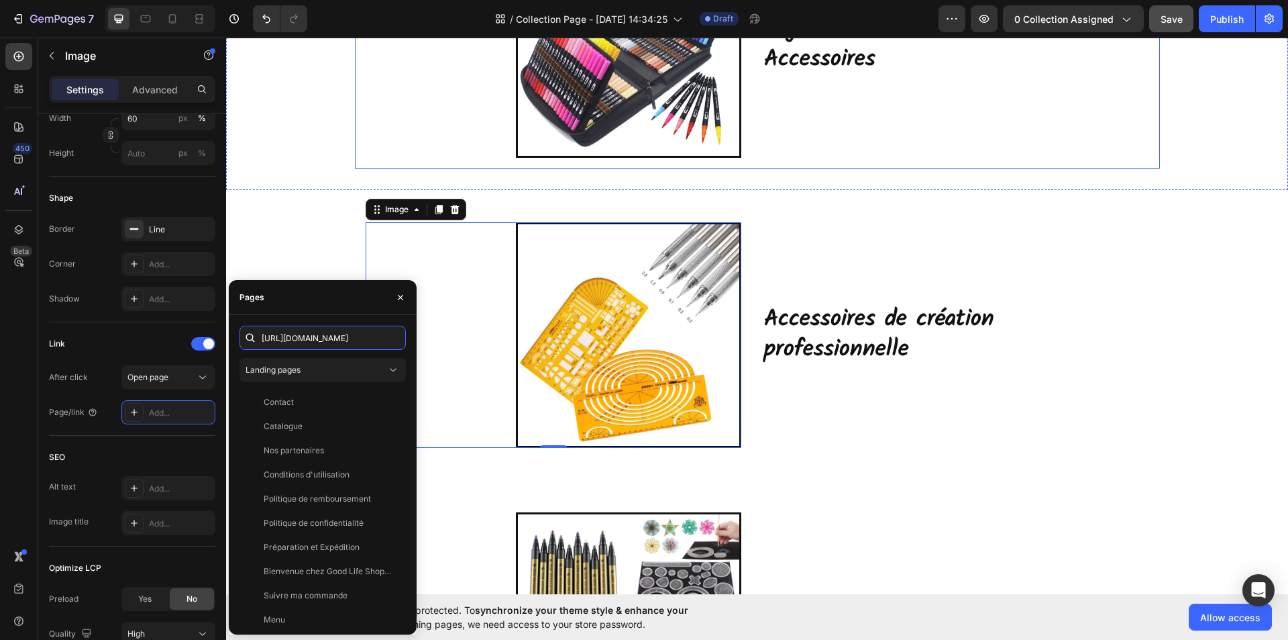
scroll to position [0, 200]
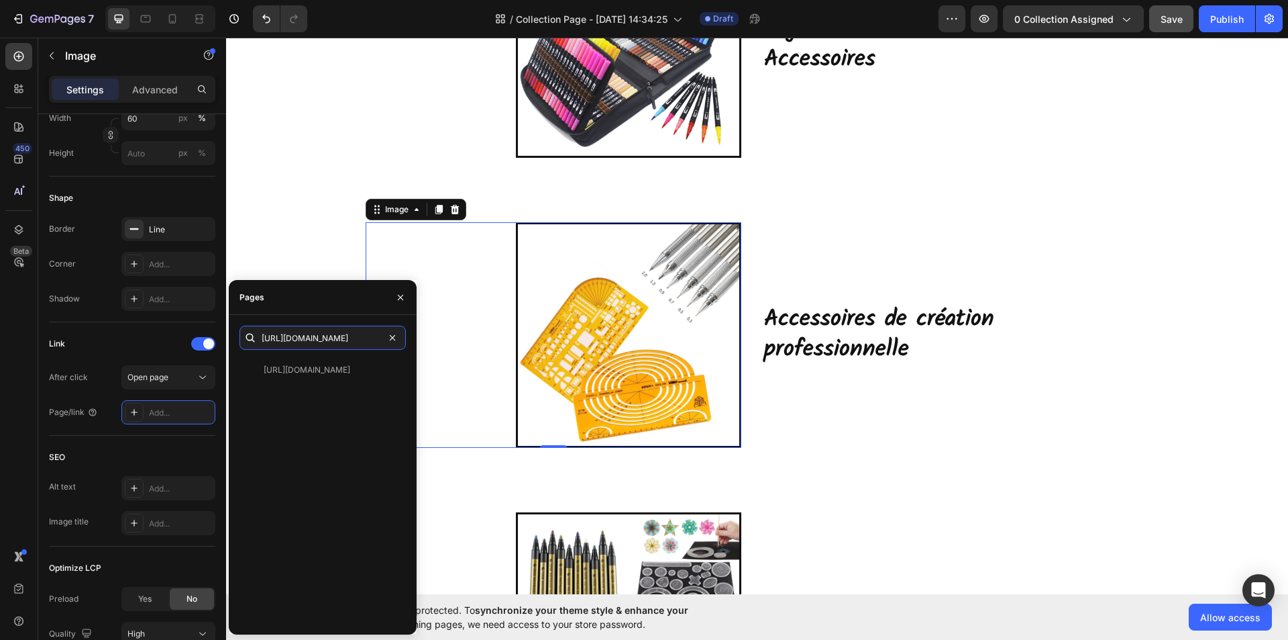
type input "[URL][DOMAIN_NAME]"
click at [315, 405] on div "[URL][DOMAIN_NAME] View" at bounding box center [323, 491] width 166 height 266
click at [319, 366] on div "[URL][DOMAIN_NAME]" at bounding box center [307, 370] width 87 height 12
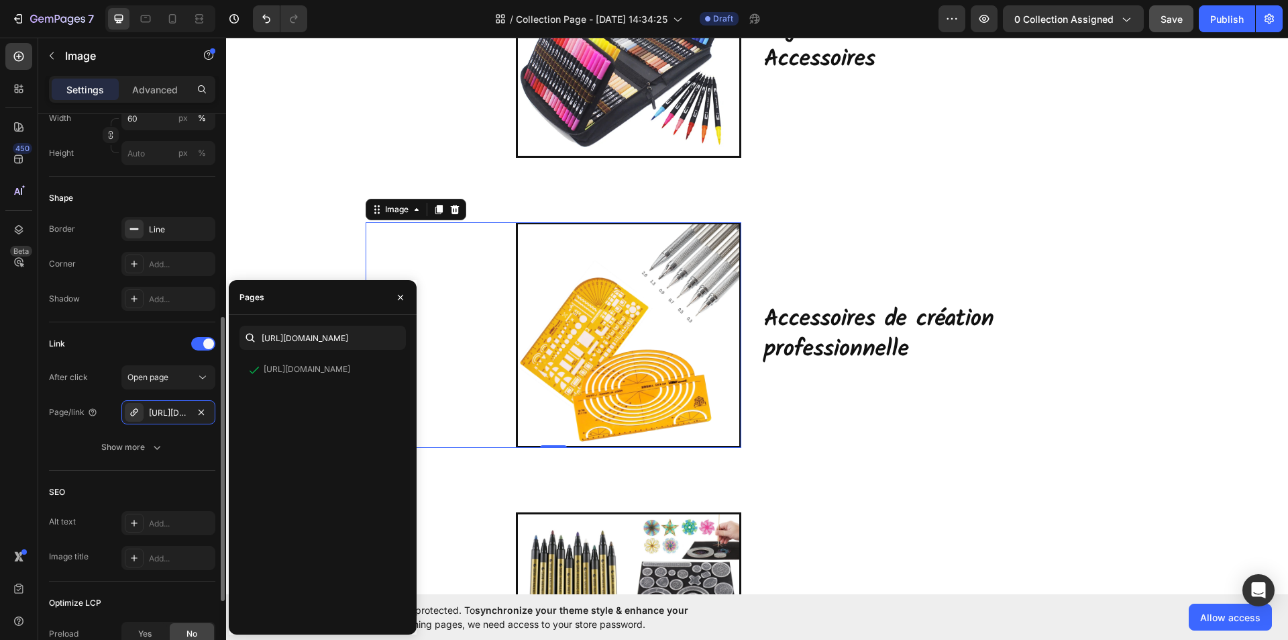
click at [198, 462] on div "Link After click Open page Page/link [URL][DOMAIN_NAME] Show more" at bounding box center [132, 396] width 166 height 148
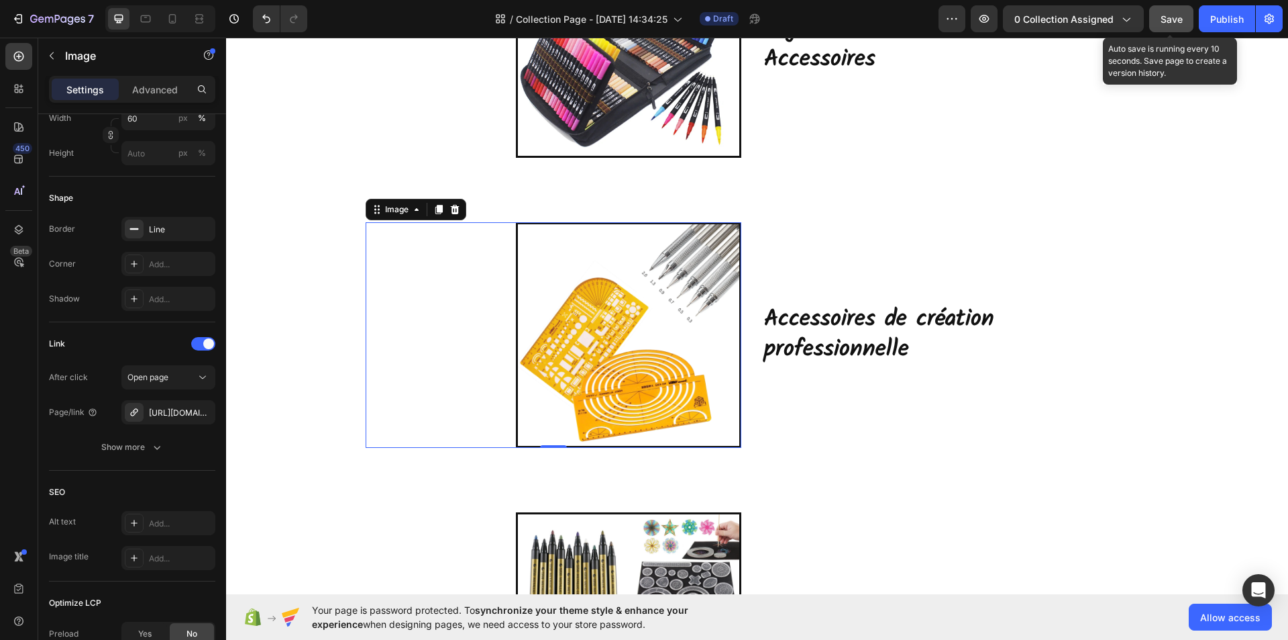
click at [1160, 18] on button "Save" at bounding box center [1172, 18] width 44 height 27
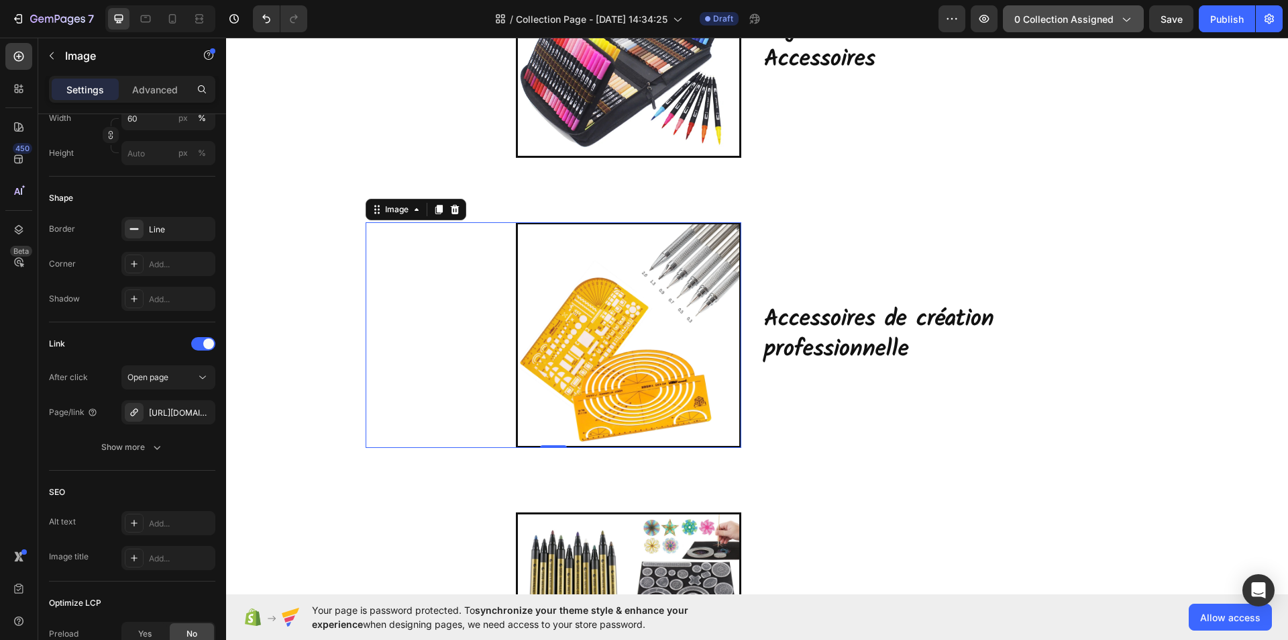
click at [1125, 15] on icon "button" at bounding box center [1125, 18] width 13 height 13
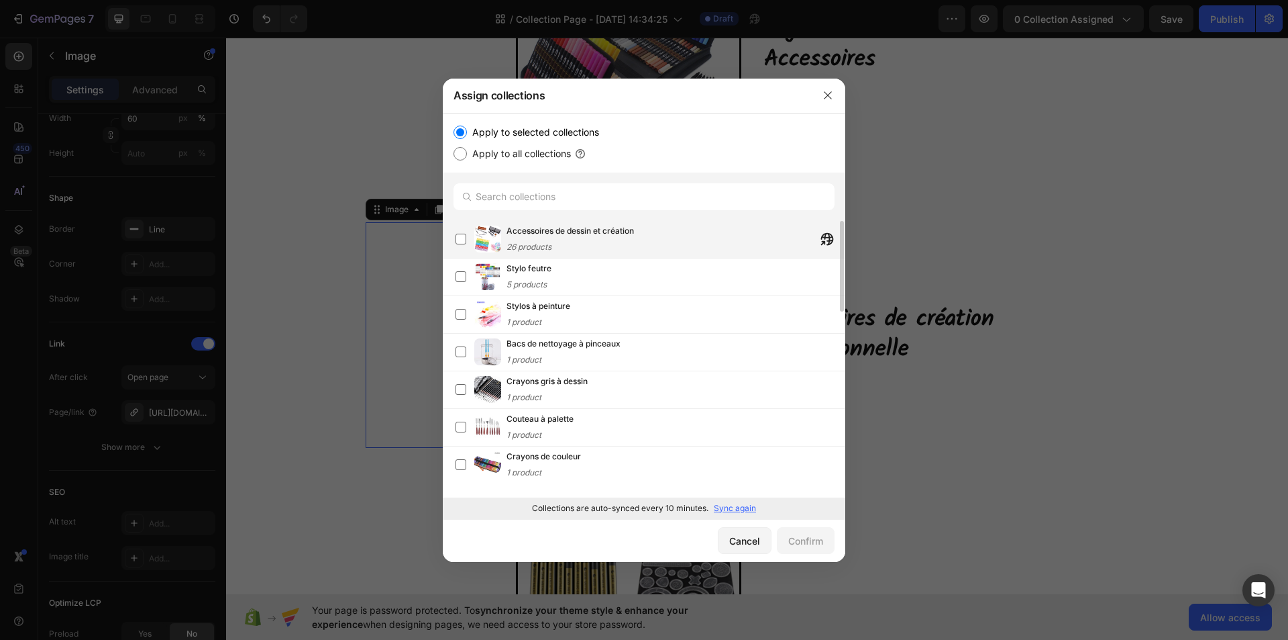
click at [591, 234] on span "Accessoires de dessin et création" at bounding box center [571, 230] width 128 height 13
click at [818, 542] on div "Confirm" at bounding box center [806, 541] width 35 height 14
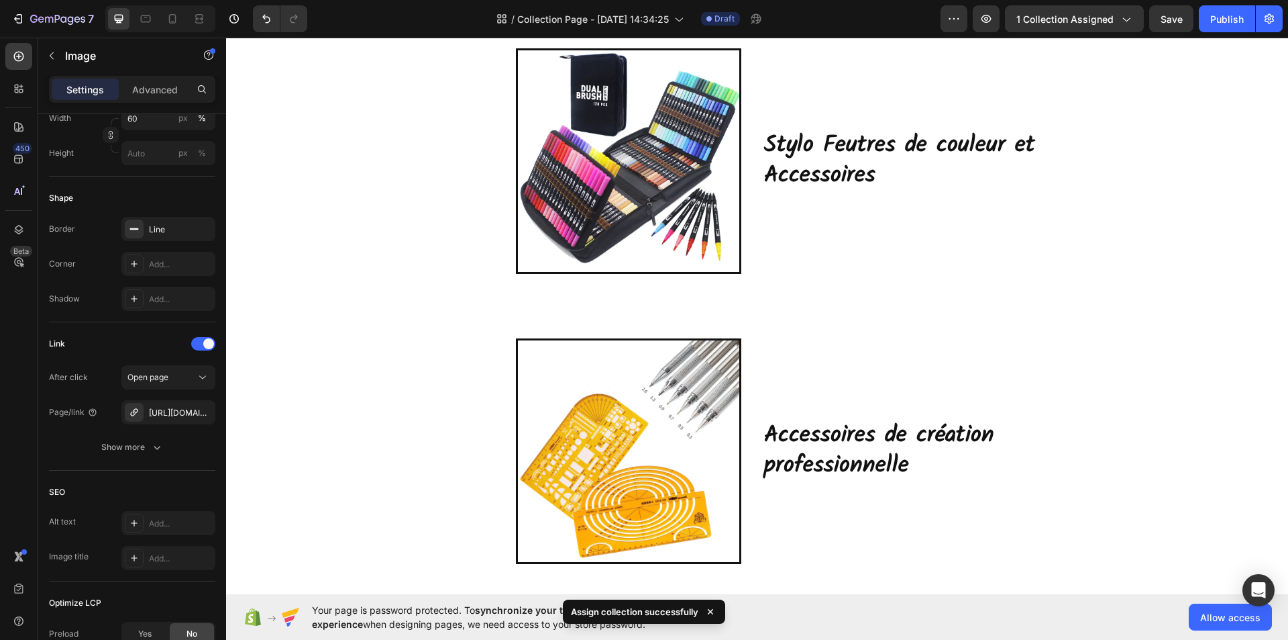
scroll to position [1208, 0]
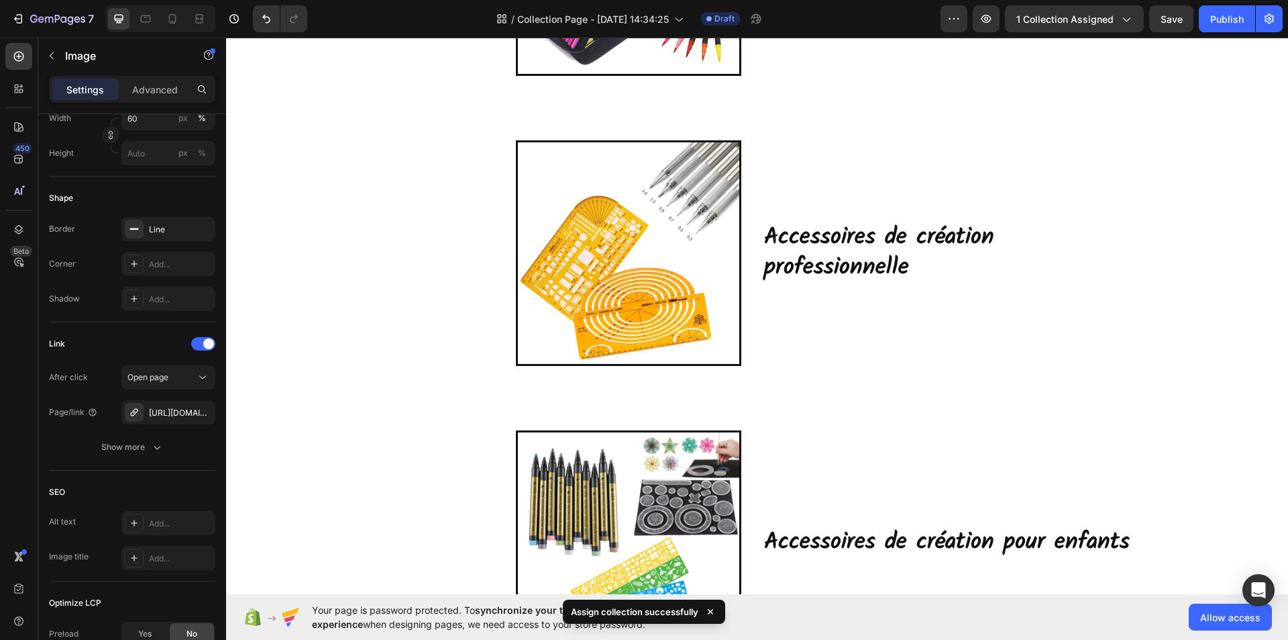
click at [664, 299] on img at bounding box center [628, 252] width 225 height 225
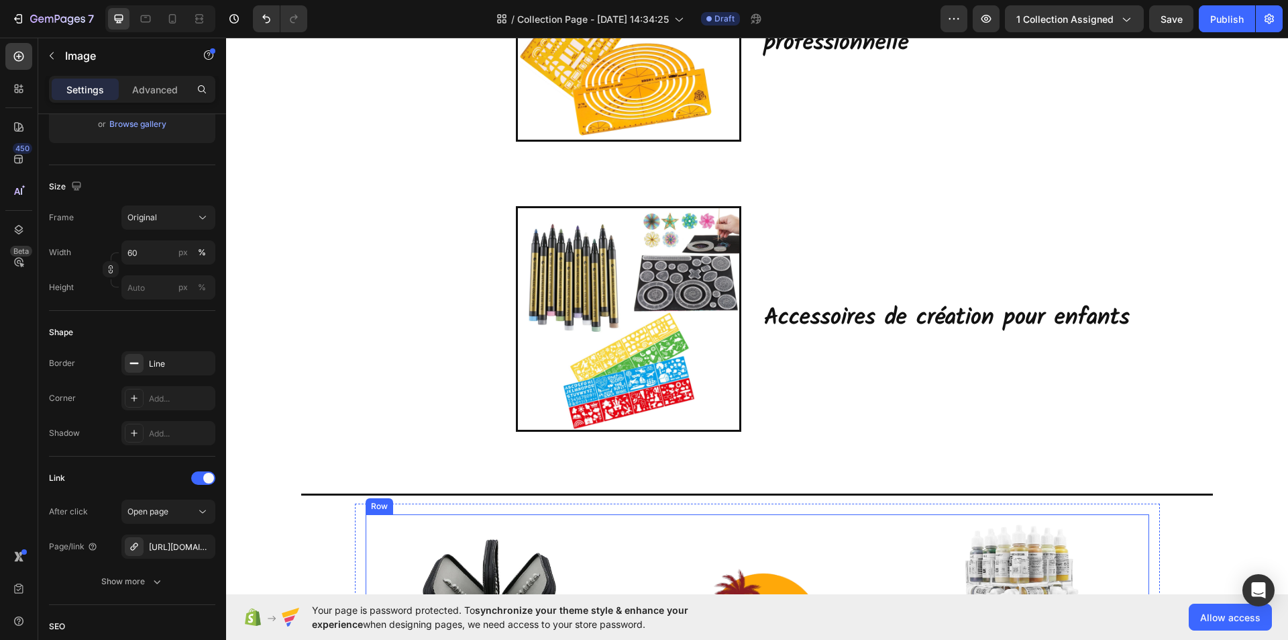
scroll to position [1409, 0]
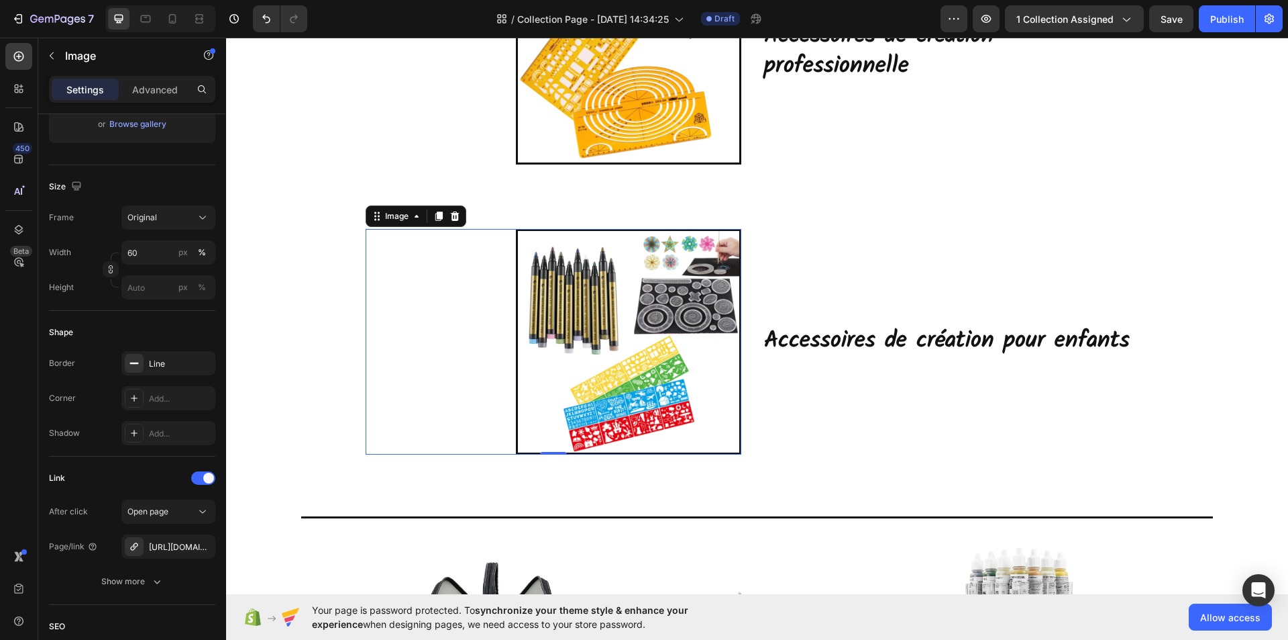
click at [659, 371] on img at bounding box center [628, 341] width 225 height 225
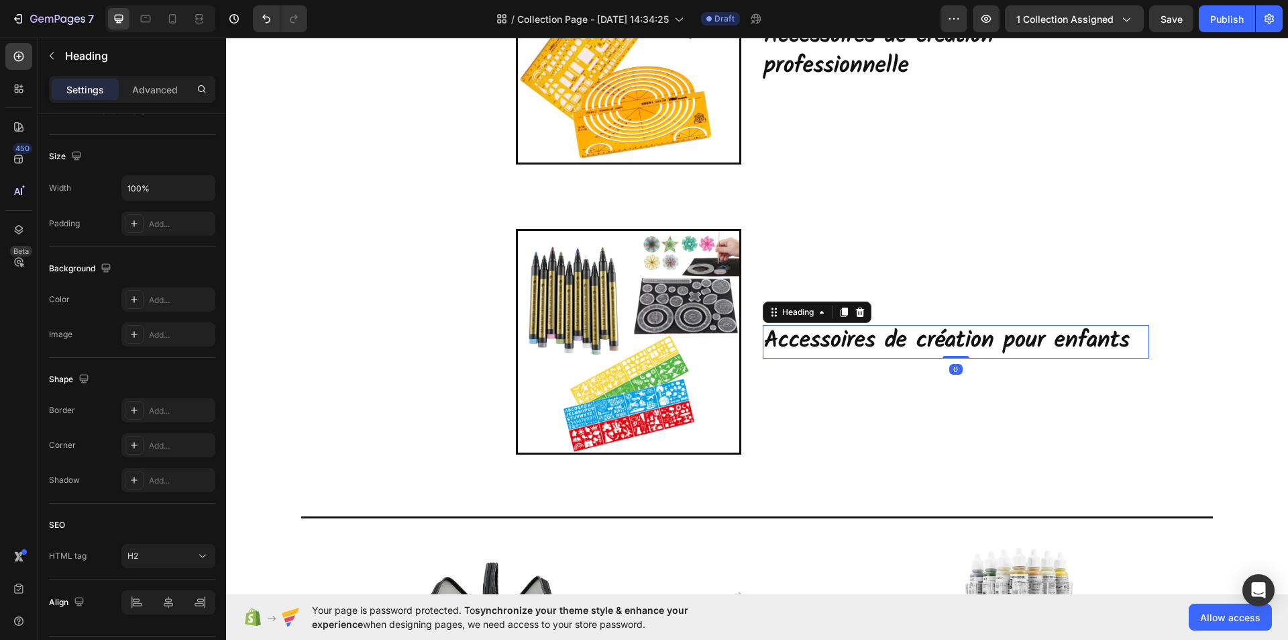
click at [832, 345] on h2 "Accessoires de création pour enfants" at bounding box center [956, 342] width 387 height 34
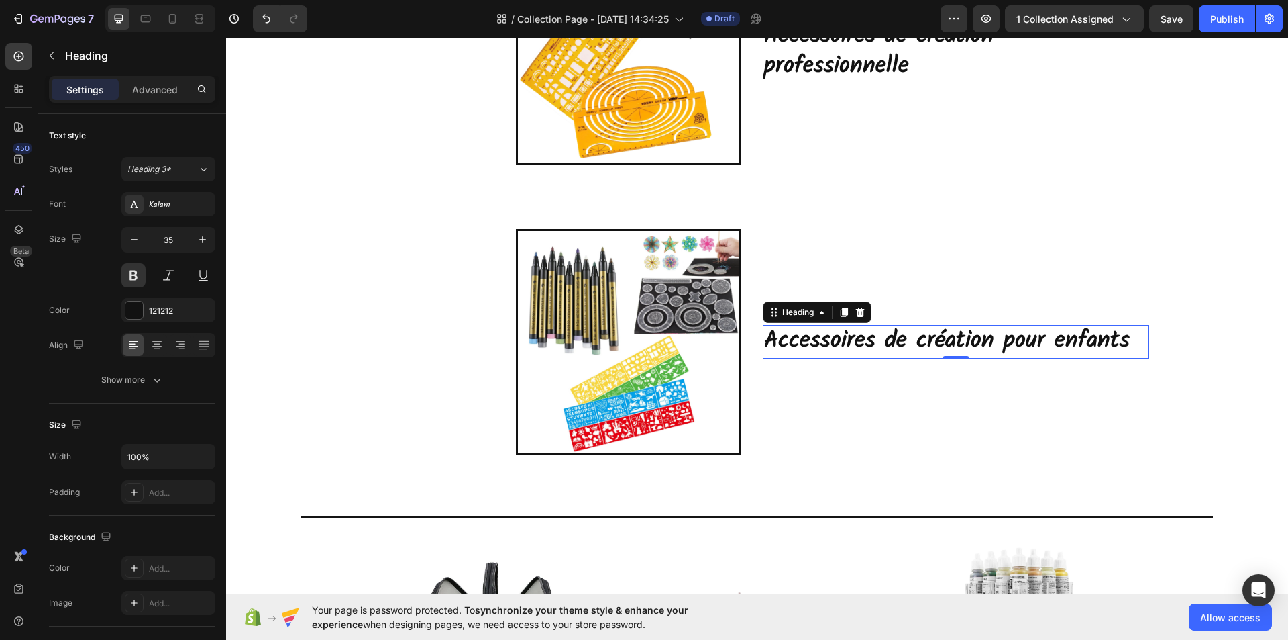
click at [1123, 341] on h2 "Accessoires de création pour enfants" at bounding box center [956, 342] width 387 height 34
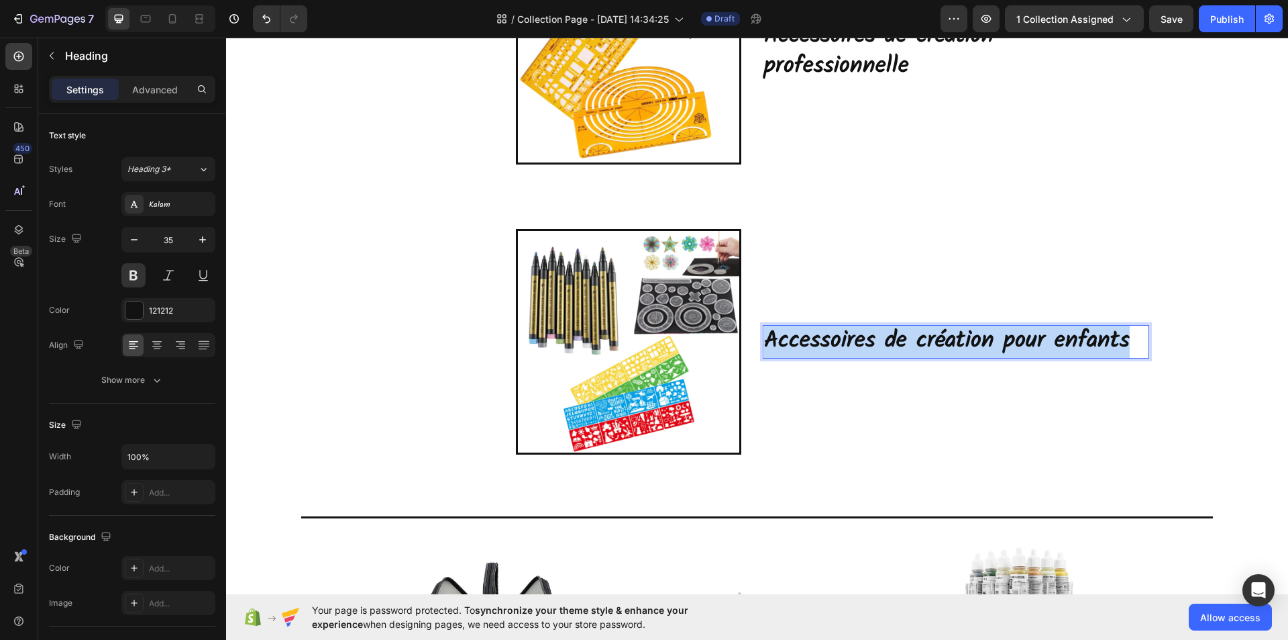
drag, startPoint x: 1122, startPoint y: 342, endPoint x: 764, endPoint y: 347, distance: 357.7
click at [764, 347] on p "Accessoires de création pour enfants" at bounding box center [956, 341] width 384 height 31
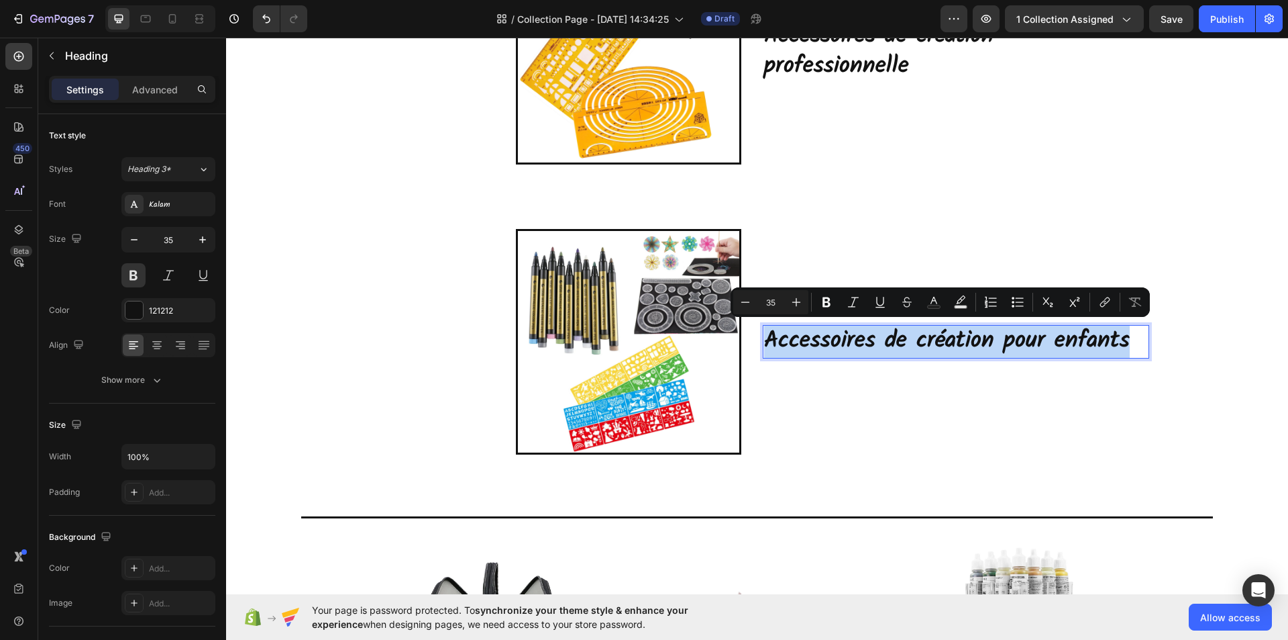
copy p "Accessoires de création pour enfants"
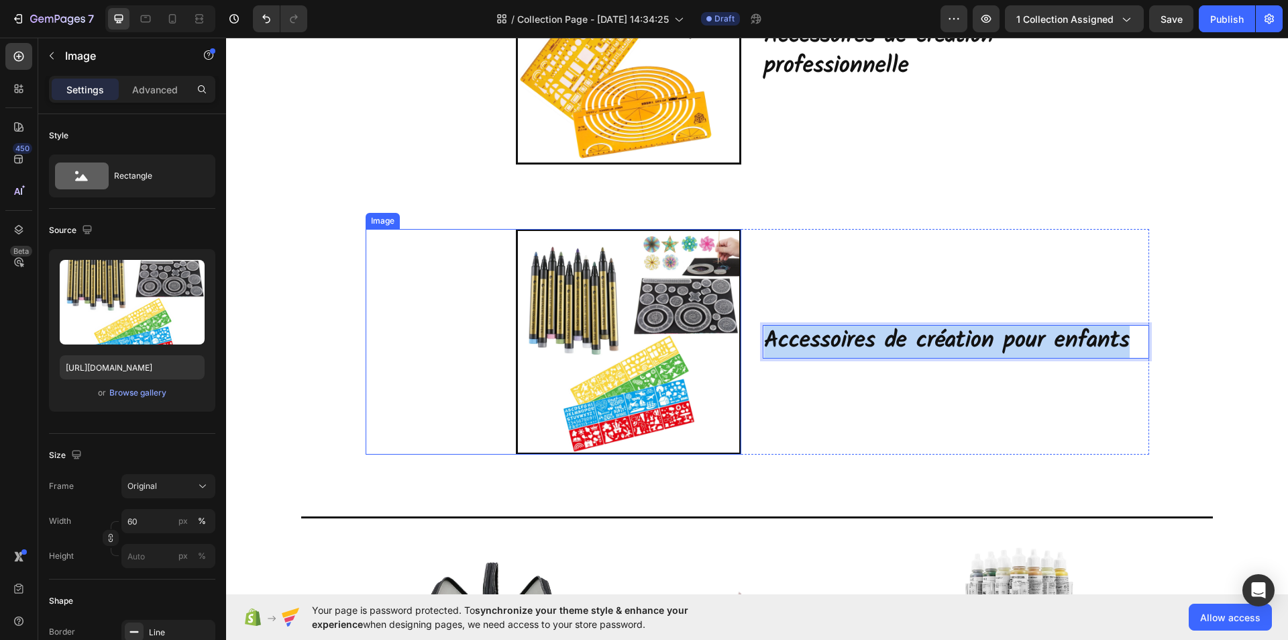
click at [613, 370] on img at bounding box center [628, 341] width 225 height 225
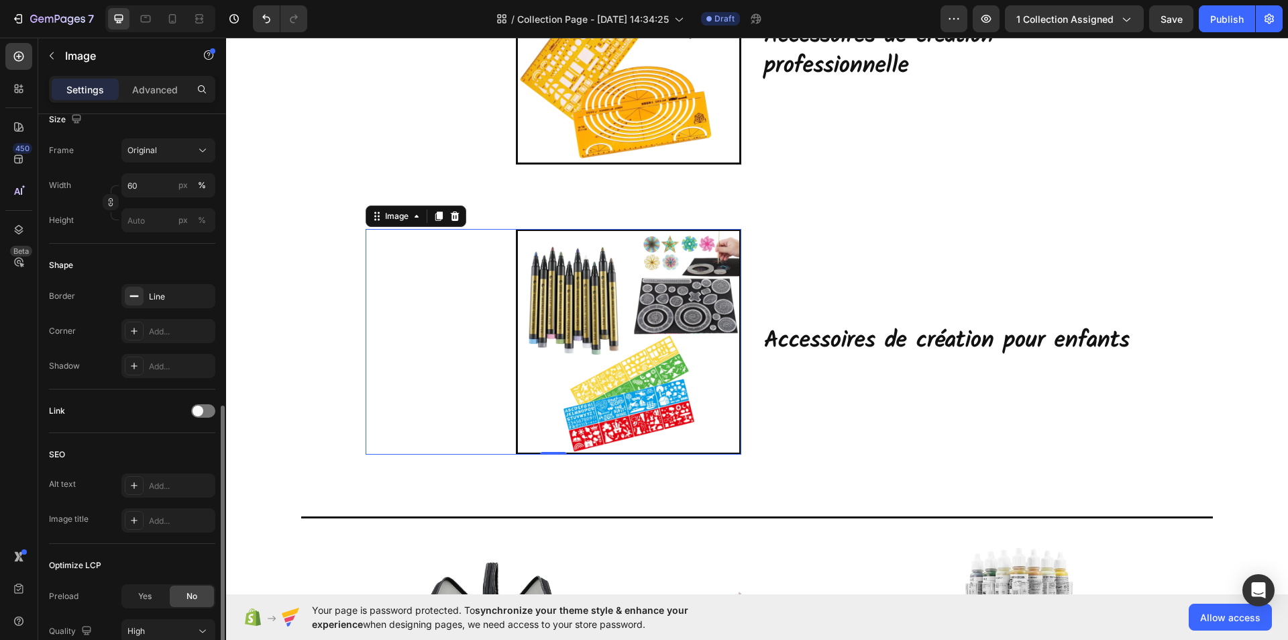
scroll to position [403, 0]
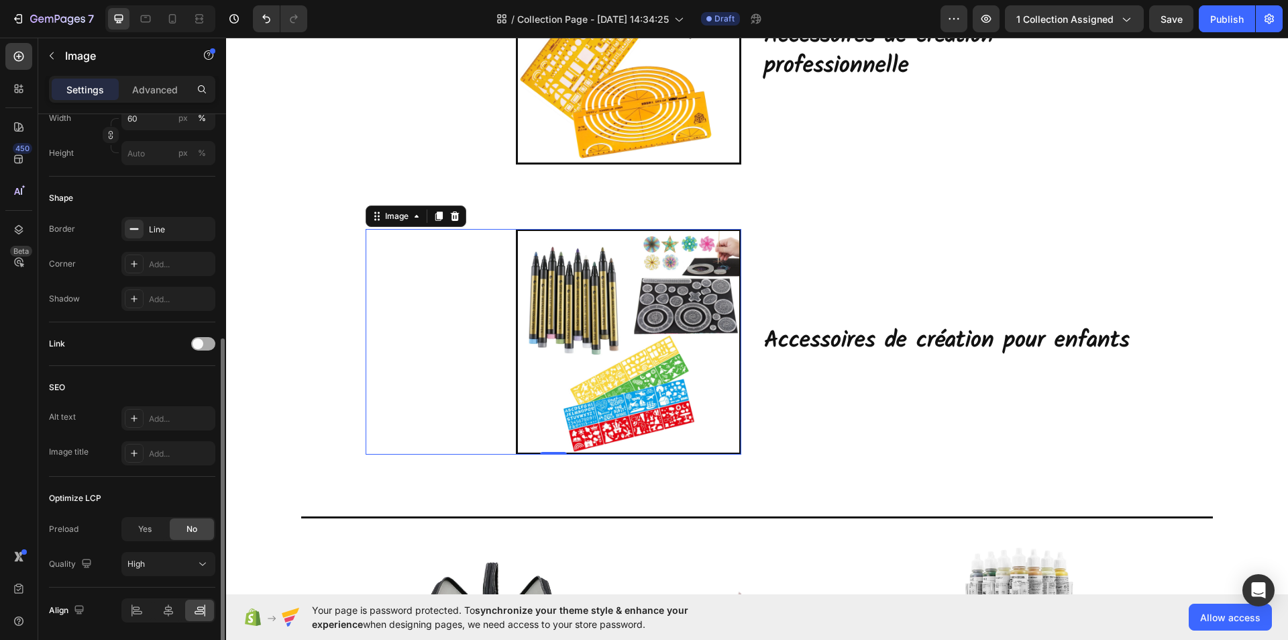
click at [204, 343] on div at bounding box center [203, 343] width 24 height 13
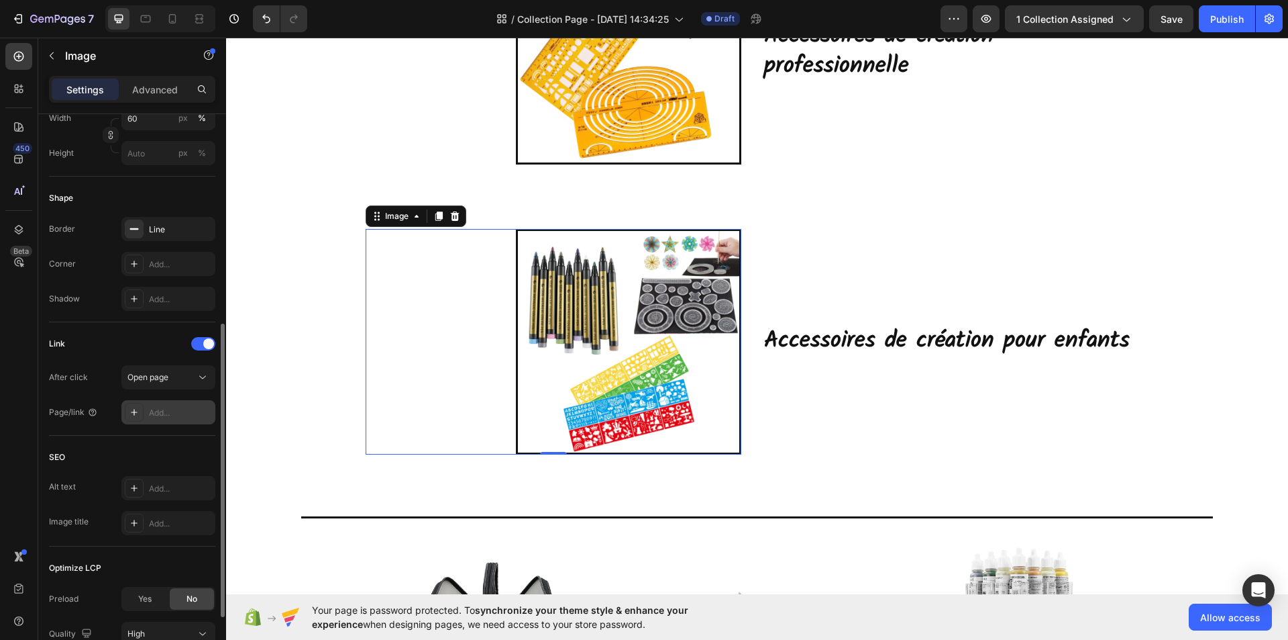
click at [161, 408] on div "Add..." at bounding box center [180, 413] width 63 height 12
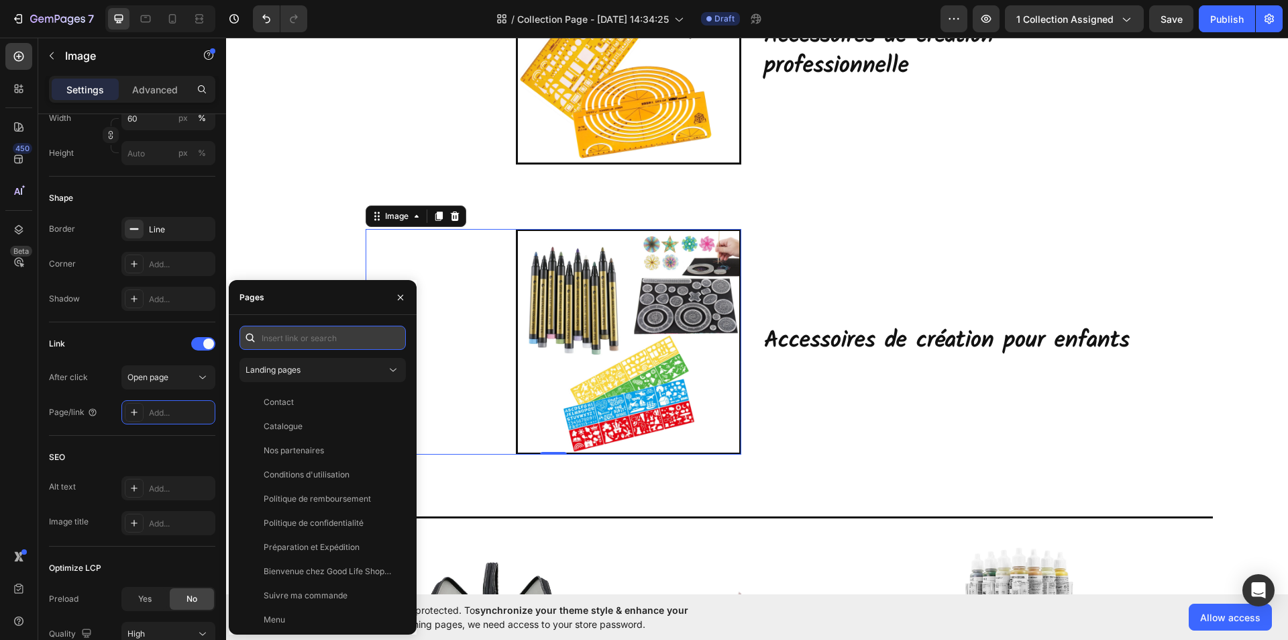
paste input "[URL][DOMAIN_NAME]"
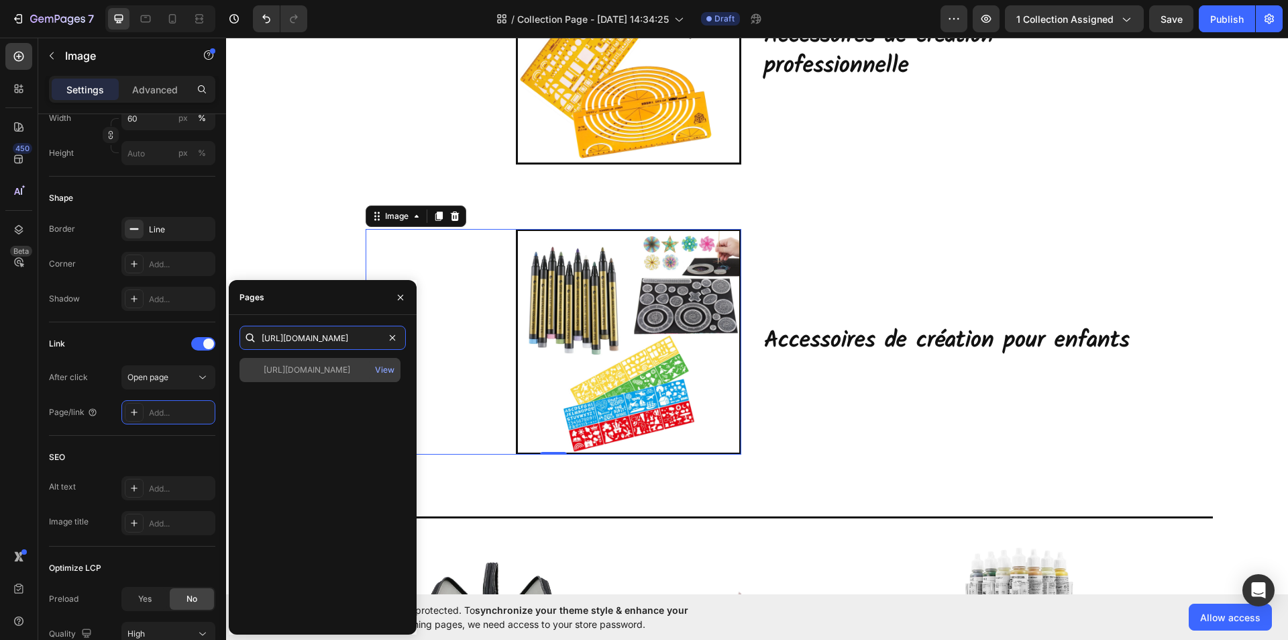
type input "[URL][DOMAIN_NAME]"
click at [333, 370] on div "[URL][DOMAIN_NAME]" at bounding box center [307, 370] width 87 height 12
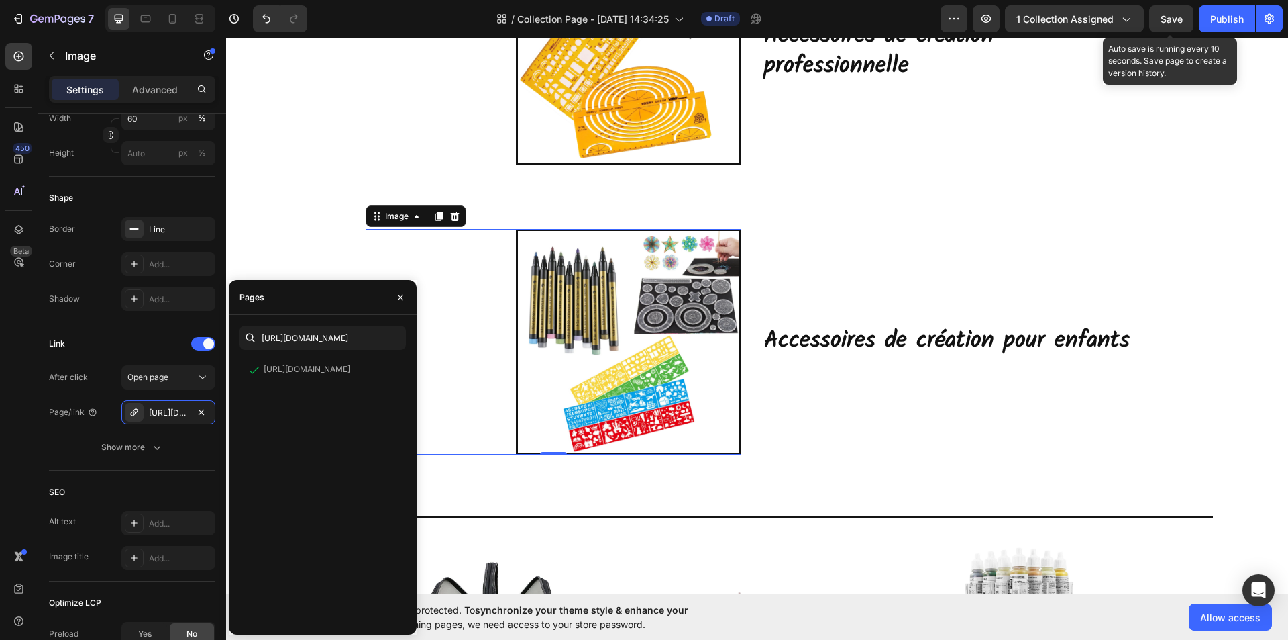
click at [1171, 21] on span "Save" at bounding box center [1172, 18] width 22 height 11
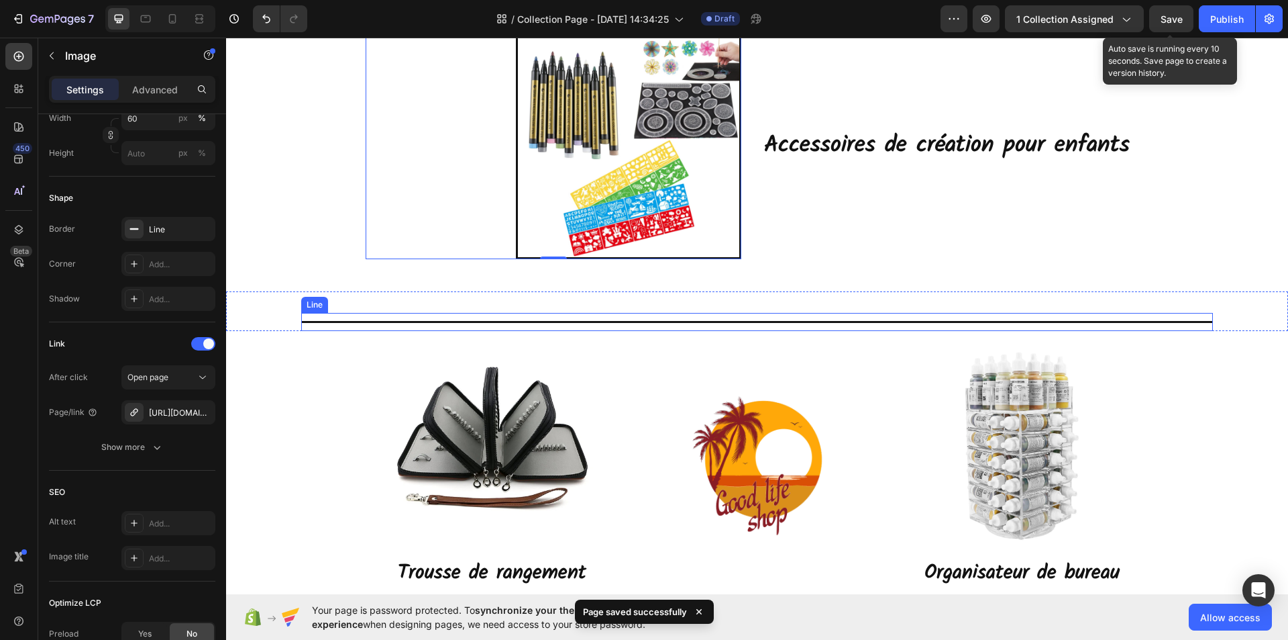
scroll to position [1611, 0]
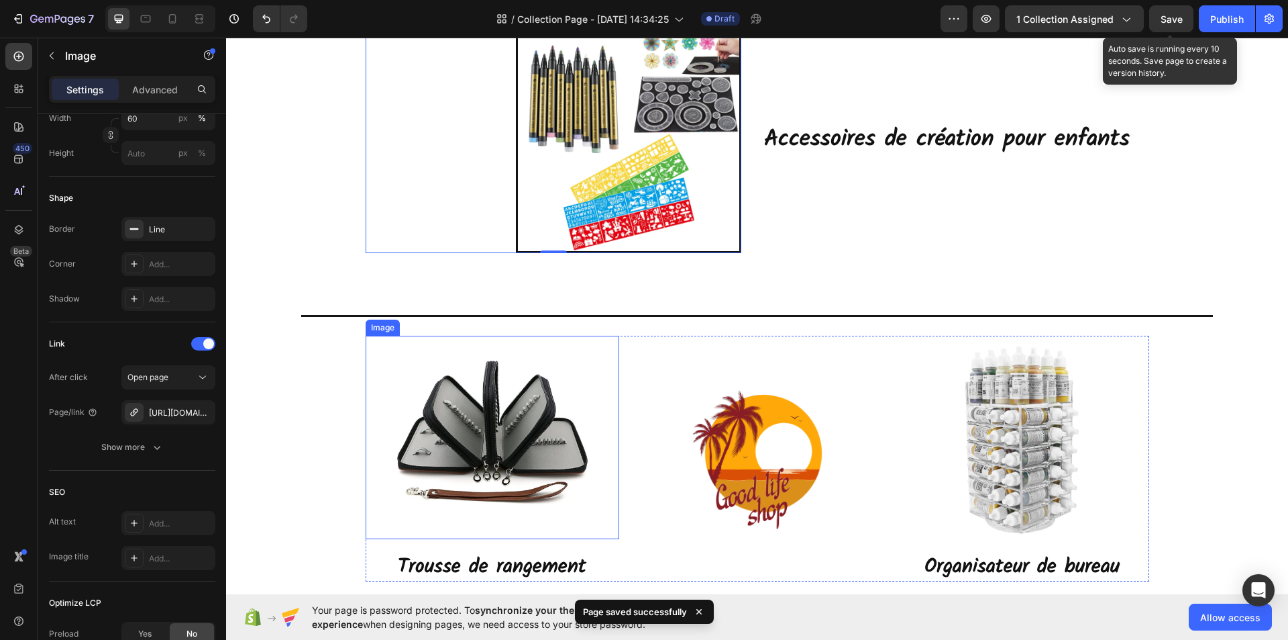
click at [501, 464] on img at bounding box center [492, 437] width 203 height 203
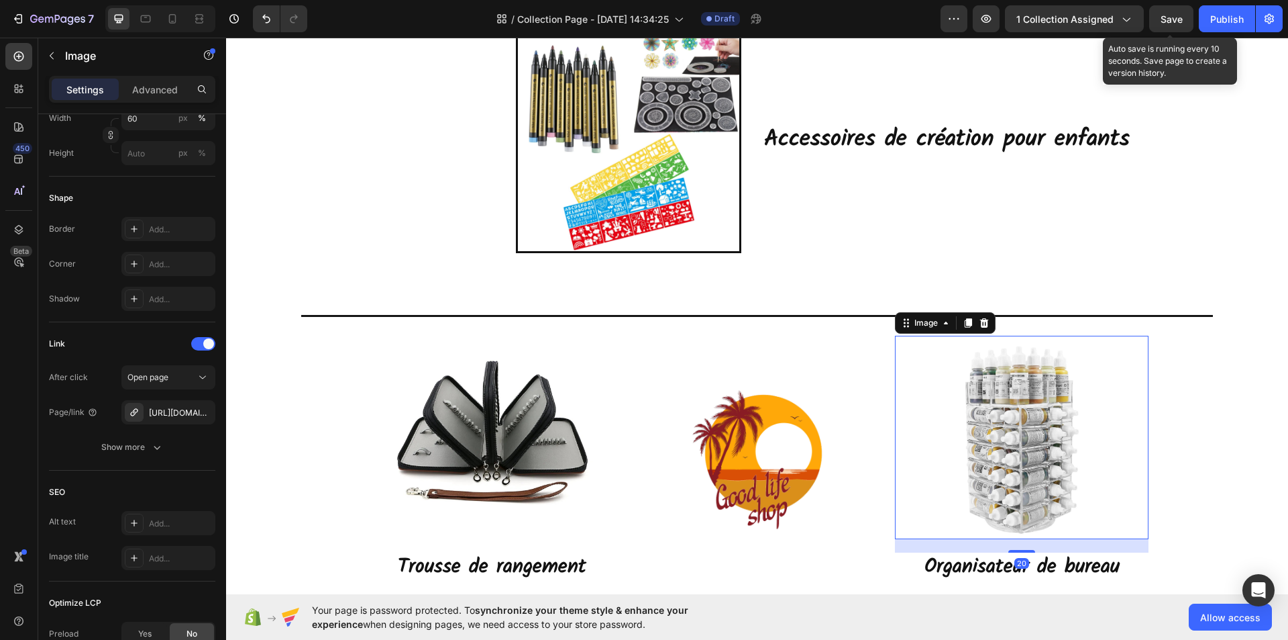
click at [978, 463] on img at bounding box center [1022, 437] width 152 height 203
click at [752, 492] on img at bounding box center [757, 458] width 152 height 152
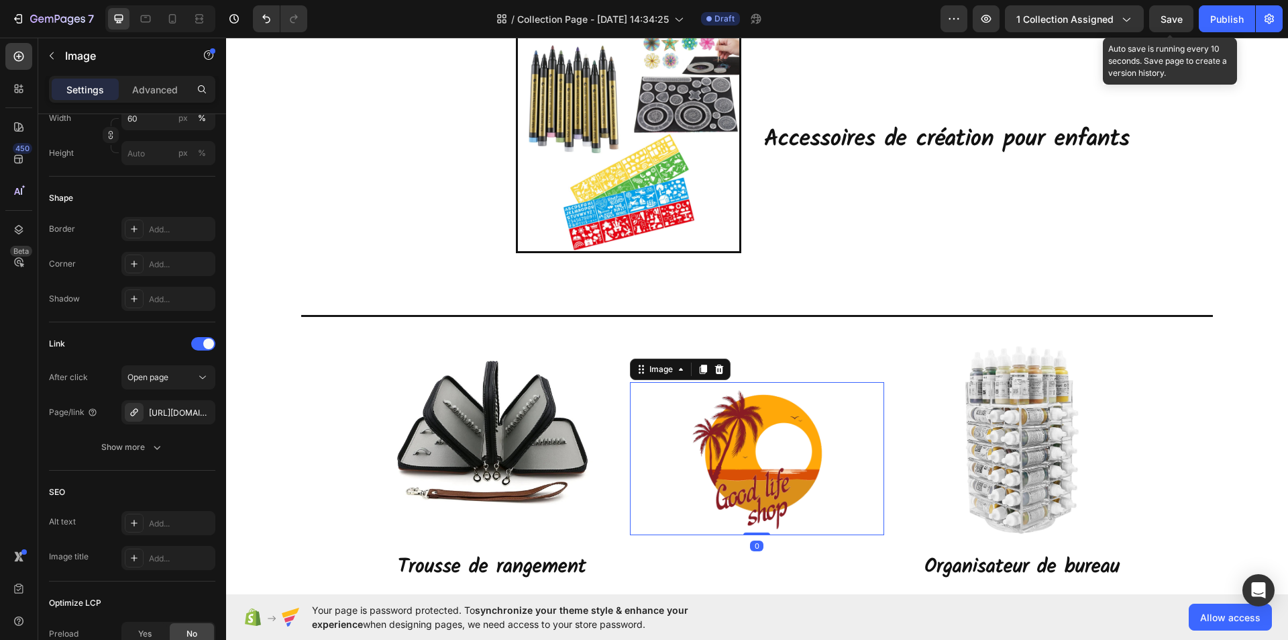
scroll to position [1409, 0]
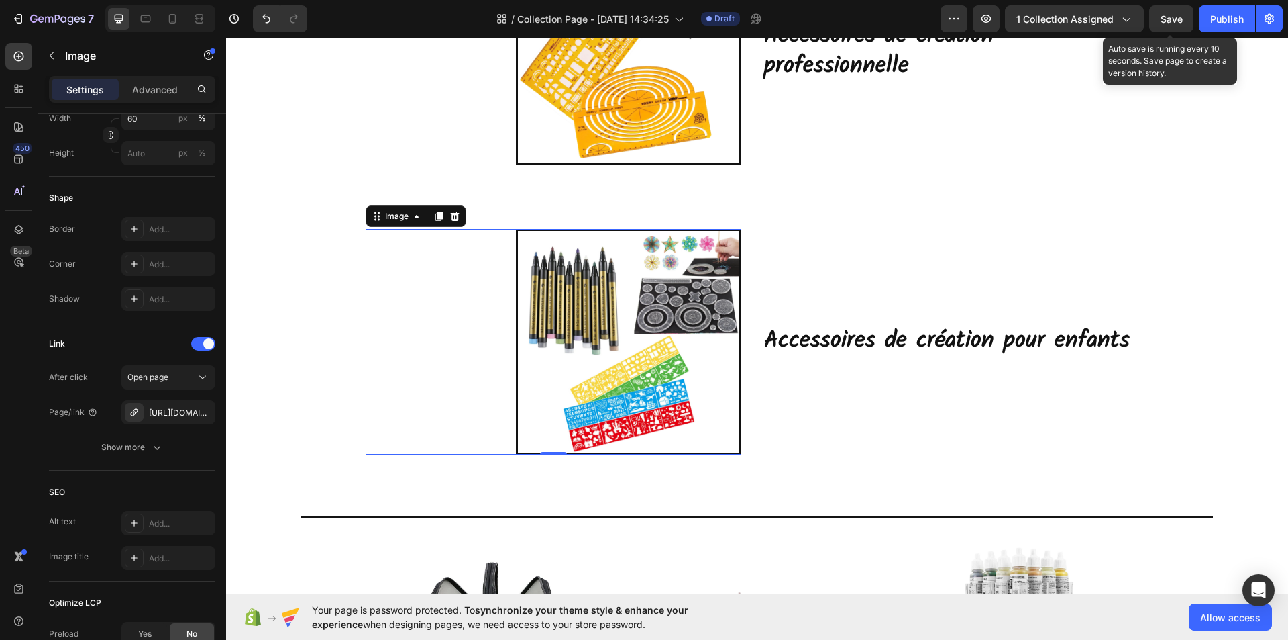
click at [627, 366] on img at bounding box center [628, 341] width 225 height 225
click at [591, 359] on img at bounding box center [628, 341] width 225 height 225
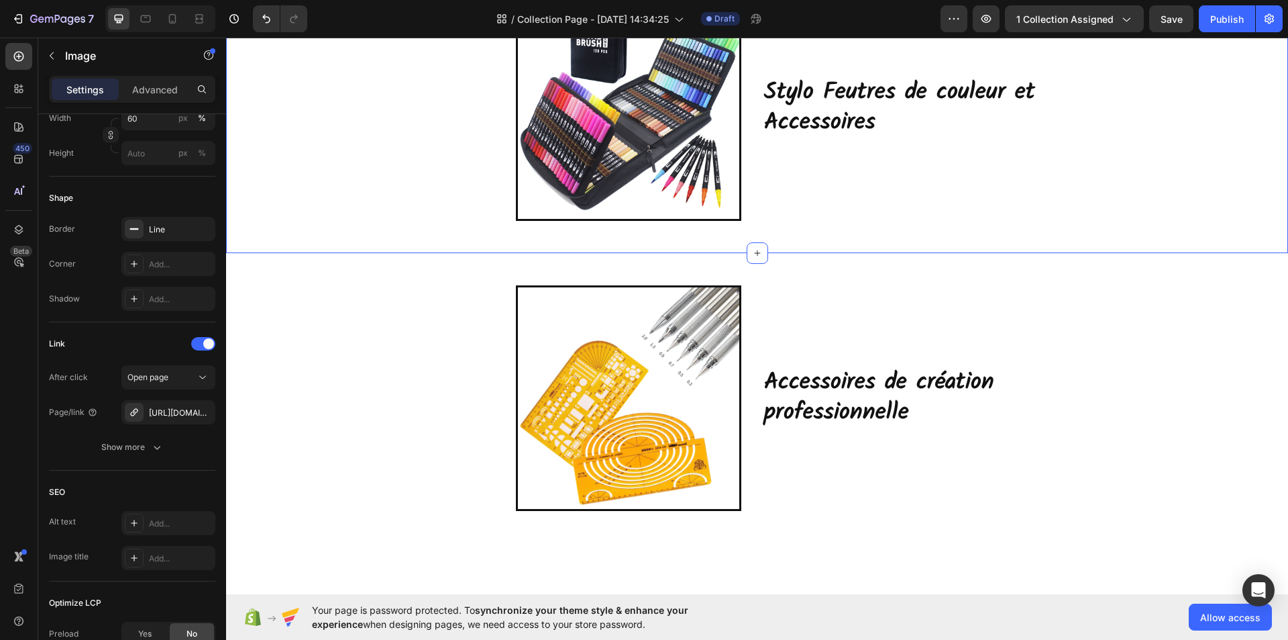
scroll to position [817, 0]
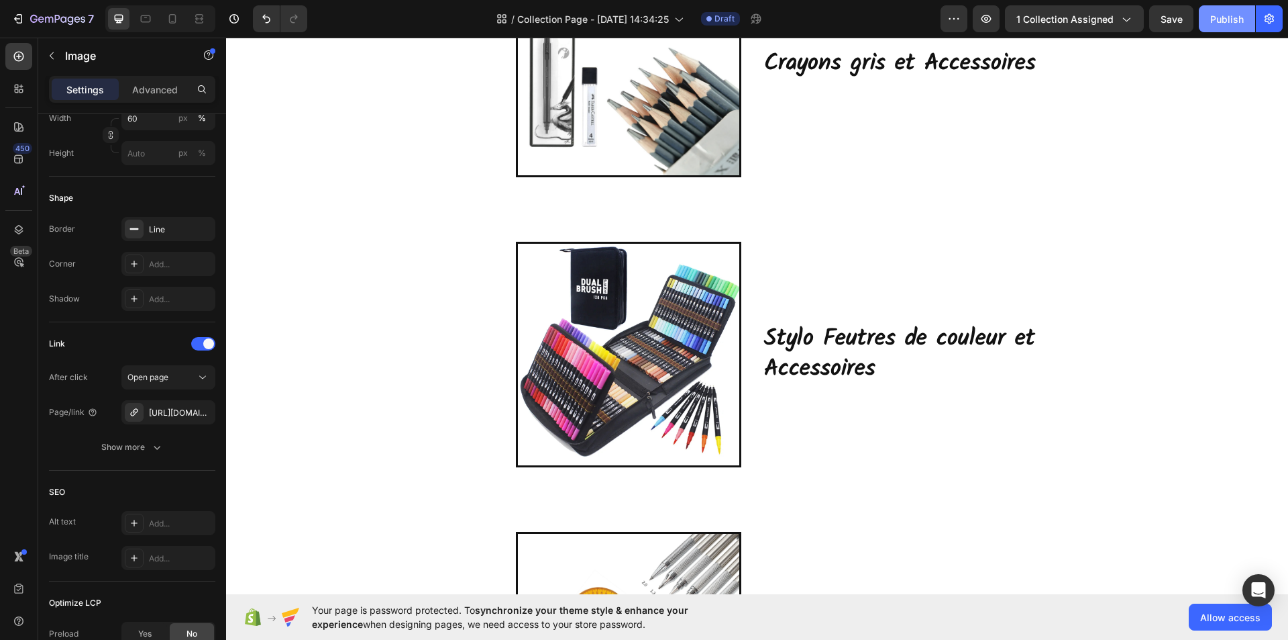
click at [1219, 23] on div "Publish" at bounding box center [1228, 19] width 34 height 14
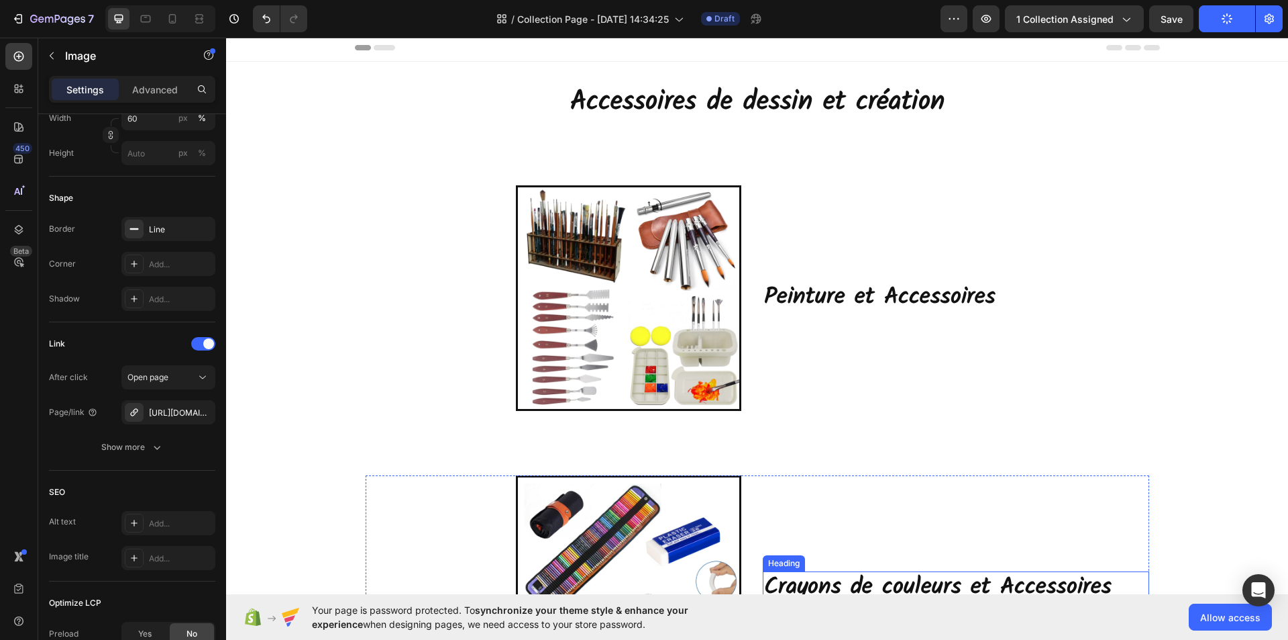
scroll to position [0, 0]
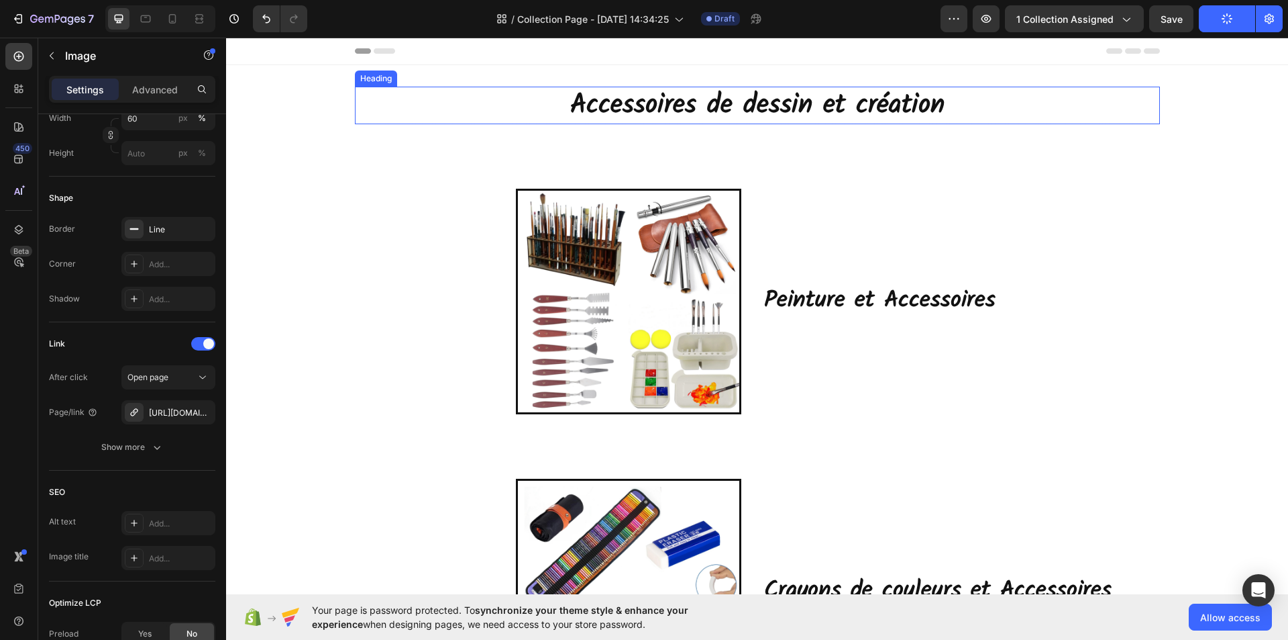
click at [941, 108] on h2 "Accessoires de dessin et création" at bounding box center [757, 106] width 805 height 38
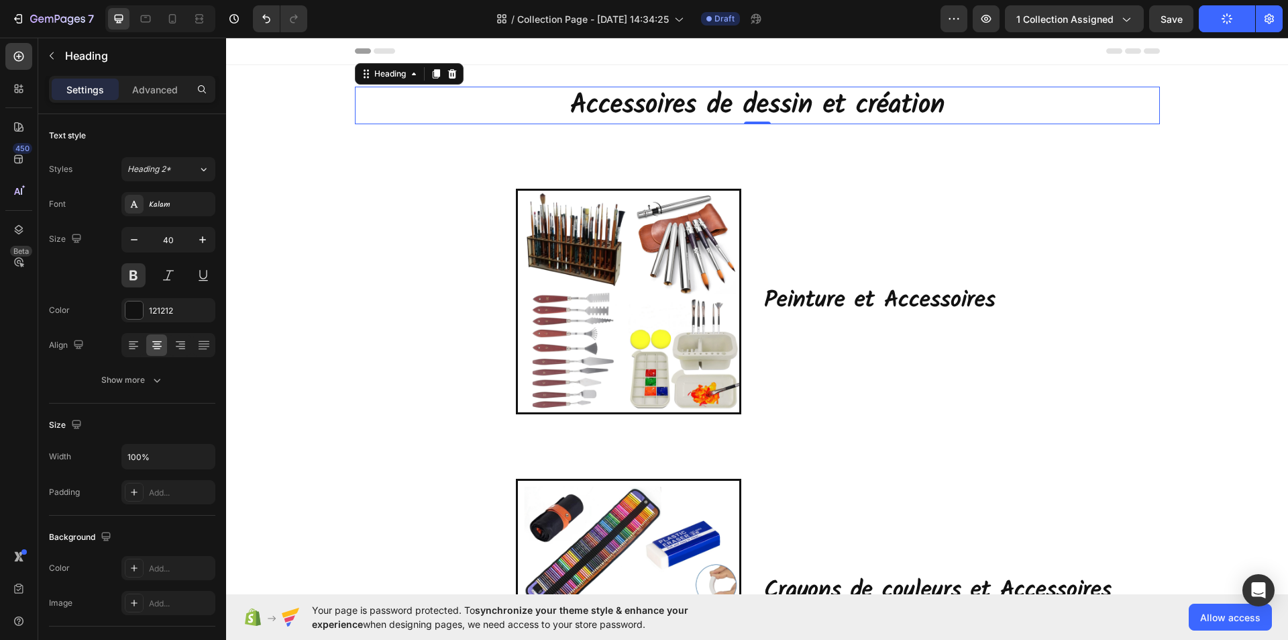
click at [942, 107] on h2 "Accessoires de dessin et création" at bounding box center [757, 106] width 805 height 38
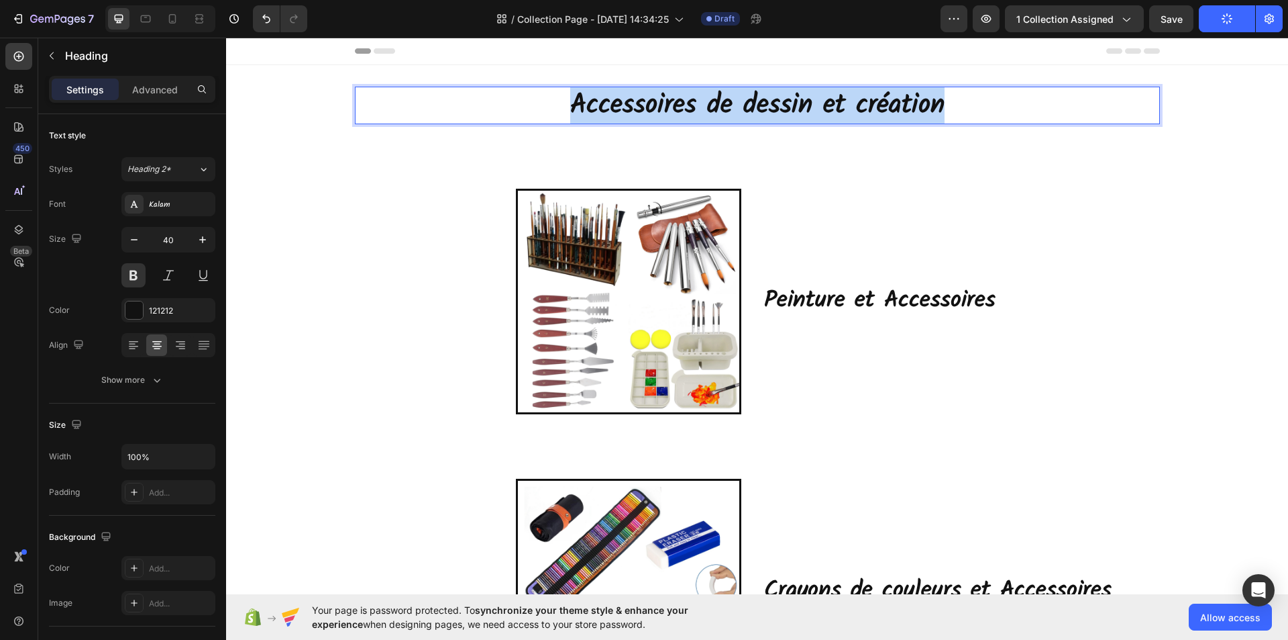
drag, startPoint x: 903, startPoint y: 107, endPoint x: 554, endPoint y: 111, distance: 349.7
click at [554, 111] on p "Accessoires de dessin et création" at bounding box center [757, 105] width 803 height 35
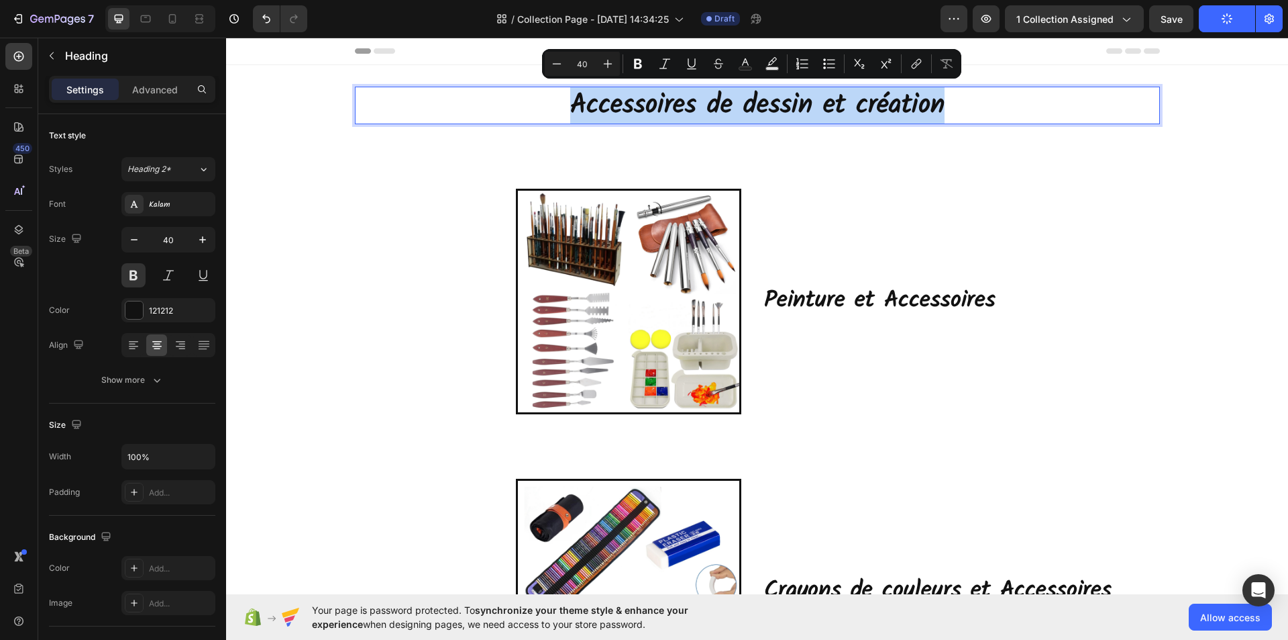
copy p "Accessoires de dessin et création"
click at [1019, 101] on p "Accessoires de dessin et création" at bounding box center [757, 105] width 803 height 35
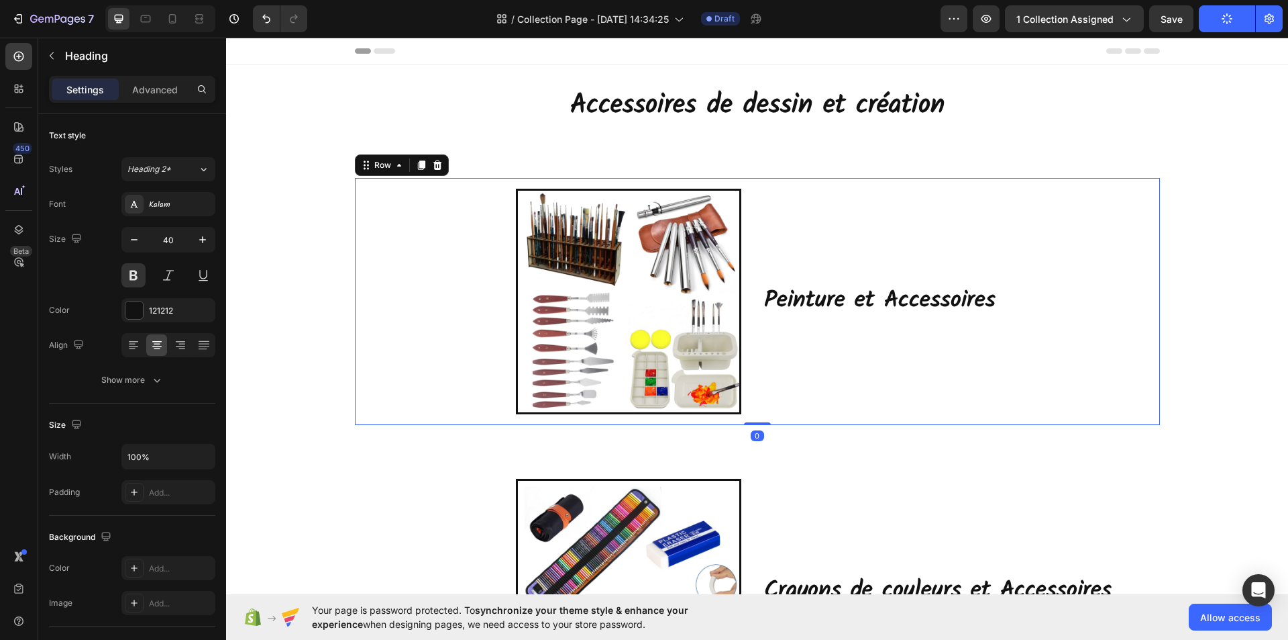
click at [989, 182] on div "Image Peinture et Accessoires Heading Row Row 0" at bounding box center [757, 301] width 805 height 247
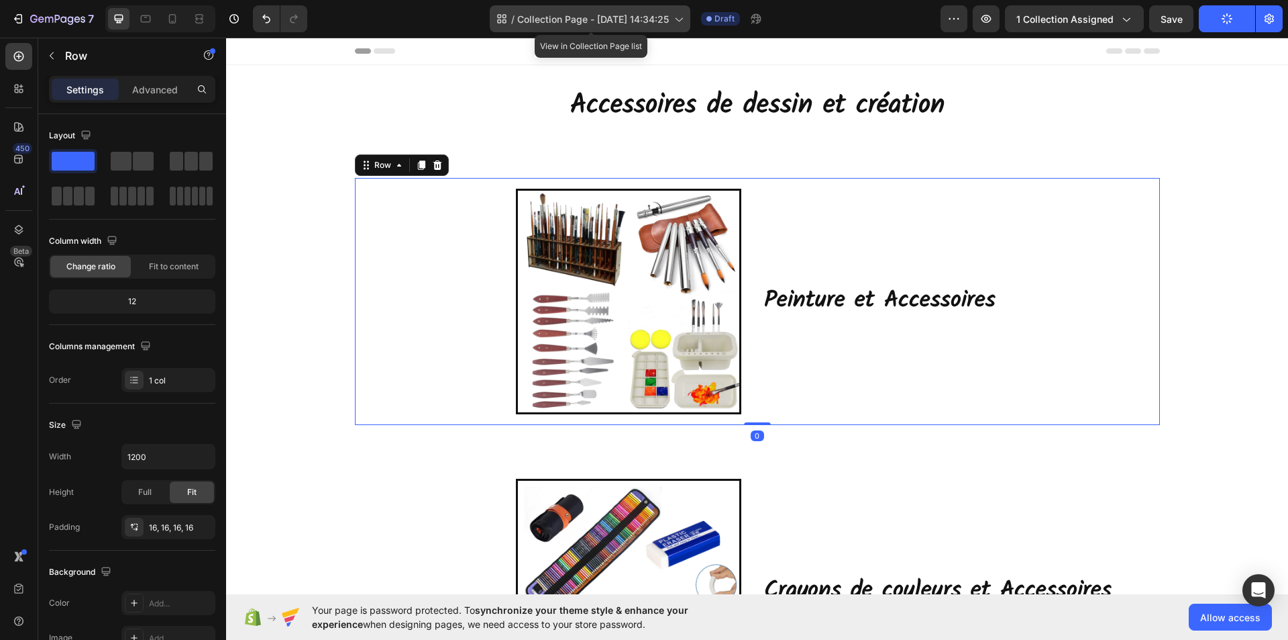
click at [636, 19] on span "Collection Page - [DATE] 14:34:25" at bounding box center [593, 19] width 152 height 14
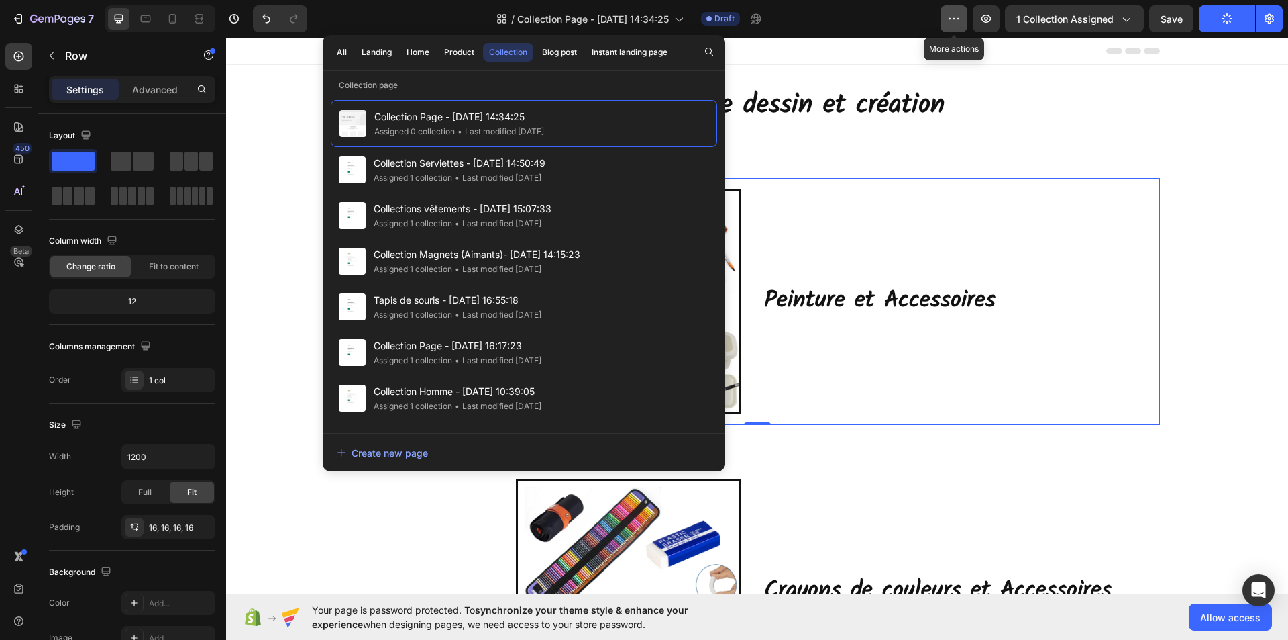
click at [952, 21] on icon "button" at bounding box center [954, 18] width 13 height 13
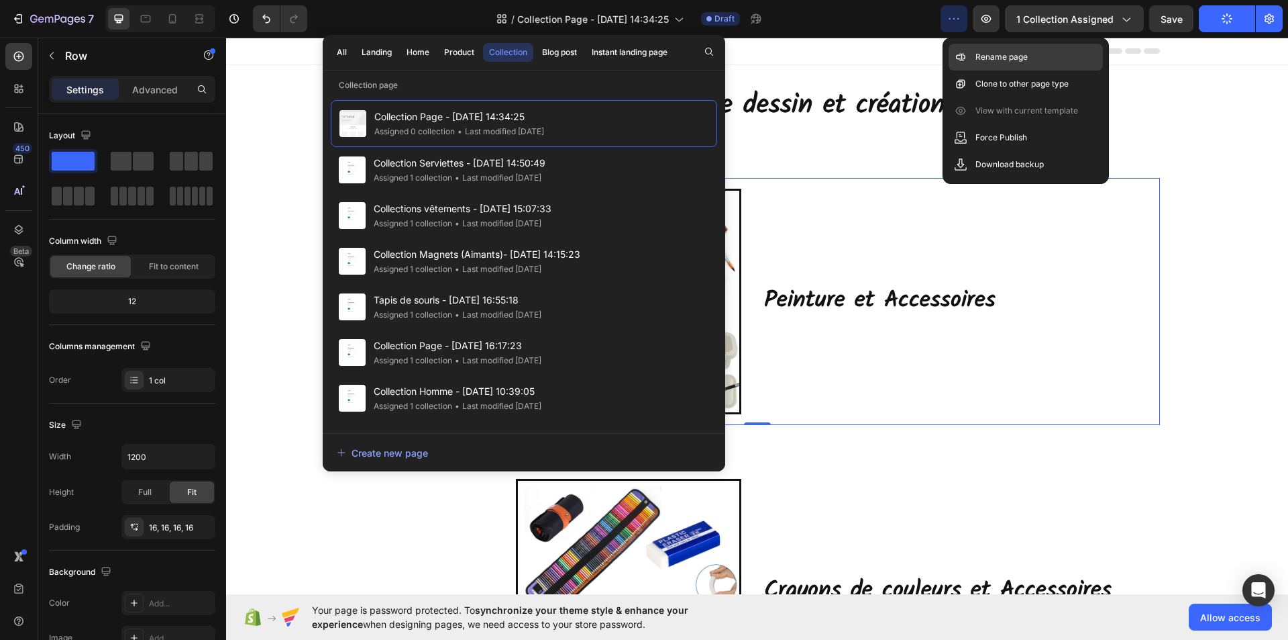
click at [991, 56] on p "Rename page" at bounding box center [1002, 56] width 52 height 13
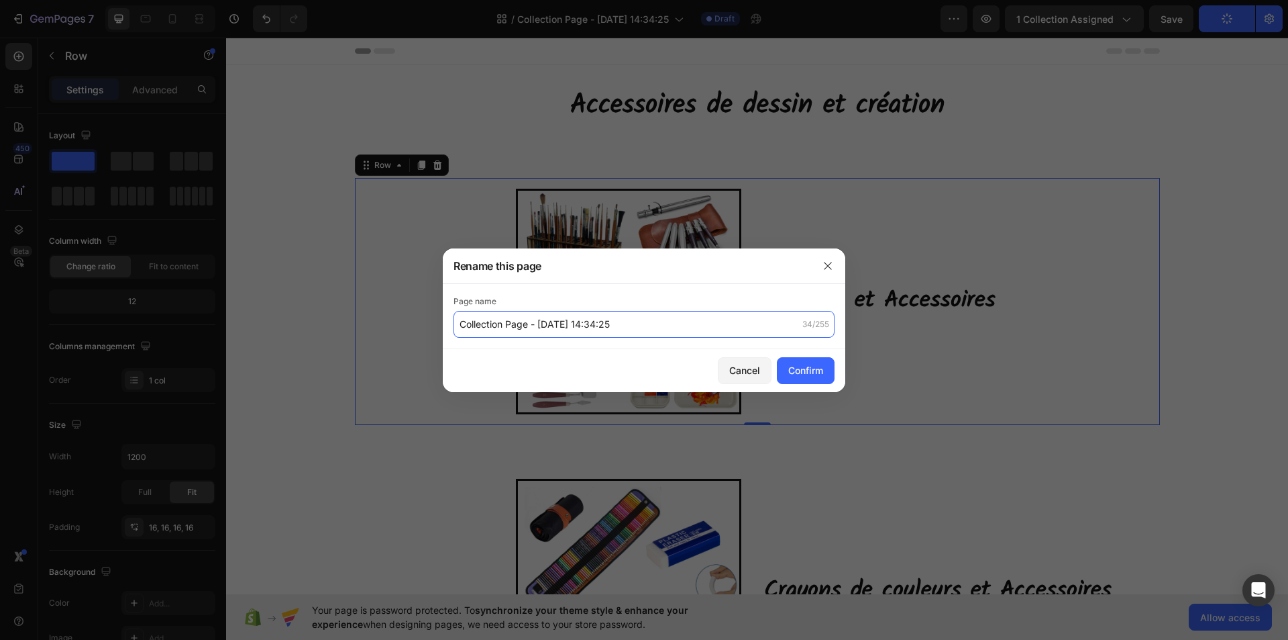
paste input "Accessoires de dessin et création"
drag, startPoint x: 613, startPoint y: 323, endPoint x: 464, endPoint y: 321, distance: 148.3
click at [444, 323] on div "Page name Collection Page - [DATE], 14:34:25méga menu 44/255" at bounding box center [644, 316] width 403 height 65
paste input "Accessoires de dessin et création"
type input "Accessoires de dessin et création méga menu"
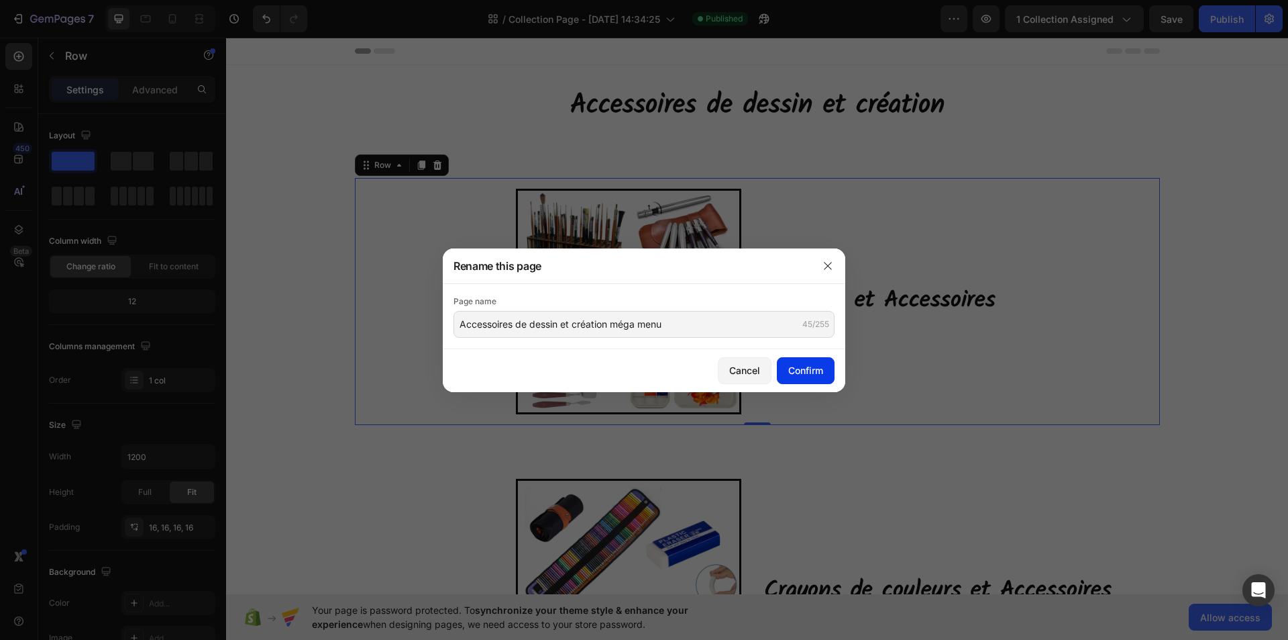
click at [805, 373] on div "Confirm" at bounding box center [806, 370] width 35 height 14
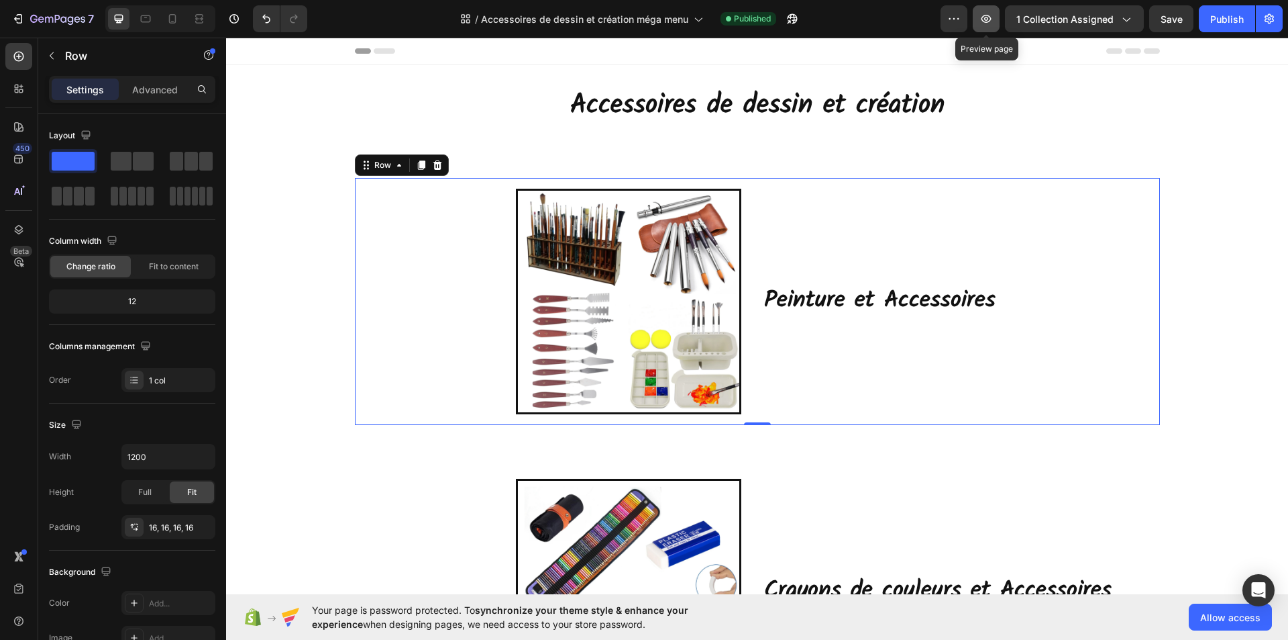
click at [986, 23] on icon "button" at bounding box center [986, 18] width 13 height 13
